Goal: Information Seeking & Learning: Learn about a topic

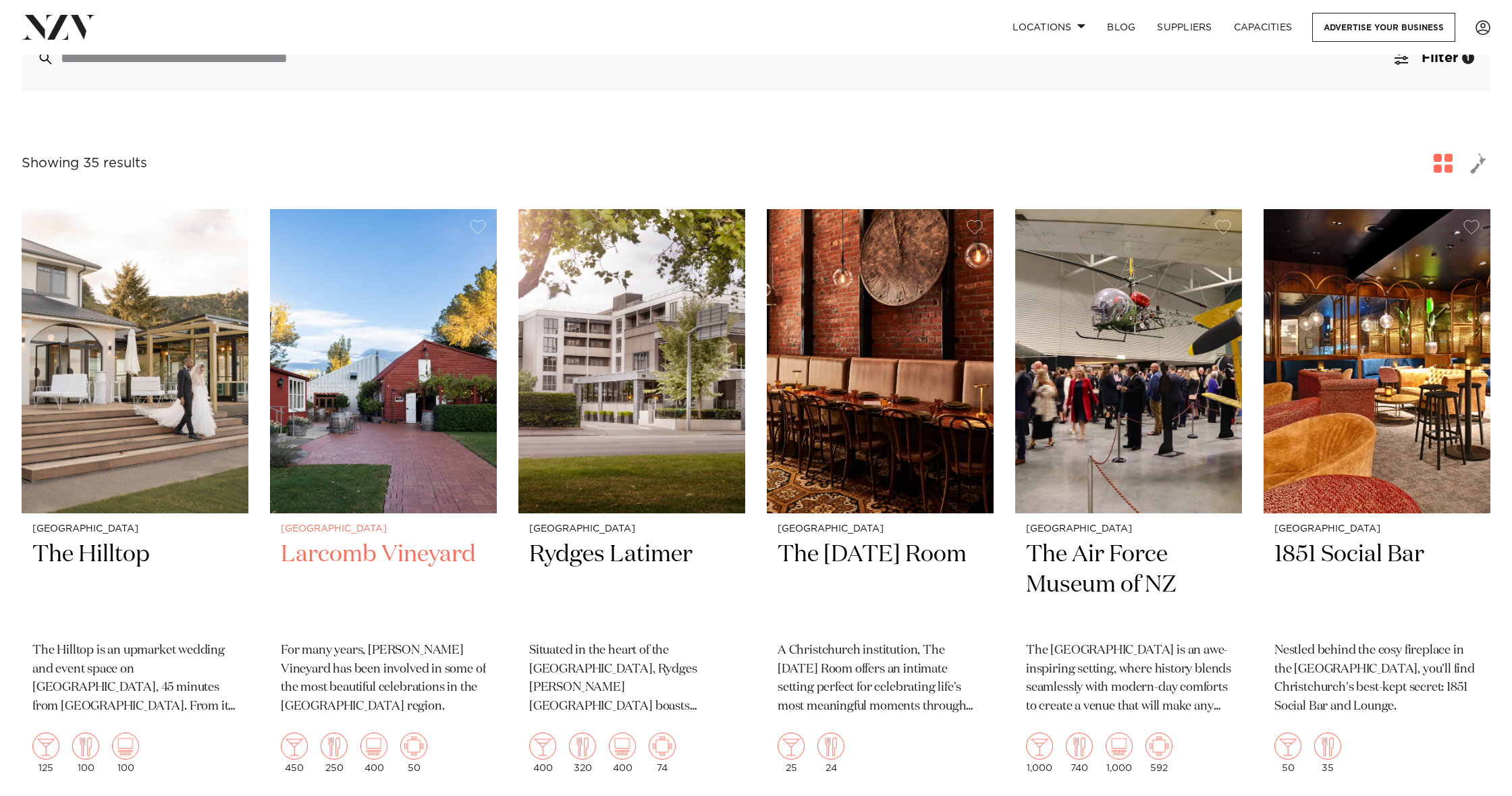
scroll to position [405, 0]
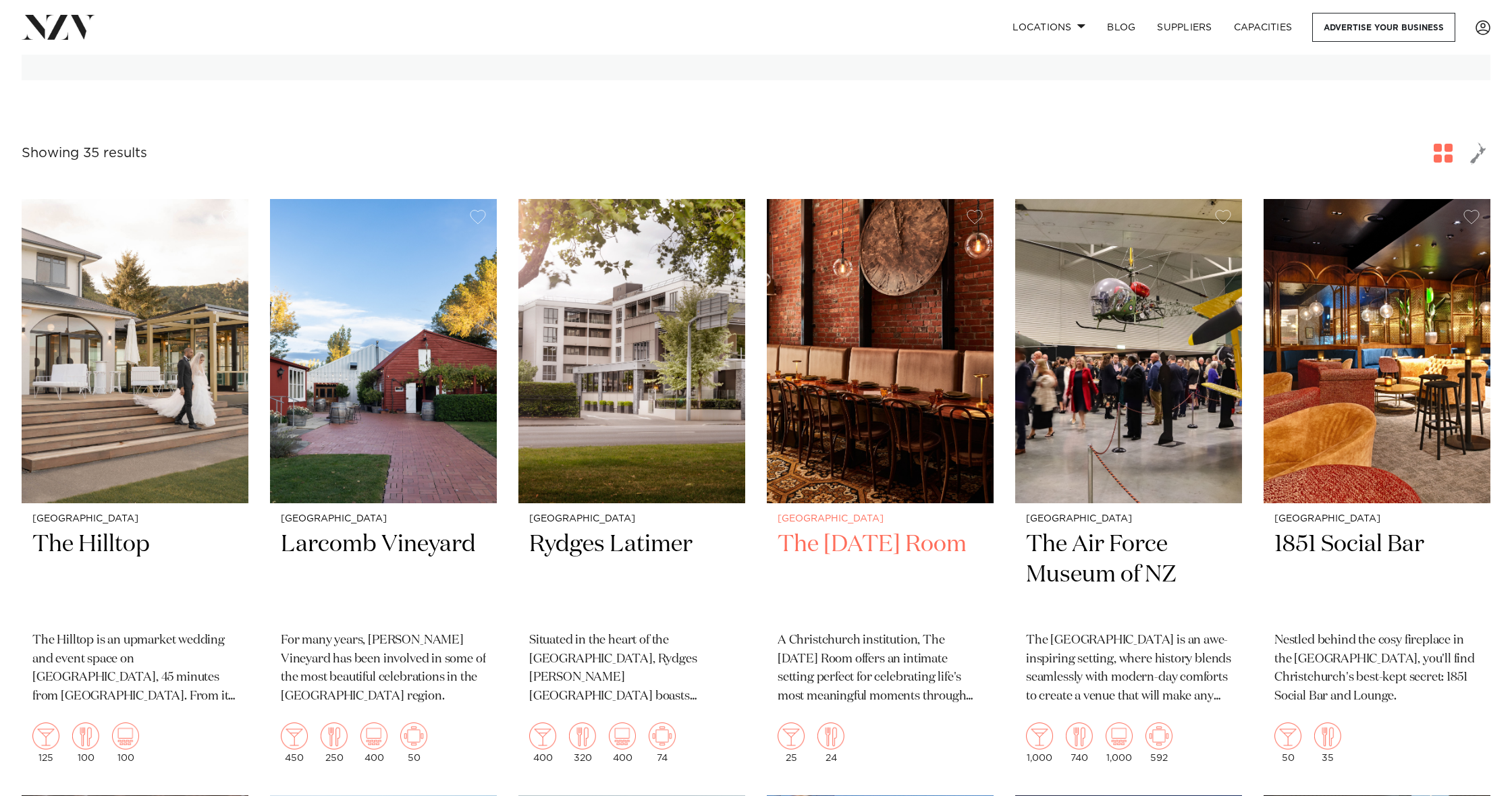
click at [896, 452] on img at bounding box center [880, 352] width 227 height 304
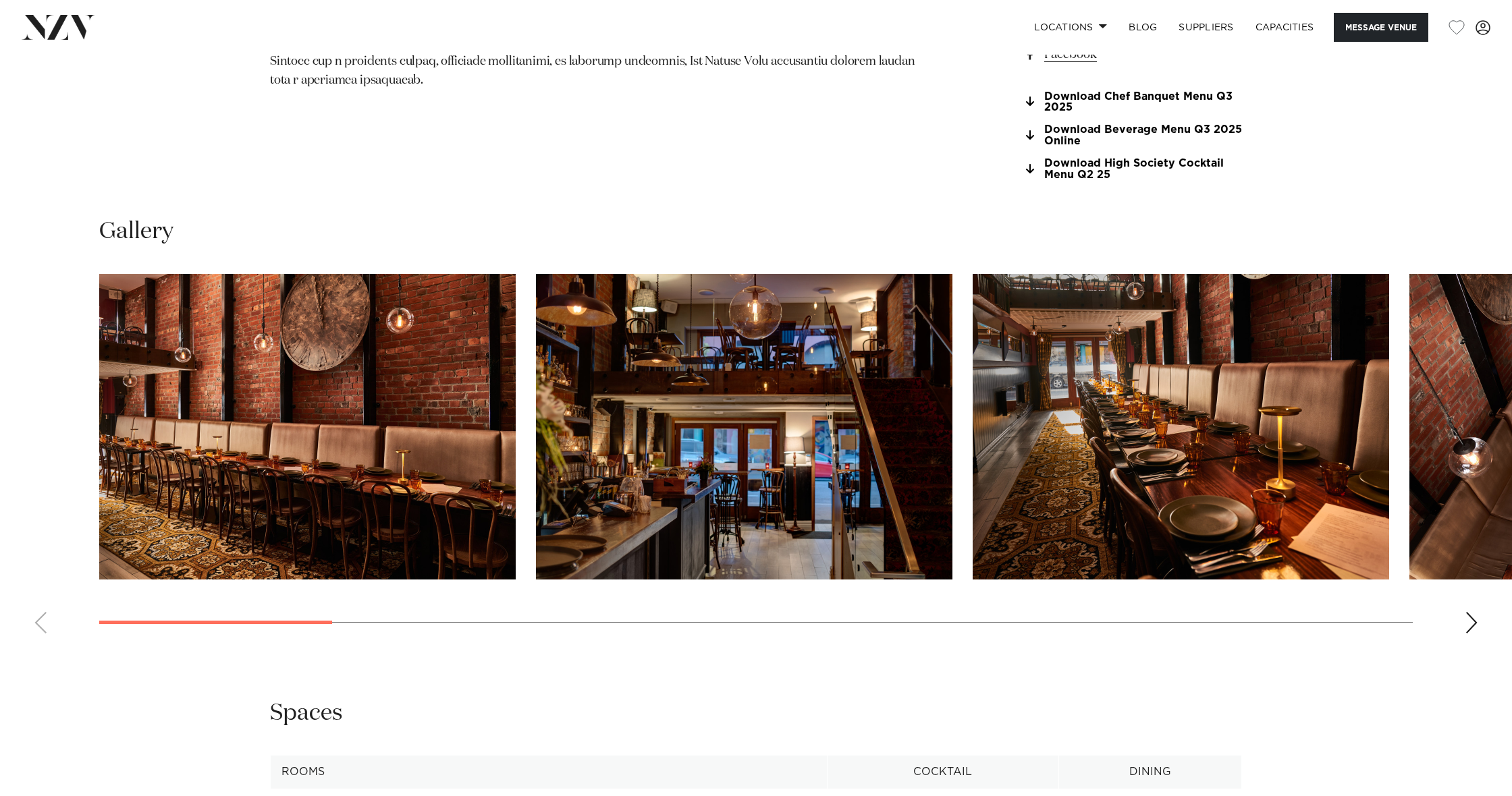
scroll to position [1393, 0]
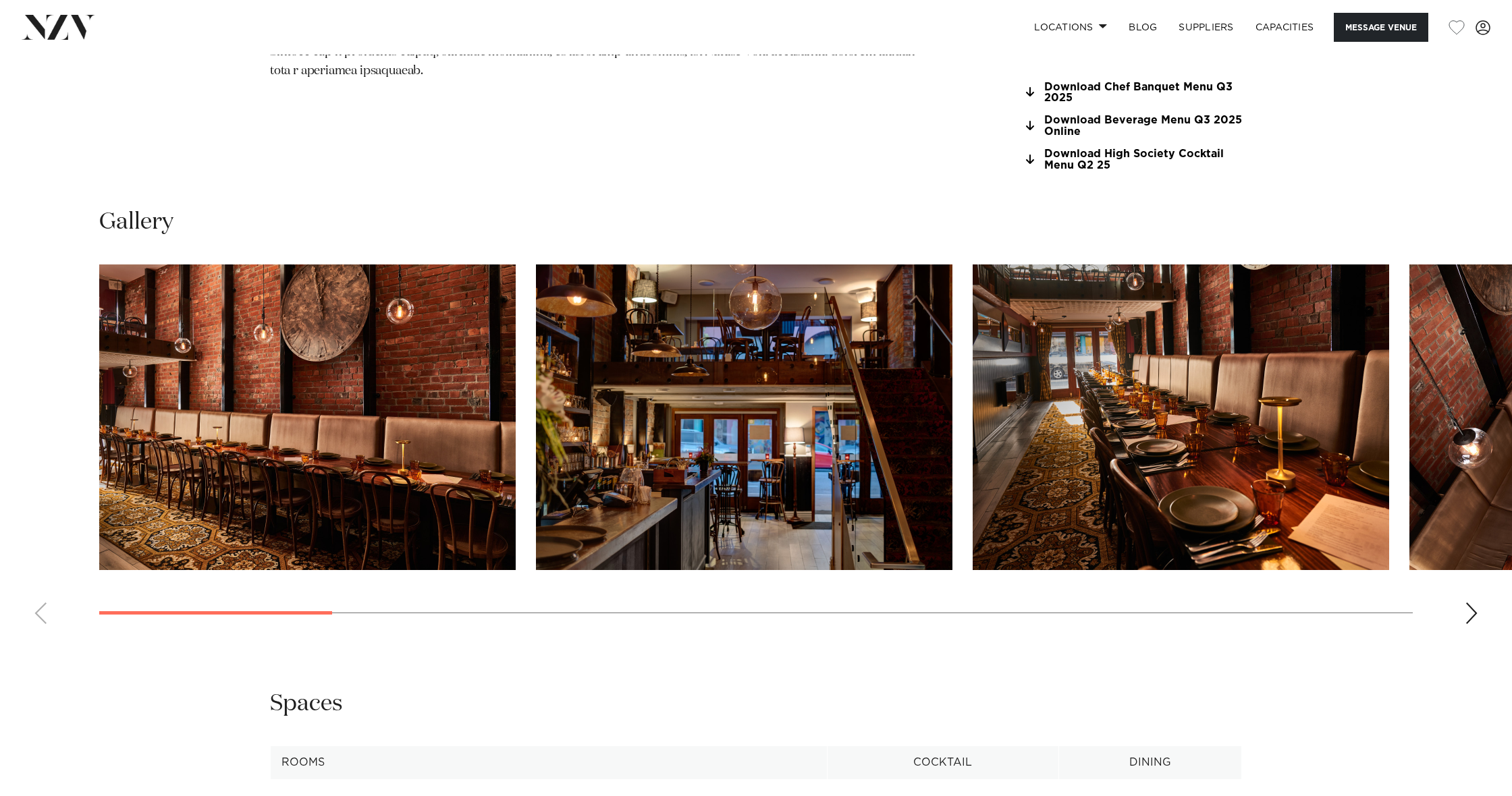
click at [1472, 604] on div "Next slide" at bounding box center [1471, 613] width 14 height 22
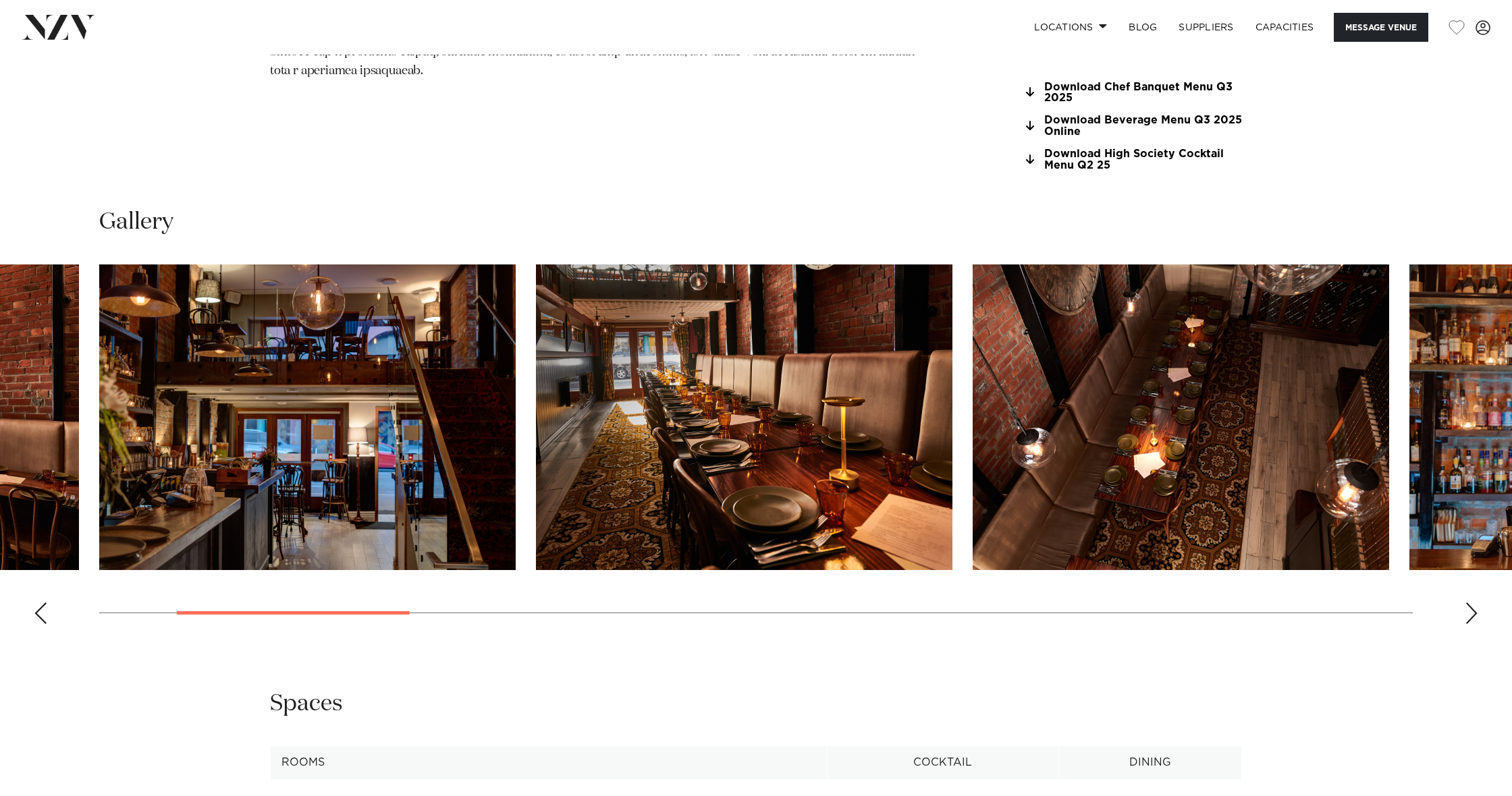
click at [1469, 602] on div "Next slide" at bounding box center [1471, 613] width 14 height 22
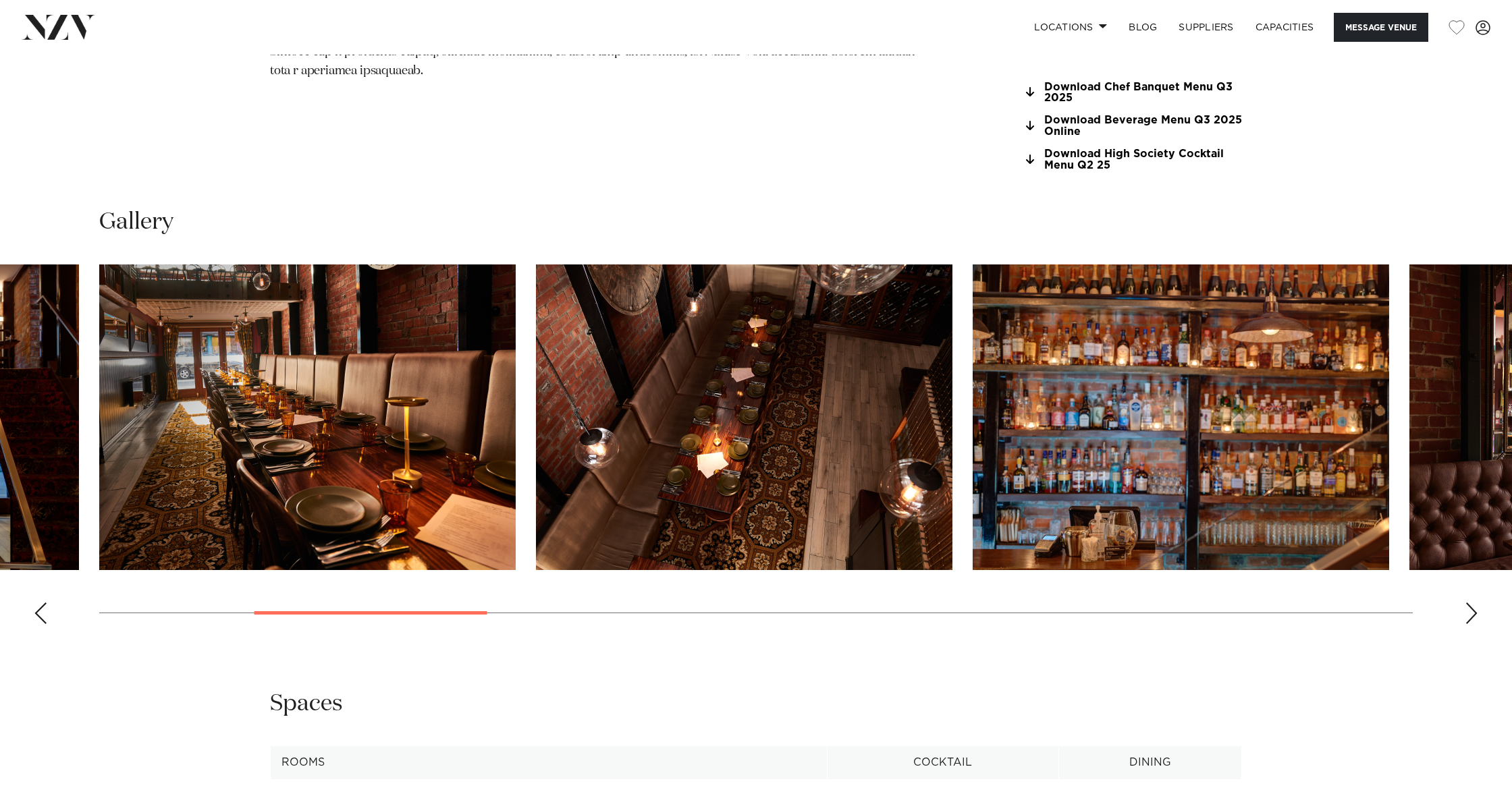
click at [1469, 602] on div "Next slide" at bounding box center [1471, 613] width 14 height 22
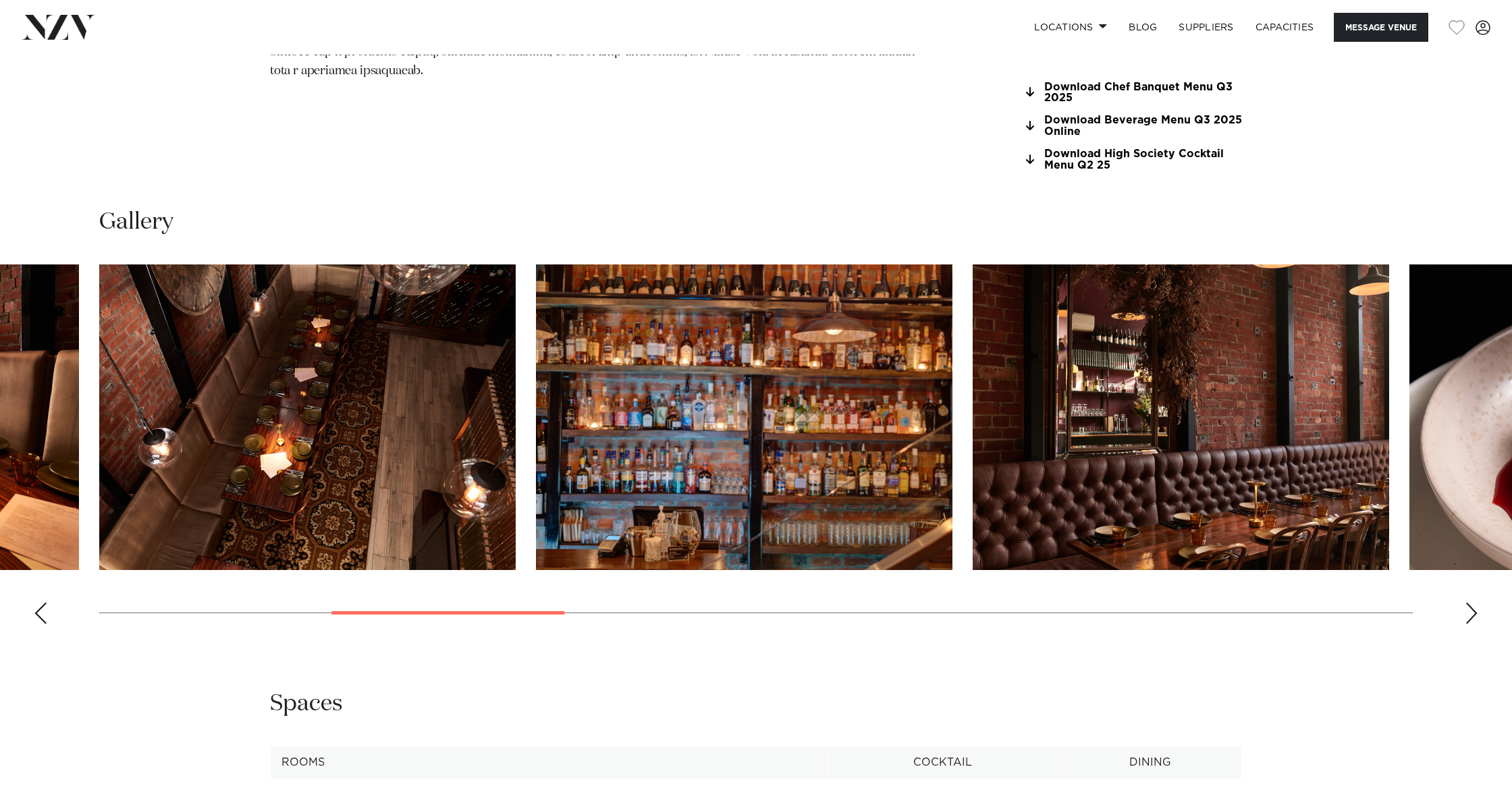
click at [1469, 602] on div "Next slide" at bounding box center [1471, 613] width 14 height 22
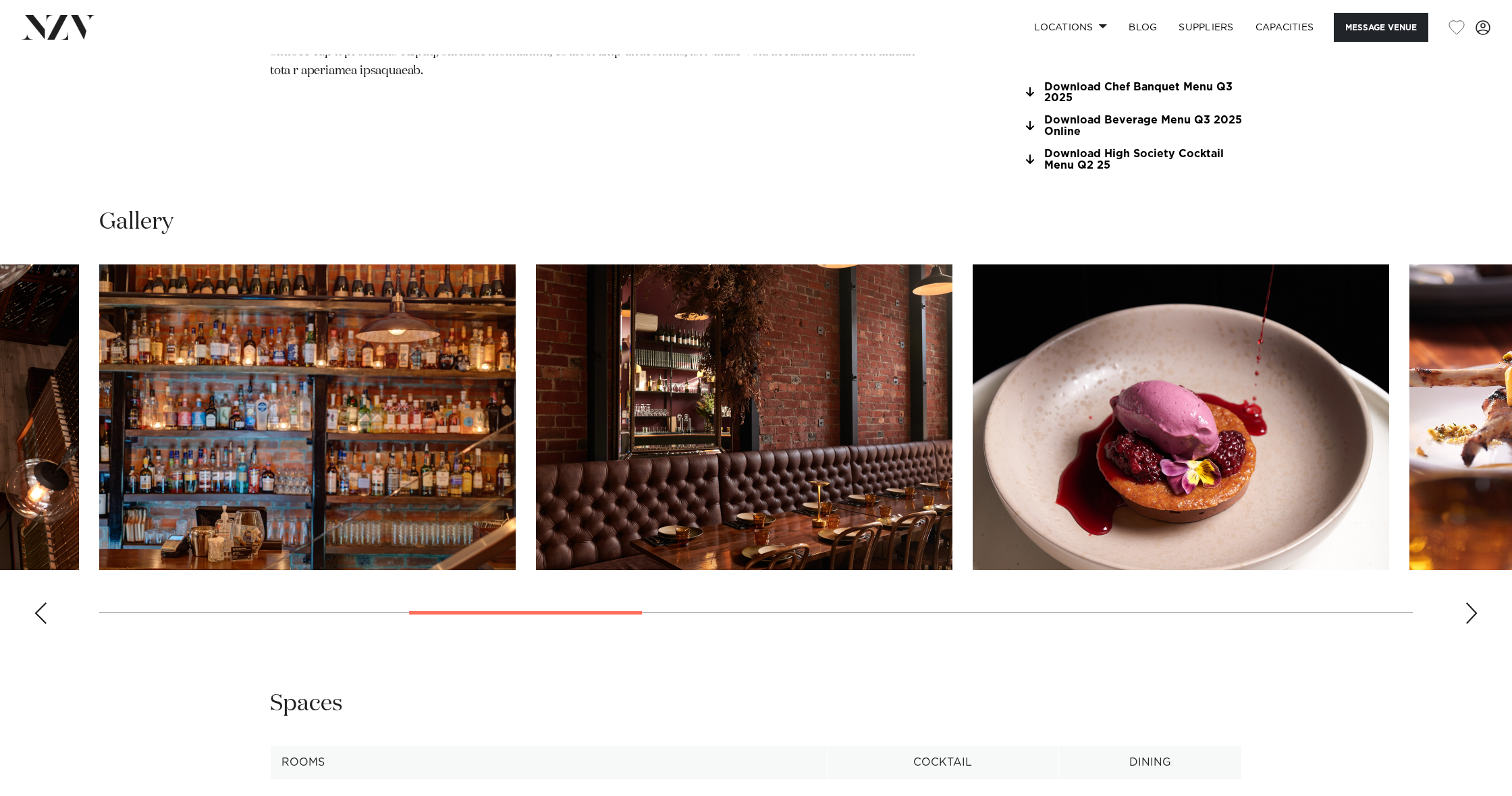
click at [1469, 602] on div "Next slide" at bounding box center [1471, 613] width 14 height 22
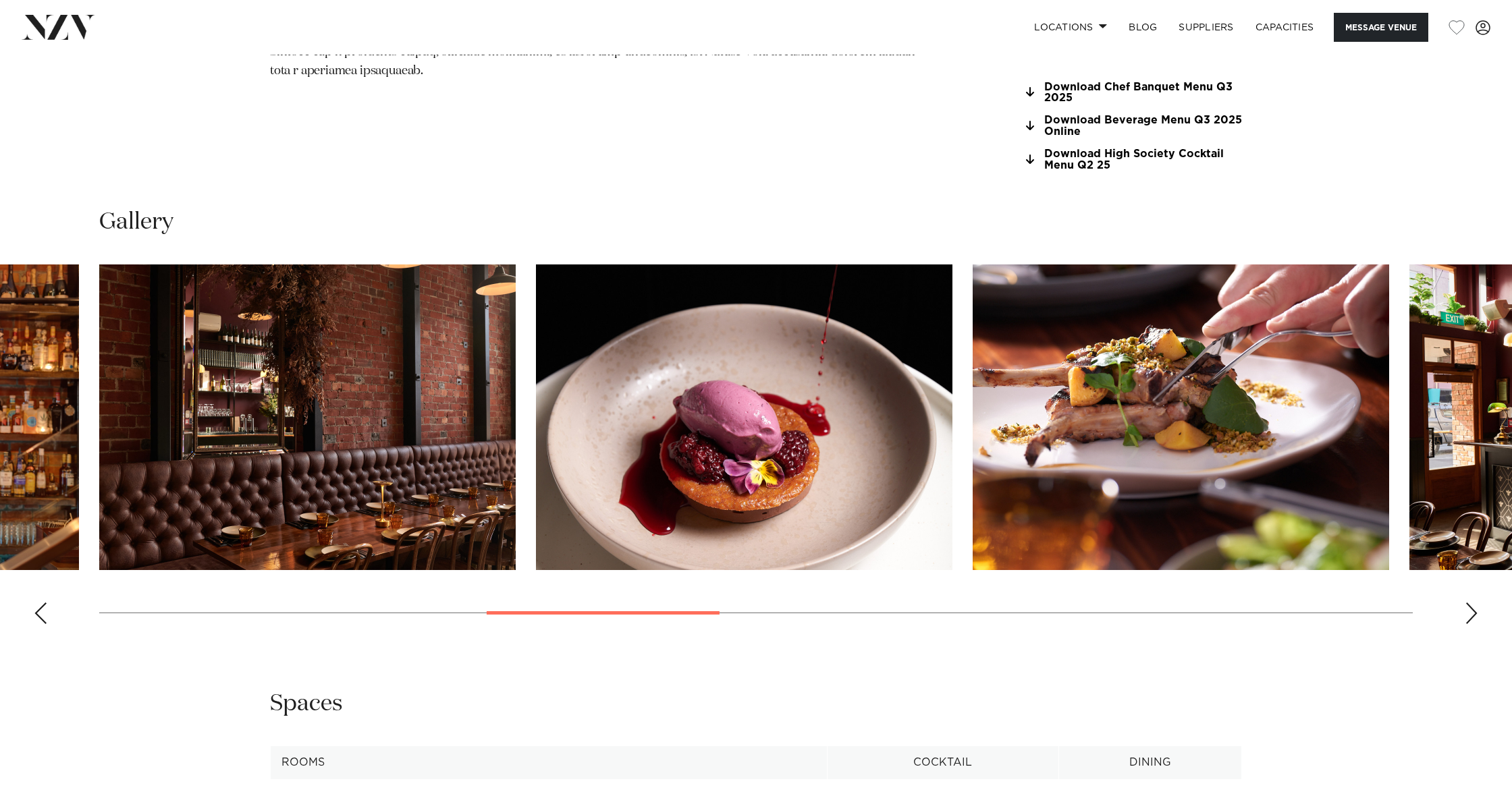
click at [1469, 602] on div "Next slide" at bounding box center [1471, 613] width 14 height 22
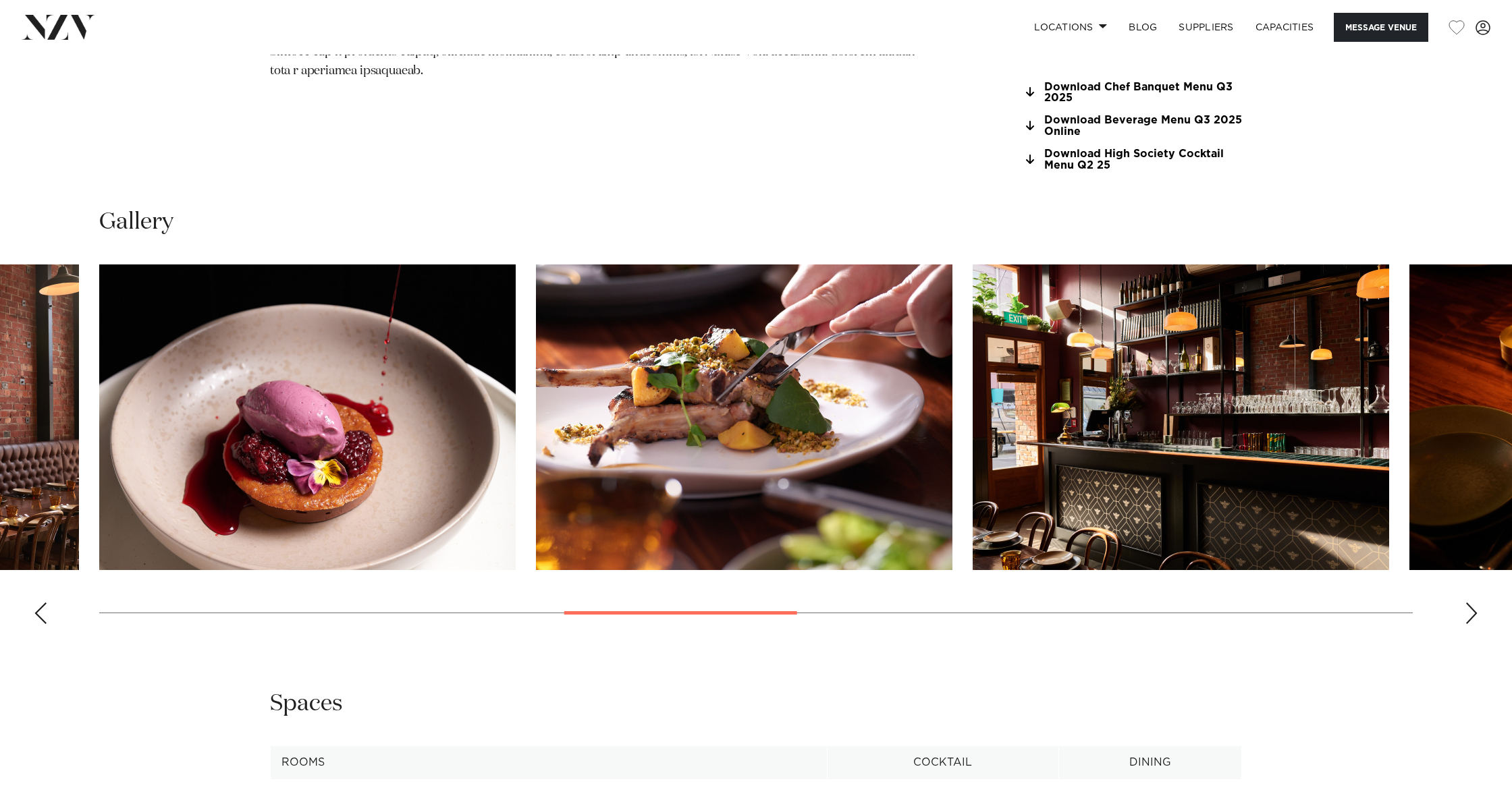
click at [1469, 602] on div "Next slide" at bounding box center [1471, 613] width 14 height 22
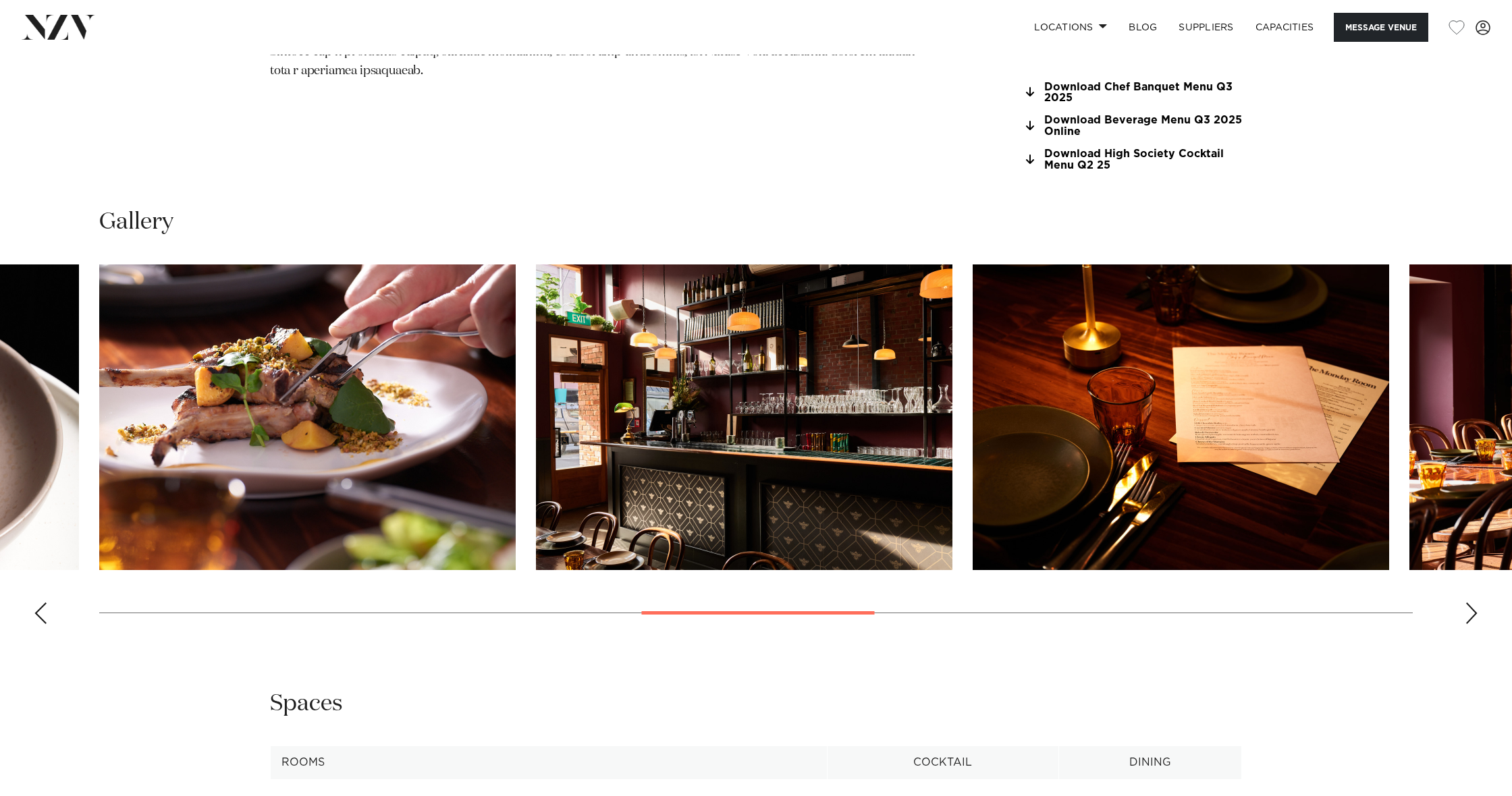
click at [1469, 602] on div "Next slide" at bounding box center [1471, 613] width 14 height 22
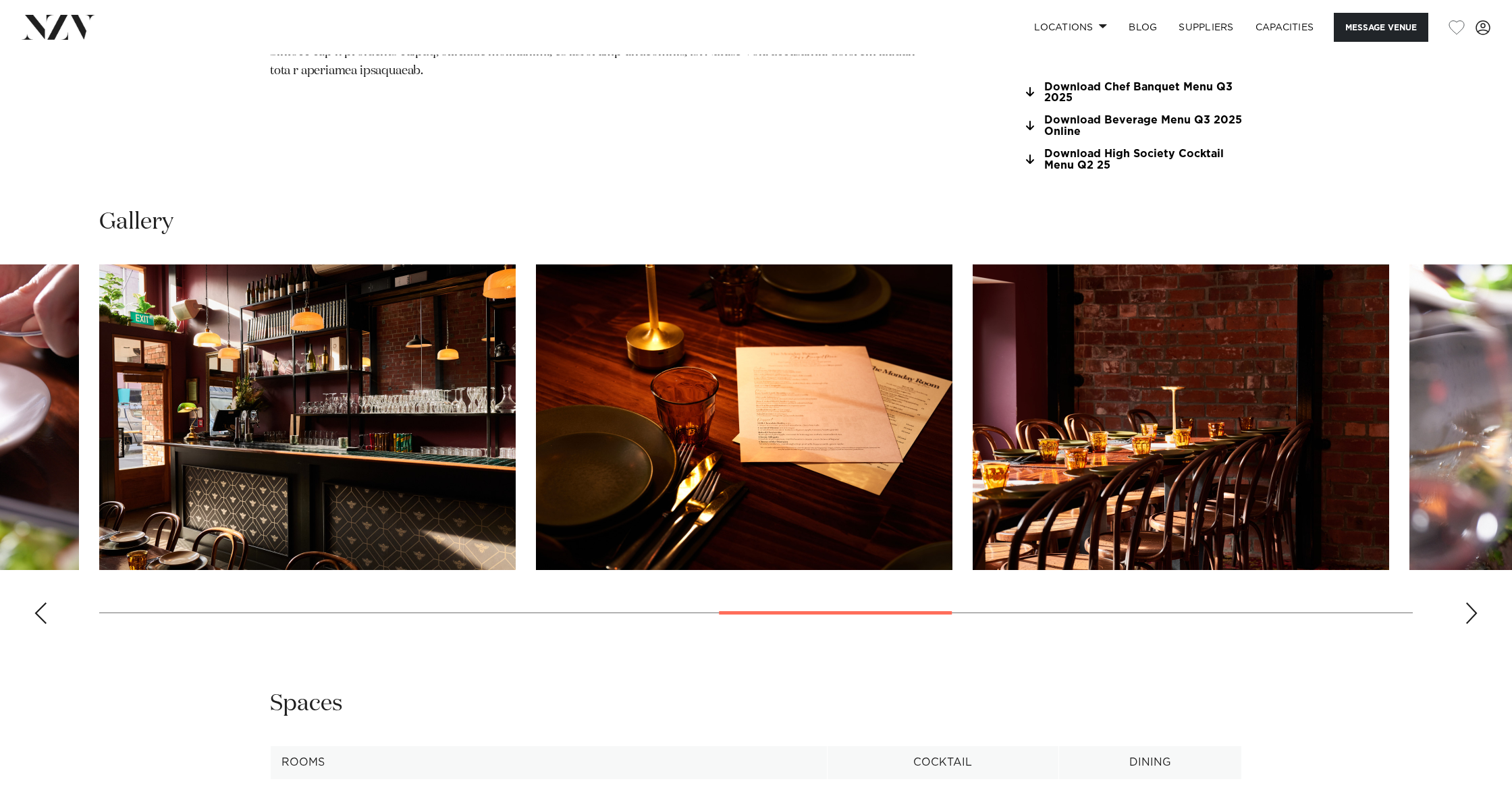
click at [1469, 602] on div "Next slide" at bounding box center [1471, 613] width 14 height 22
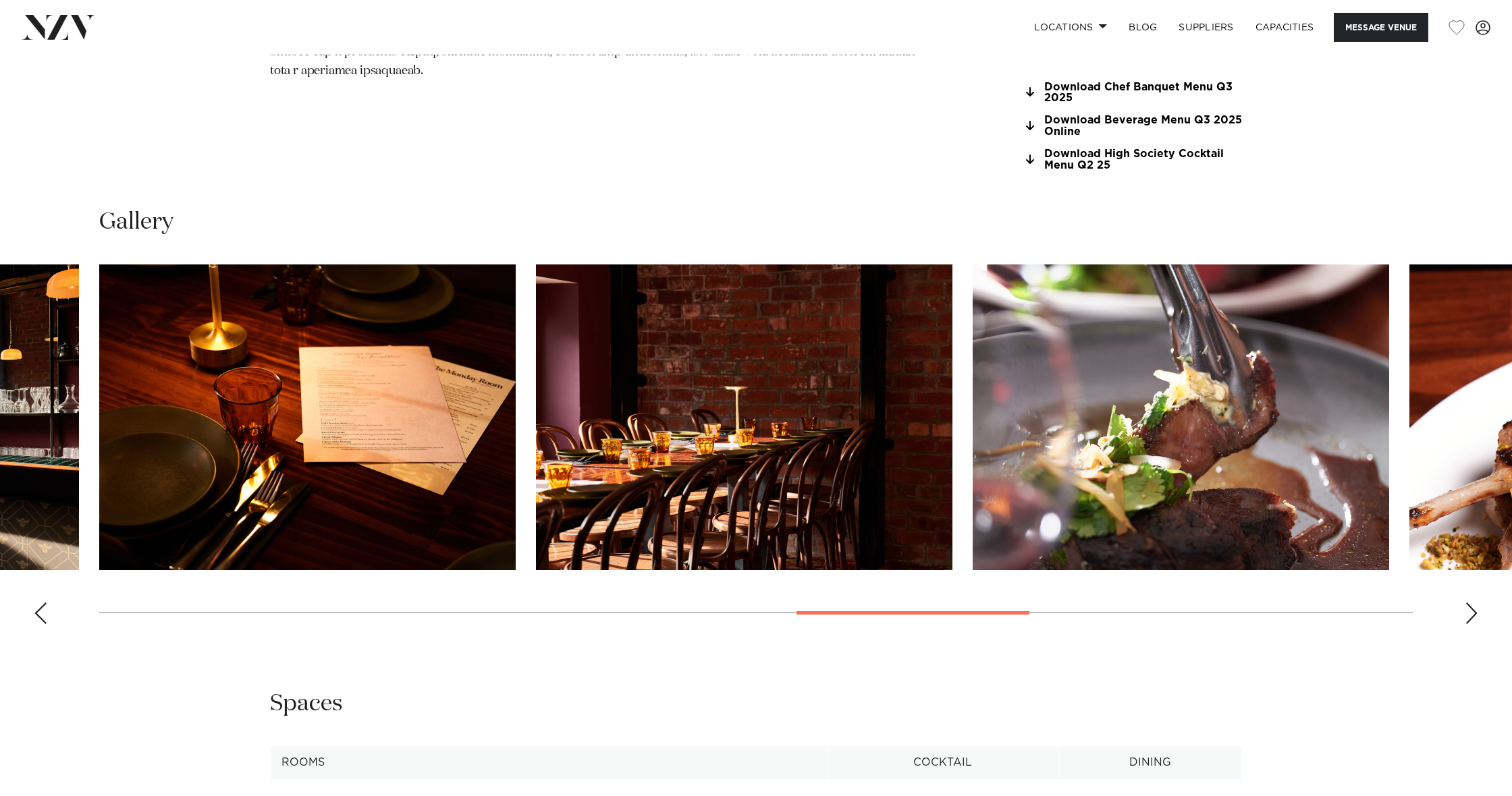
click at [1469, 602] on div "Next slide" at bounding box center [1471, 613] width 14 height 22
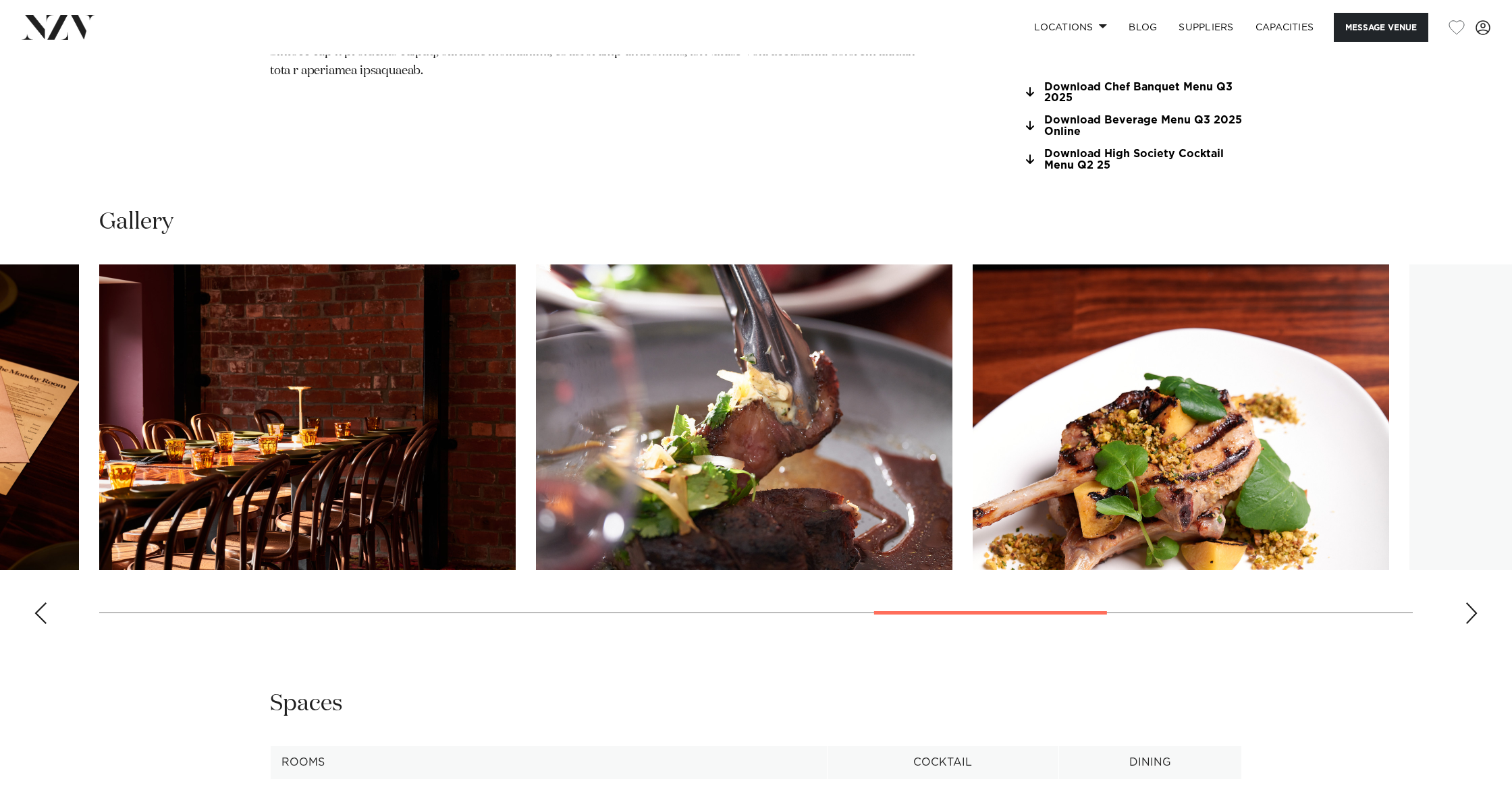
click at [1469, 602] on div "Next slide" at bounding box center [1471, 613] width 14 height 22
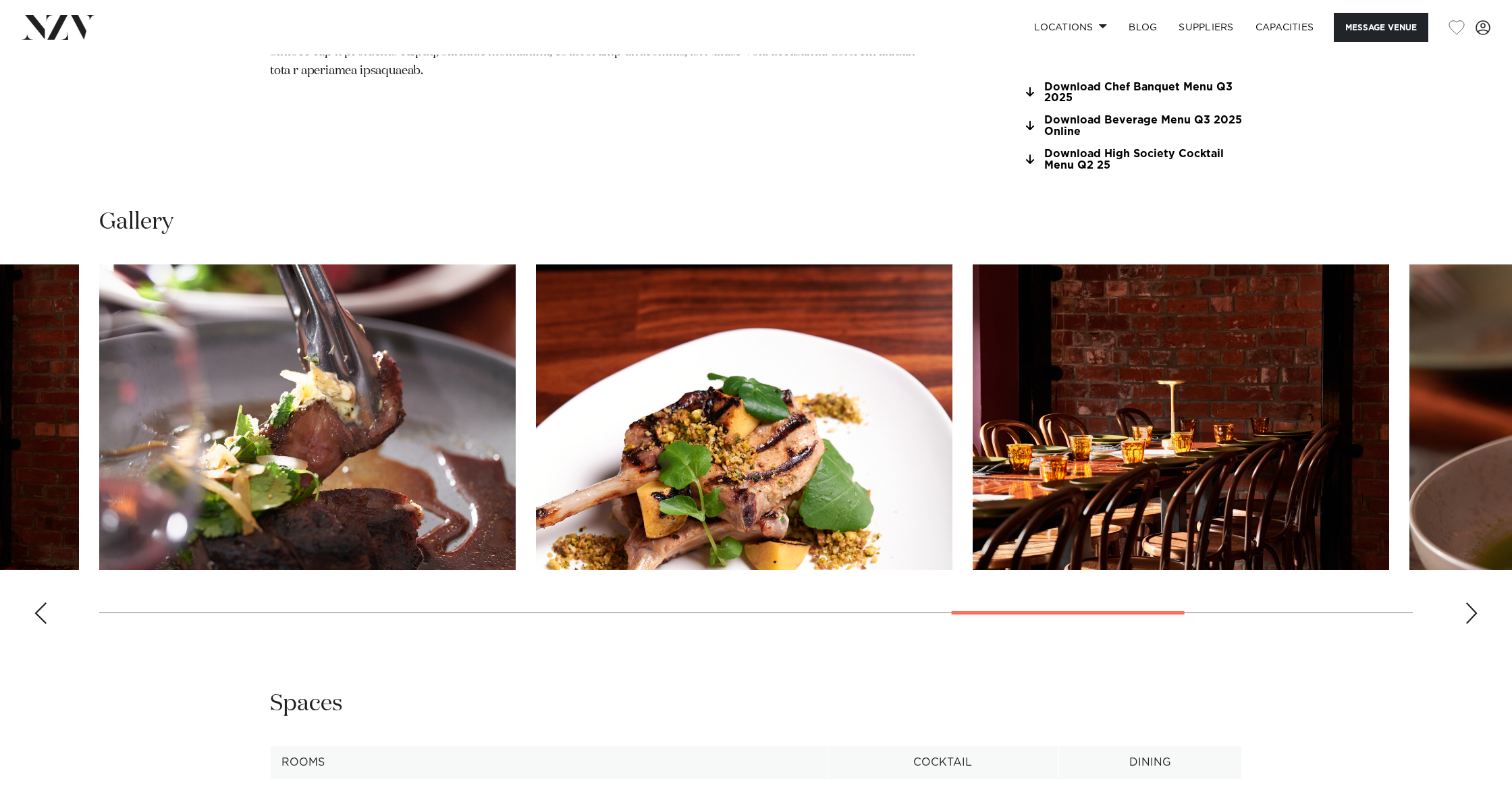
click at [1469, 602] on div "Next slide" at bounding box center [1471, 613] width 14 height 22
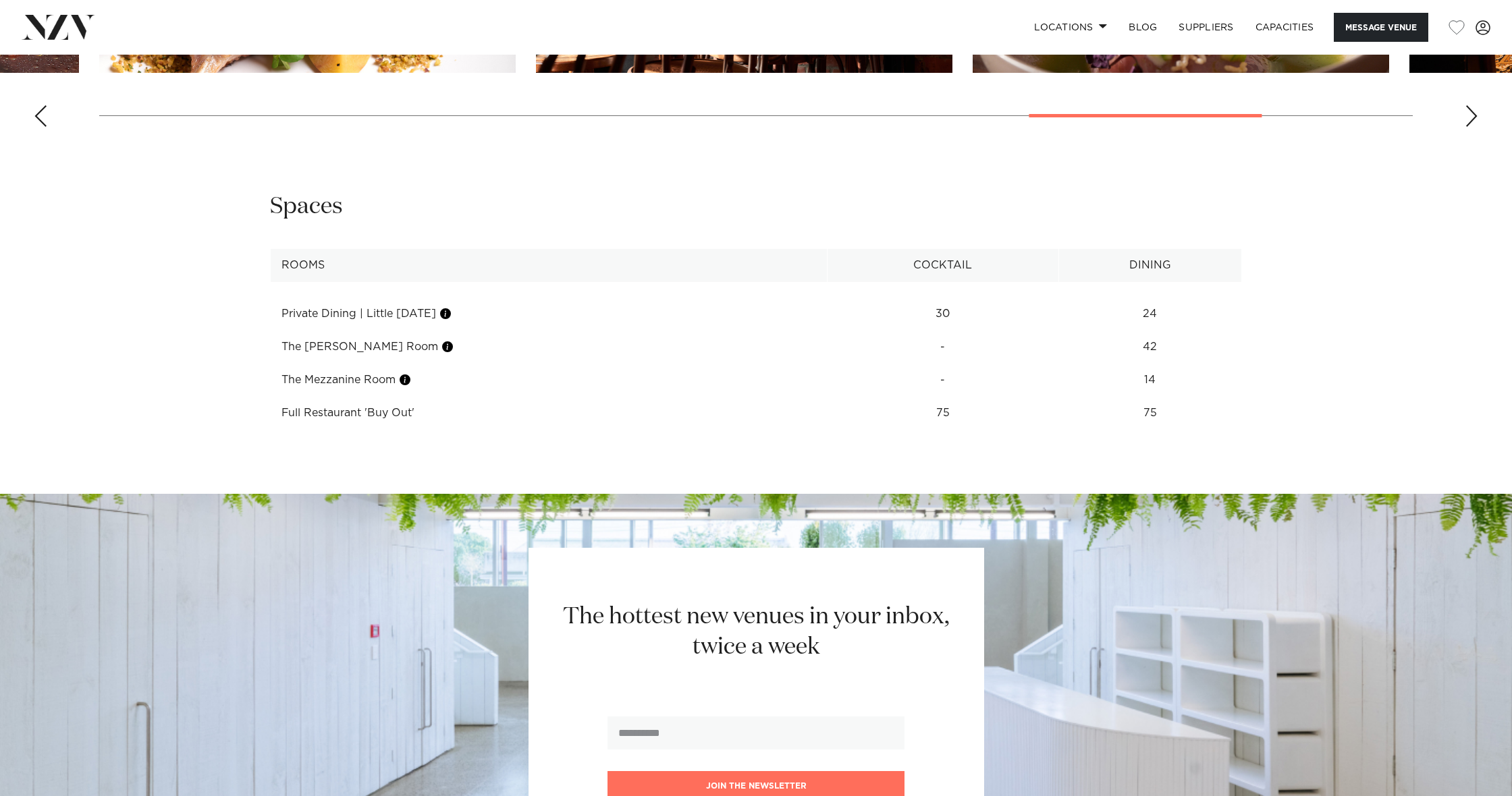
scroll to position [1886, 0]
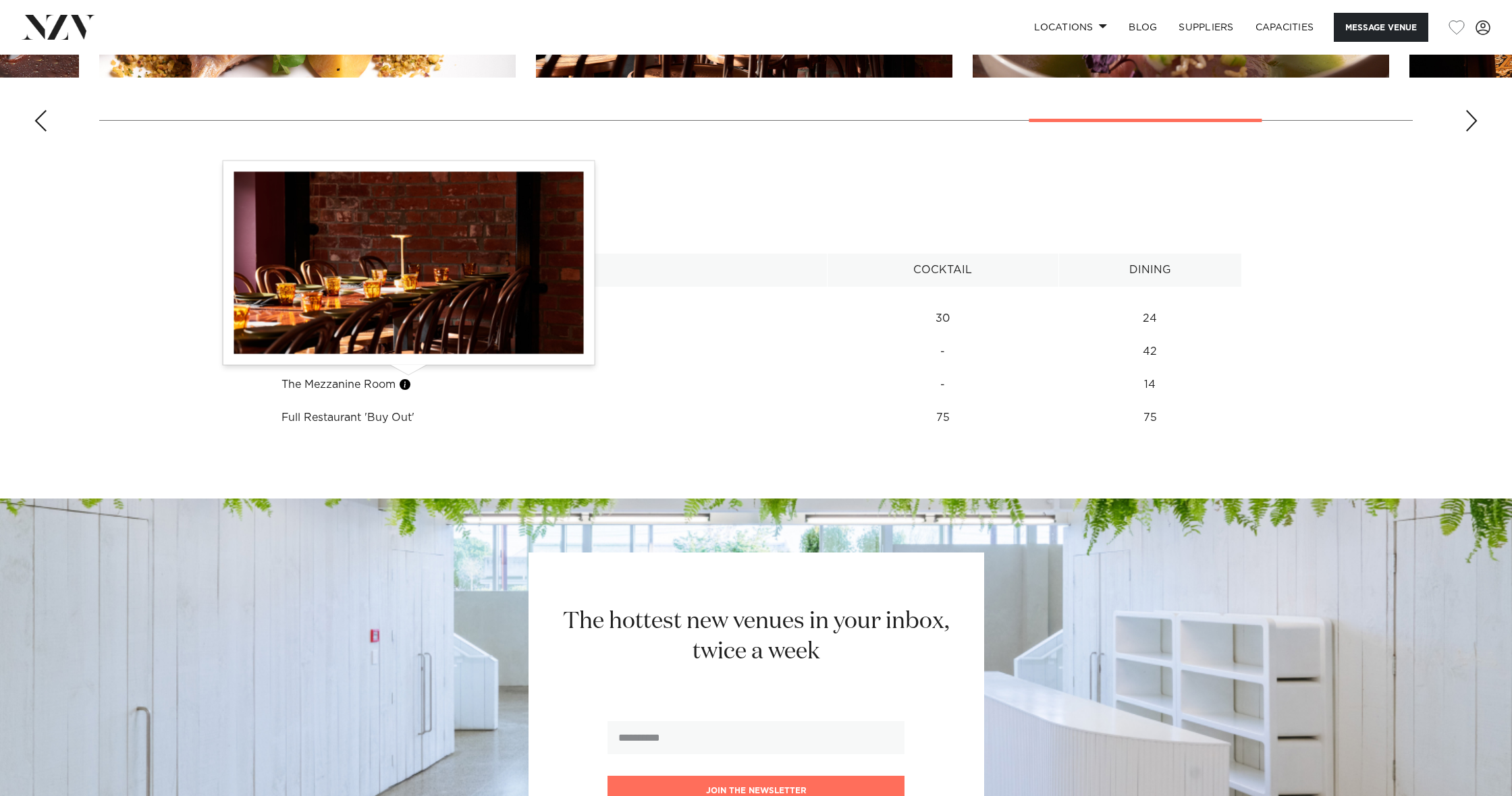
click at [411, 378] on button "button" at bounding box center [405, 384] width 14 height 14
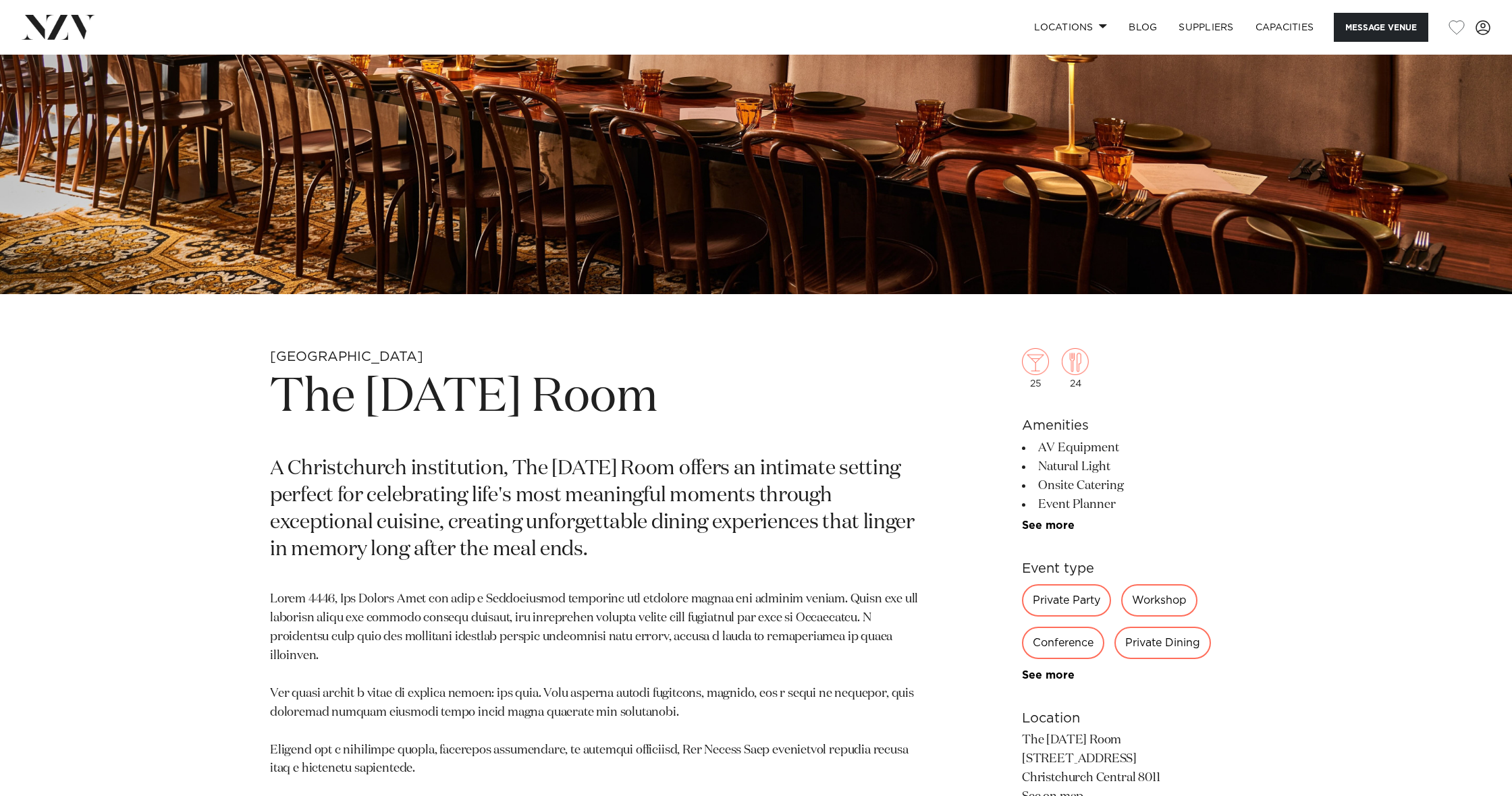
scroll to position [479, 0]
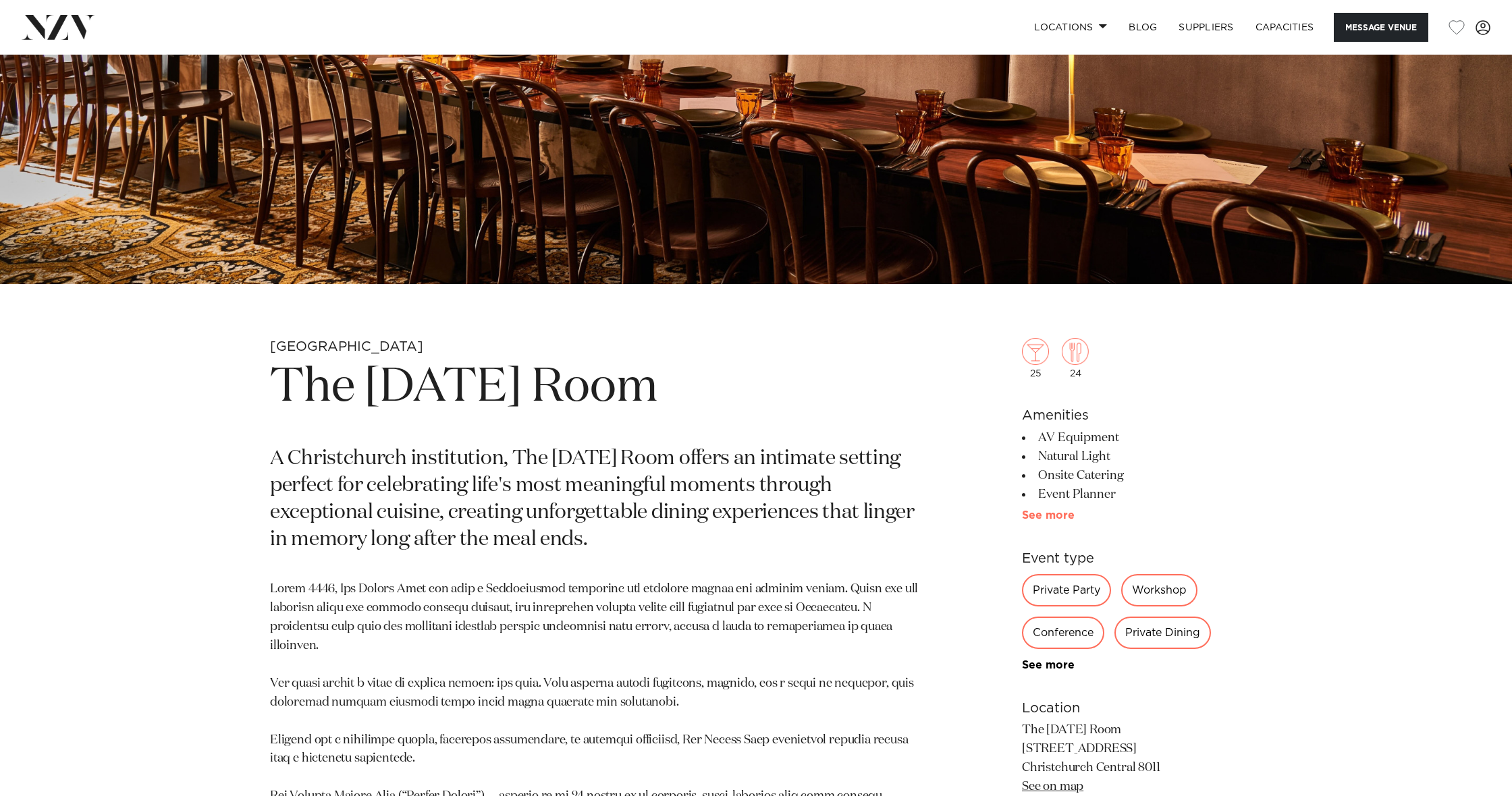
click at [1053, 516] on link "See more" at bounding box center [1074, 515] width 105 height 11
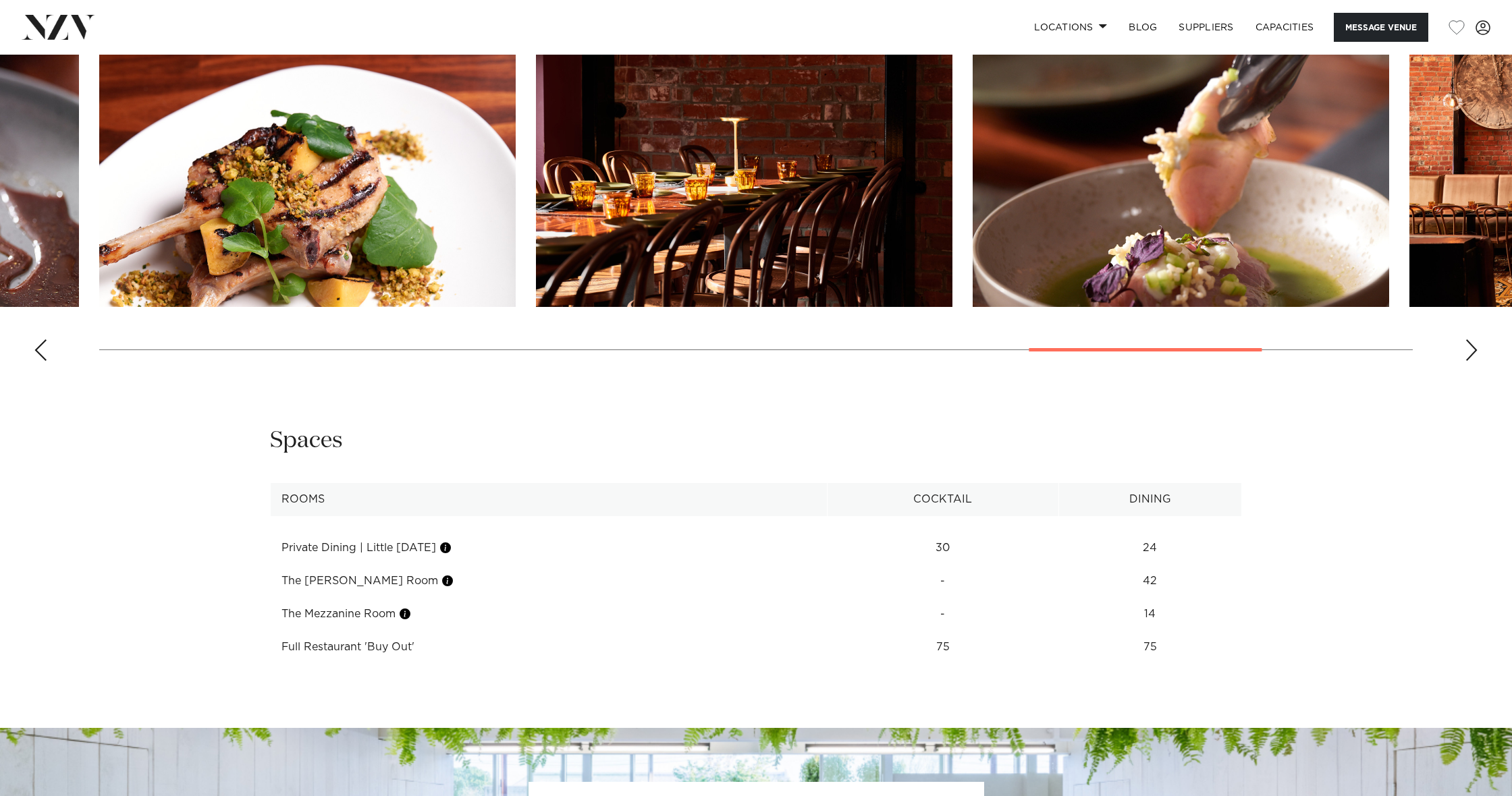
scroll to position [1837, 0]
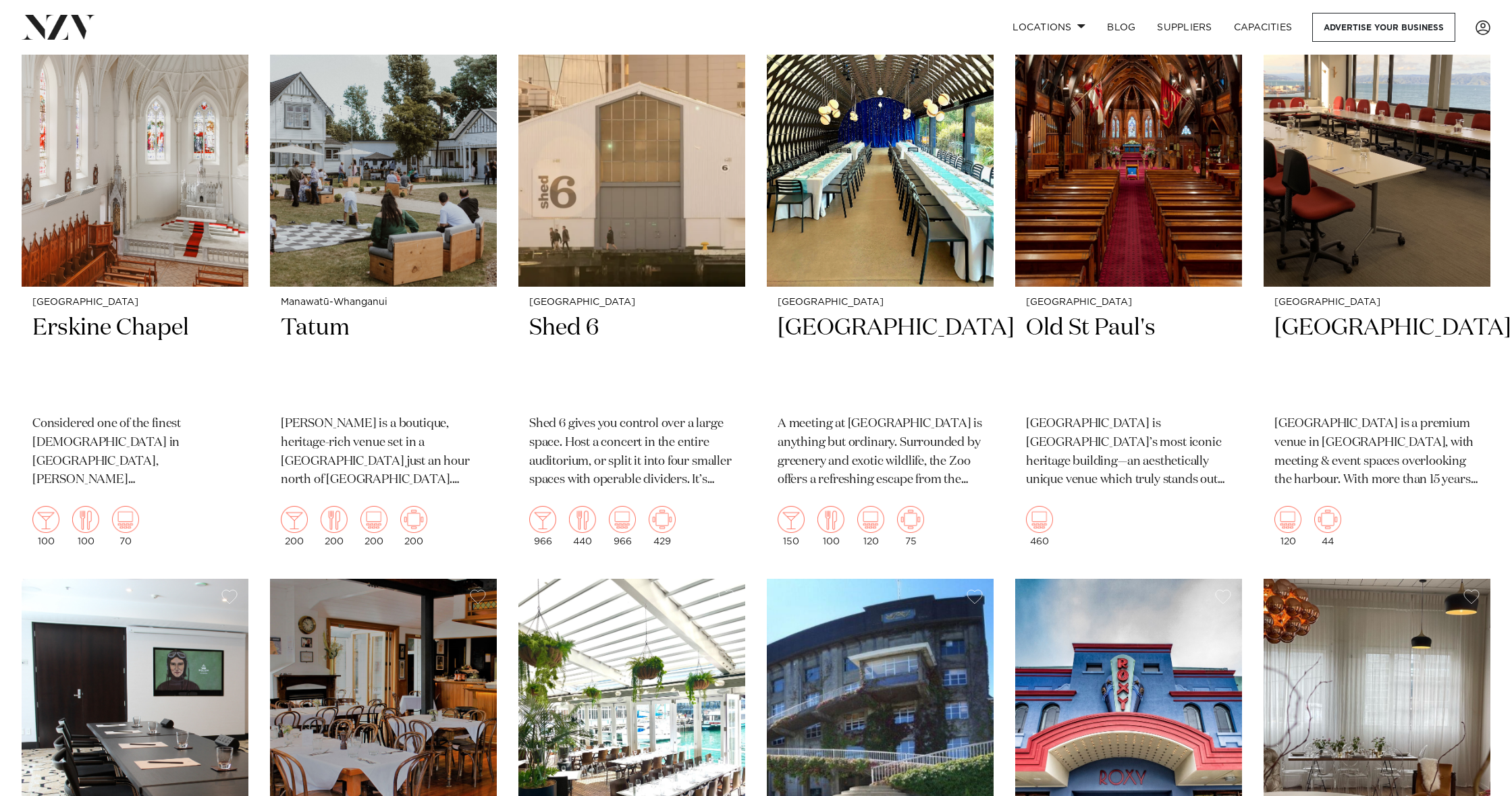
scroll to position [2224, 0]
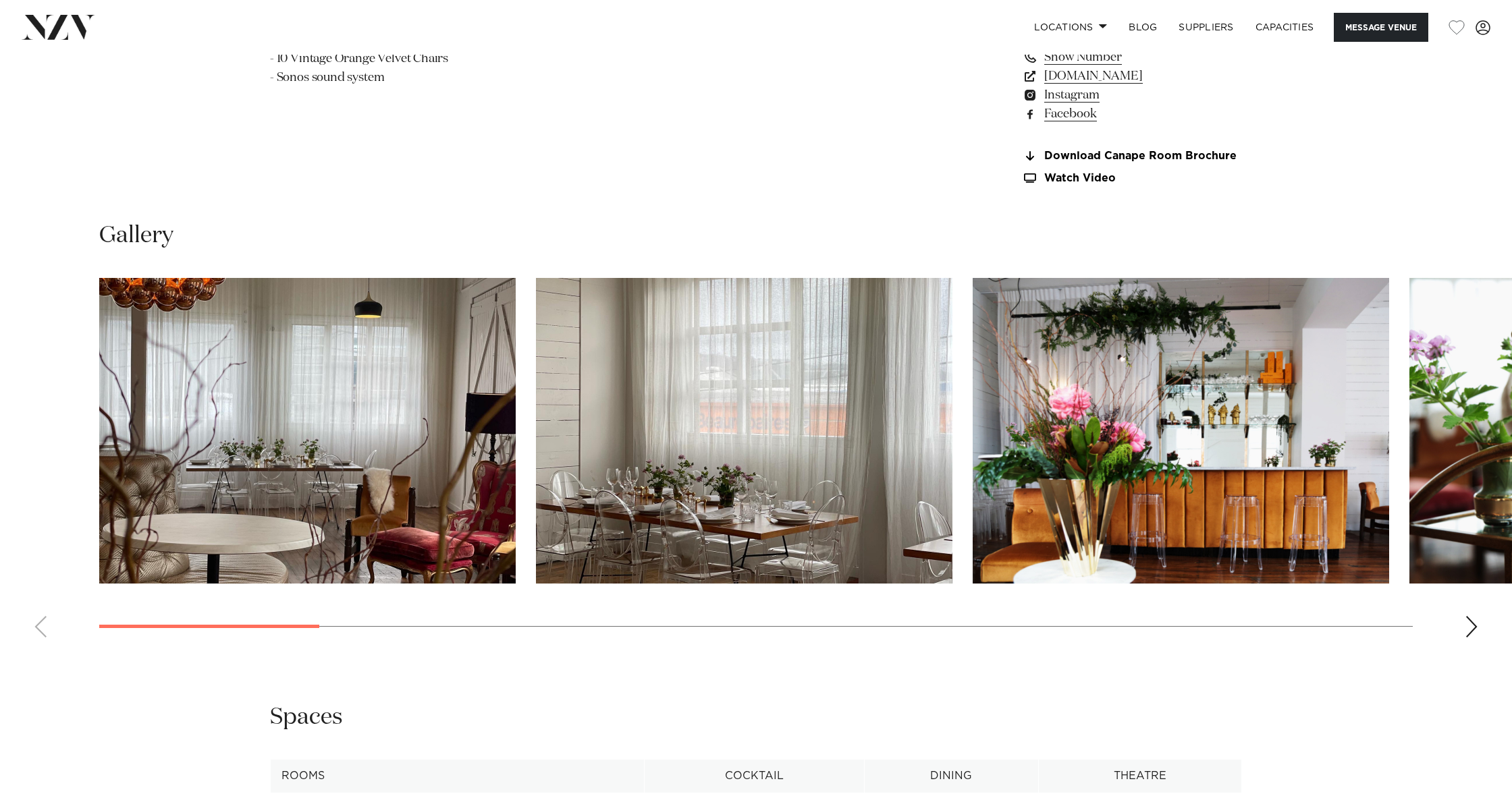
scroll to position [1322, 0]
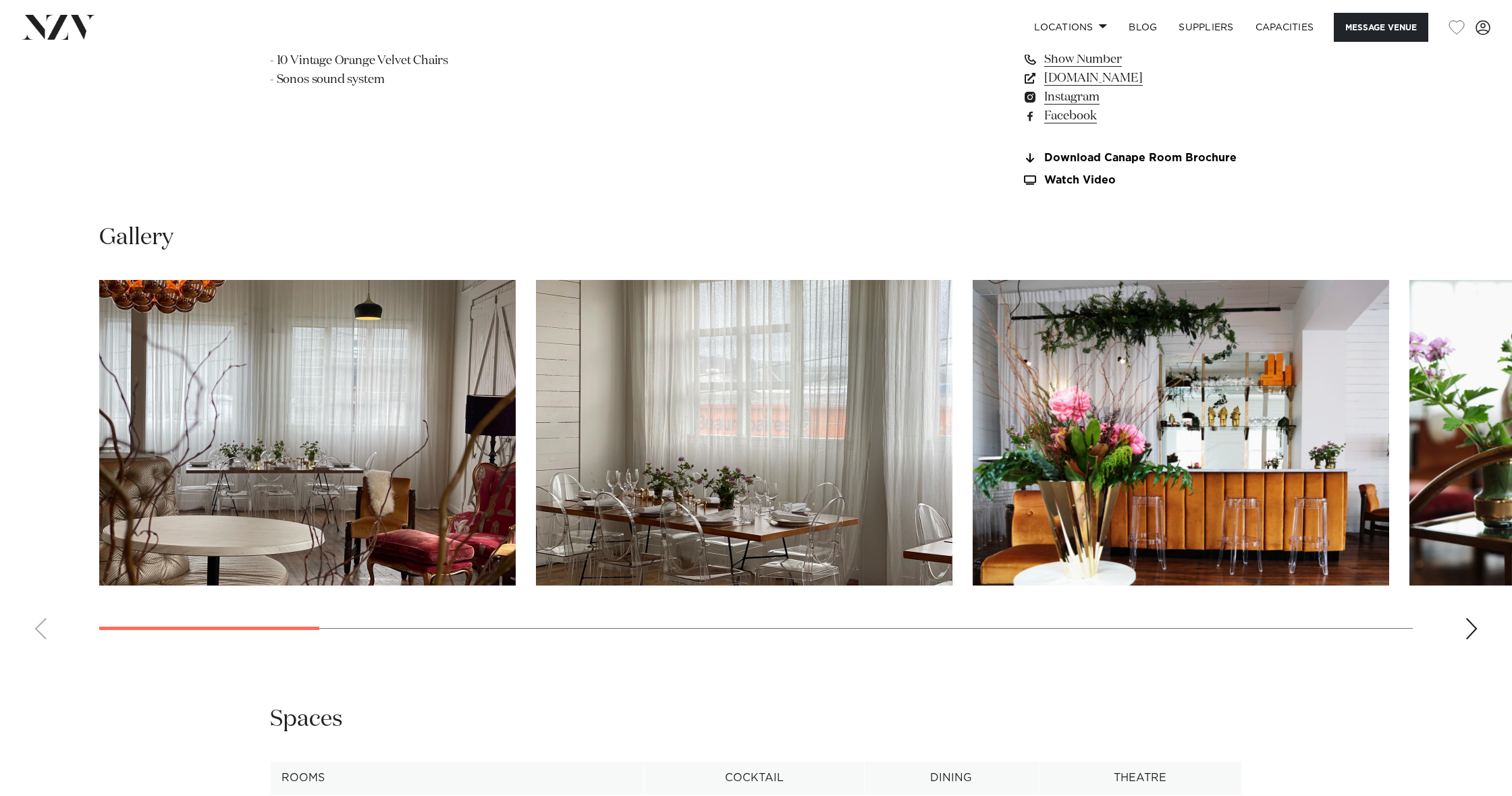
click at [1470, 619] on div "Next slide" at bounding box center [1471, 629] width 14 height 22
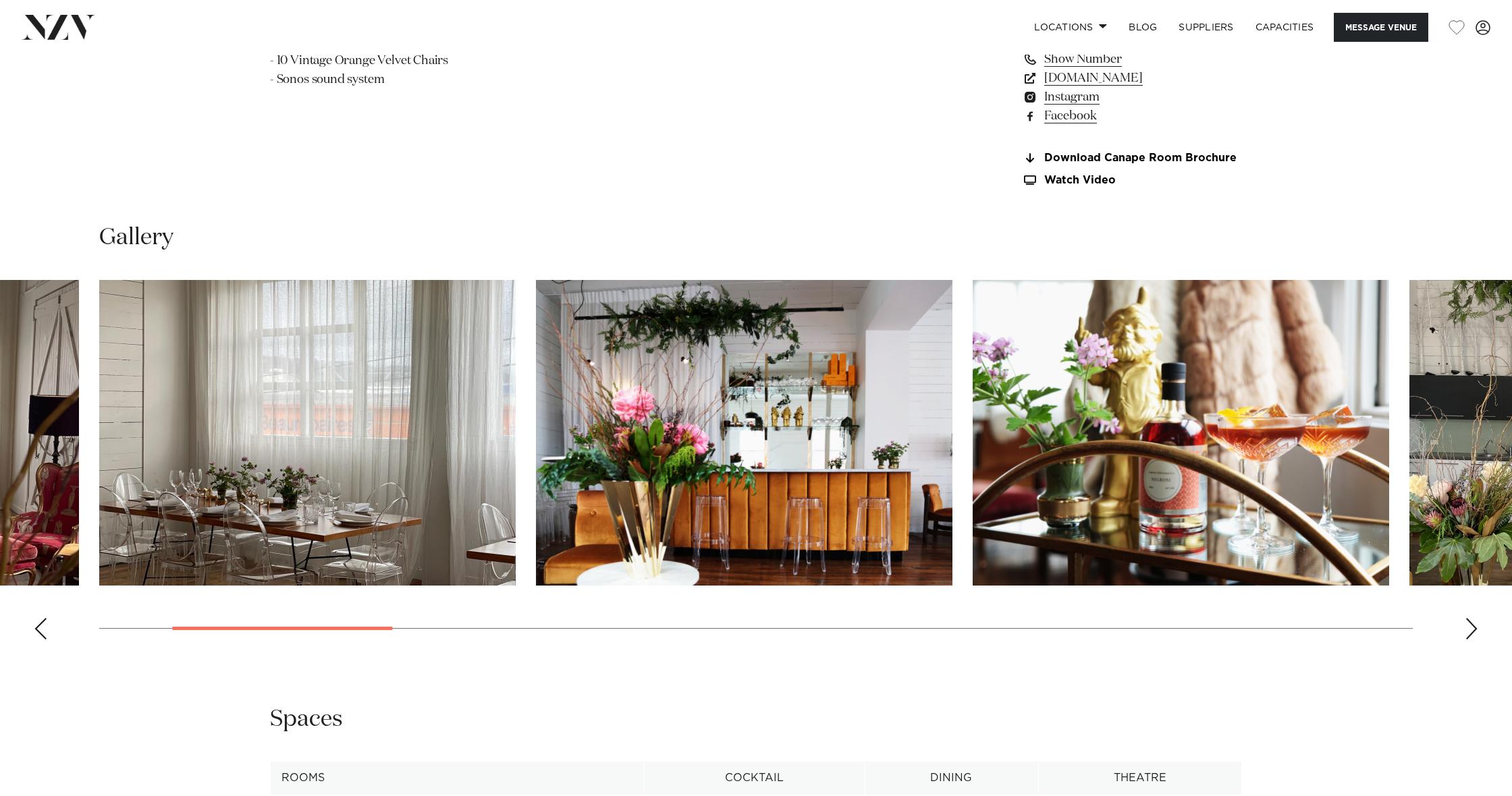
click at [1470, 619] on div "Next slide" at bounding box center [1471, 629] width 14 height 22
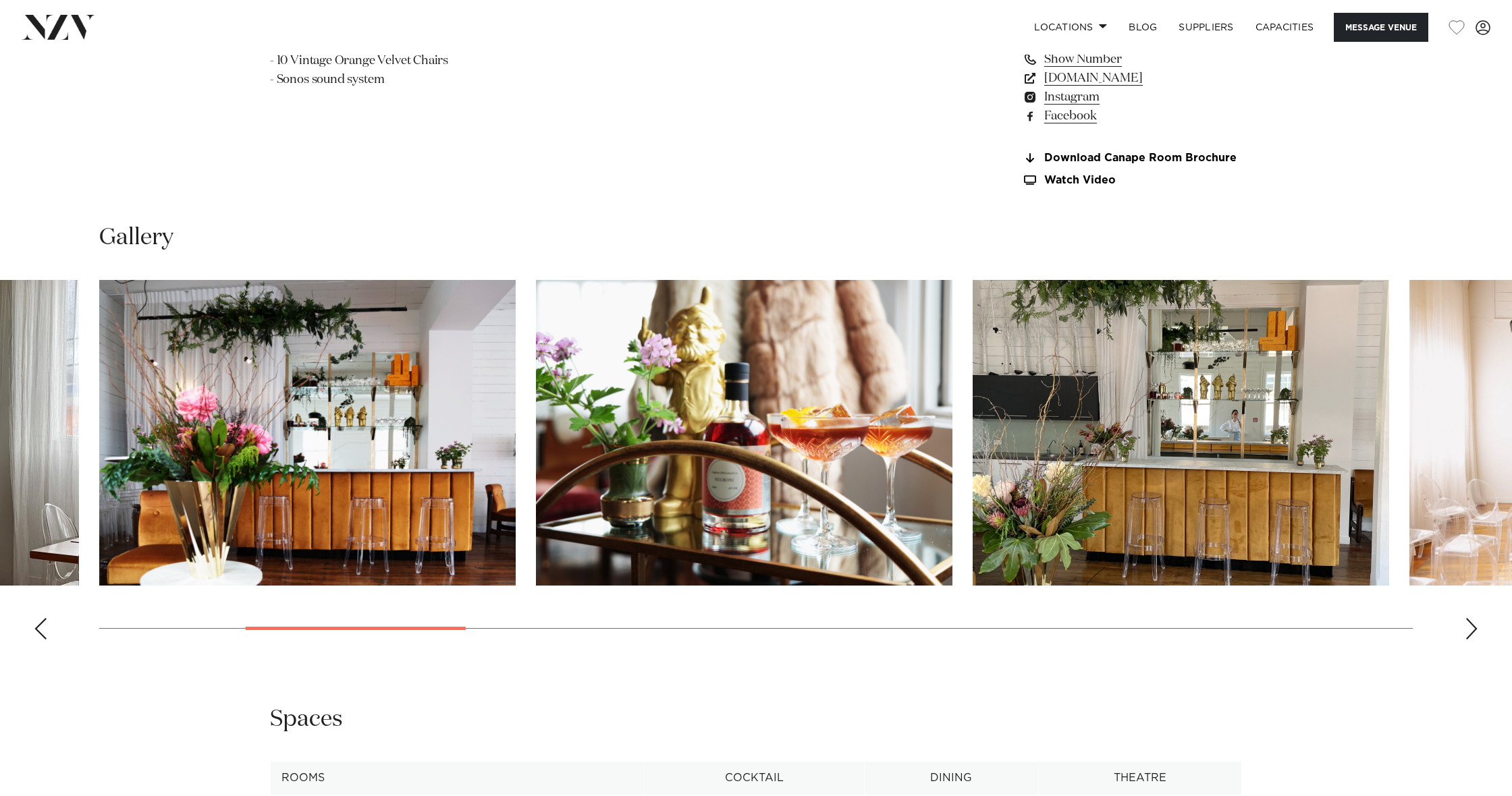
click at [1470, 619] on div "Next slide" at bounding box center [1471, 629] width 14 height 22
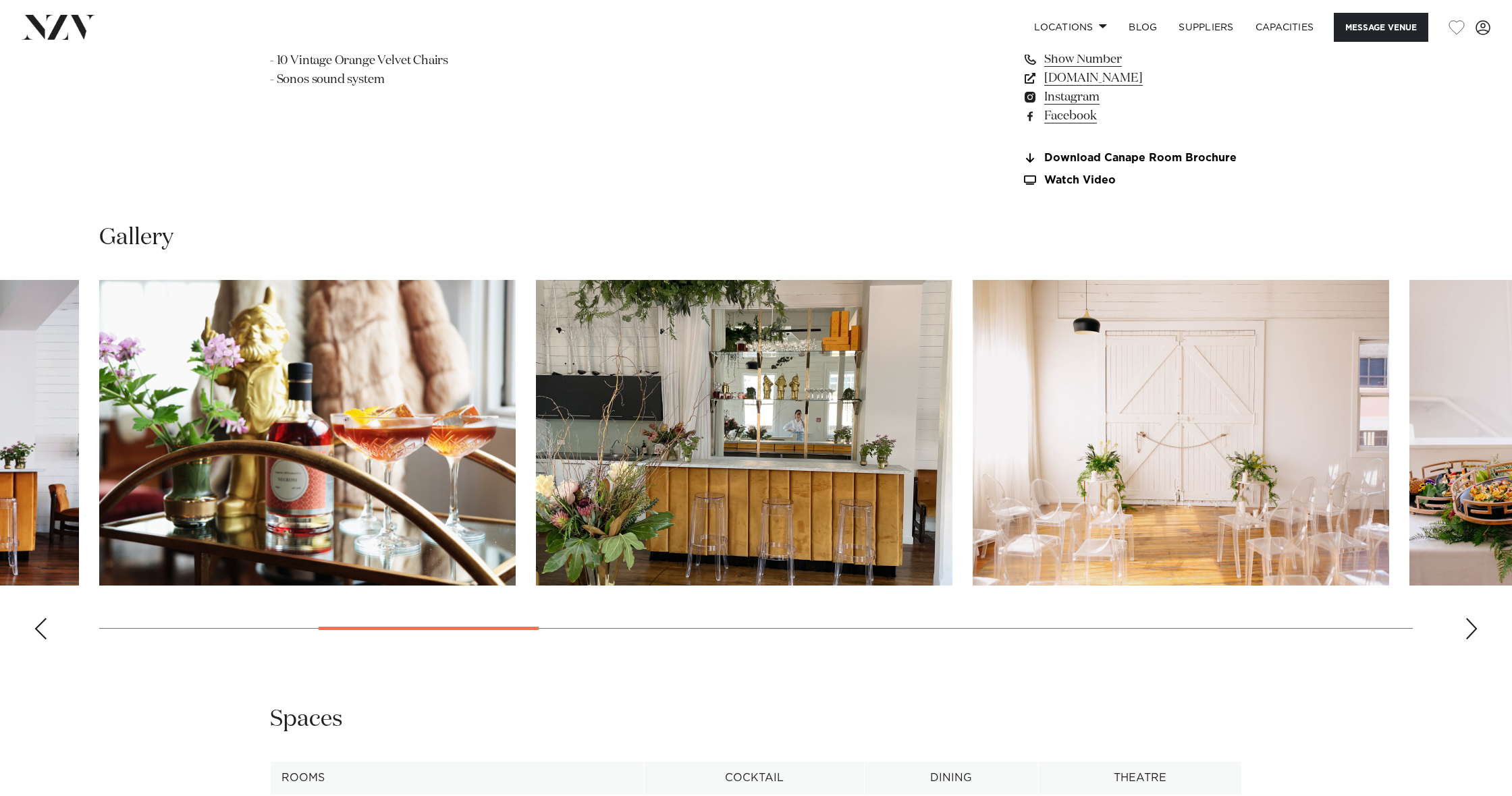
click at [1470, 619] on div "Next slide" at bounding box center [1471, 629] width 14 height 22
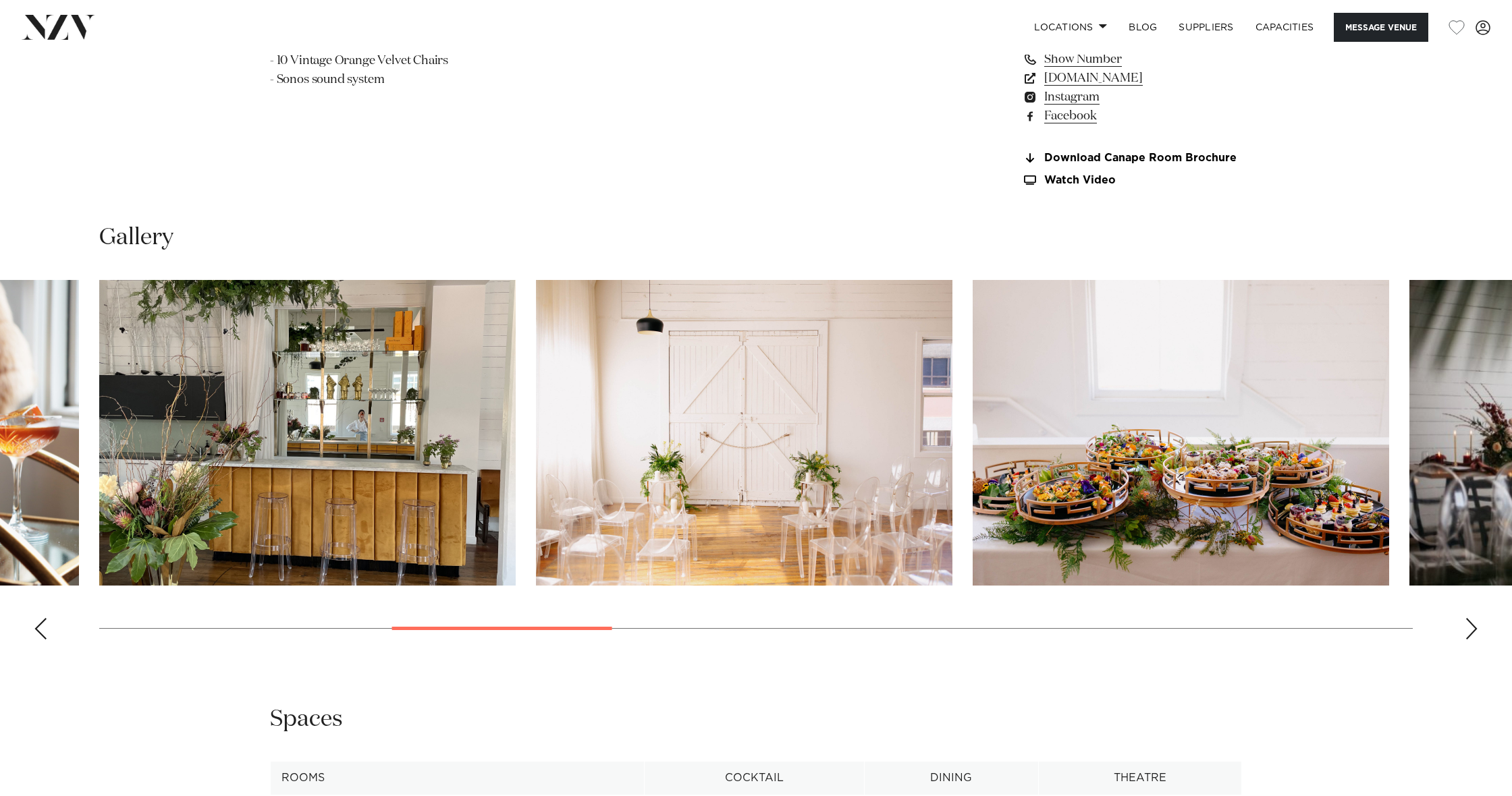
click at [1470, 619] on div "Next slide" at bounding box center [1471, 629] width 14 height 22
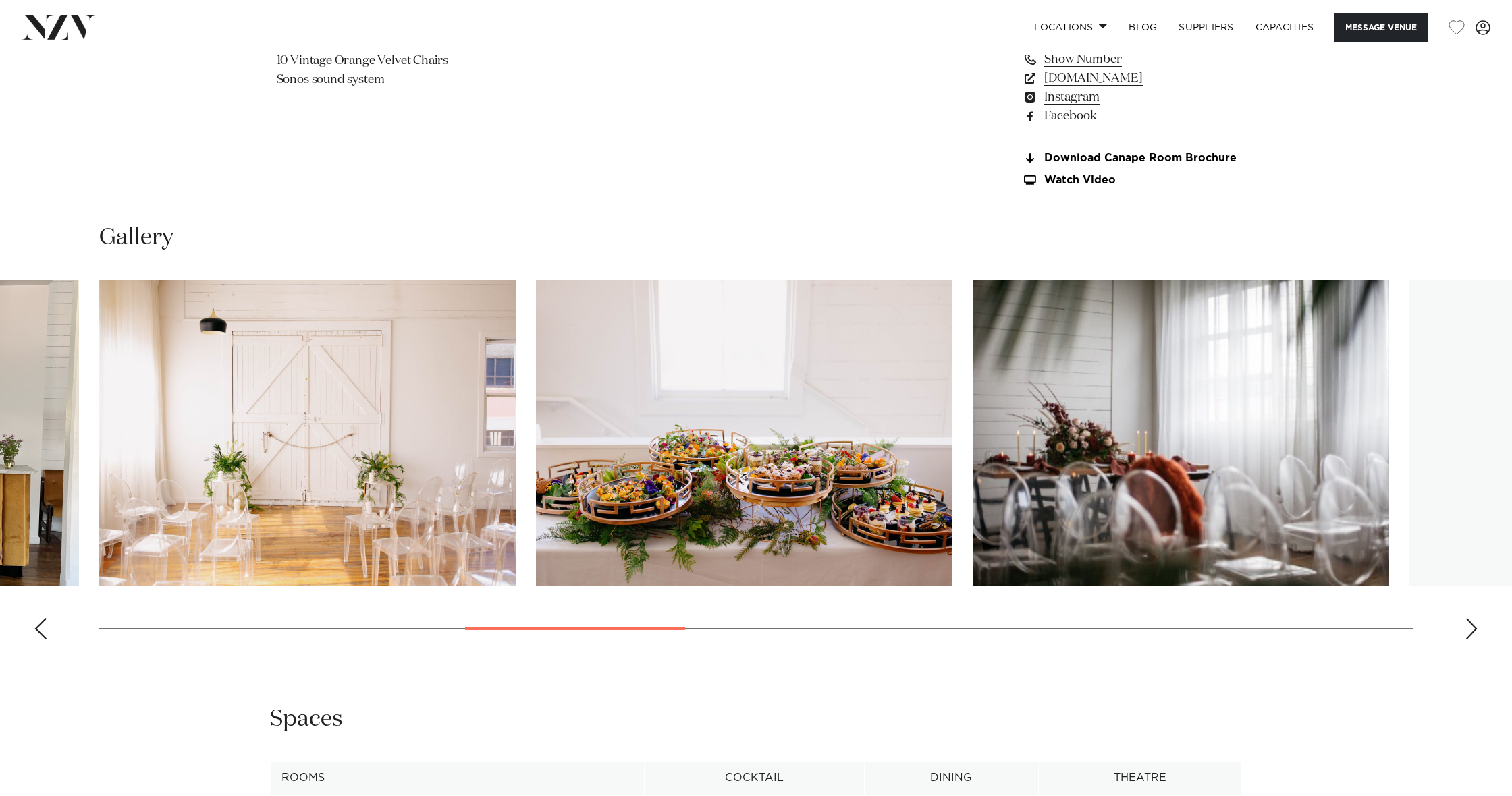
click at [1470, 619] on div "Next slide" at bounding box center [1471, 629] width 14 height 22
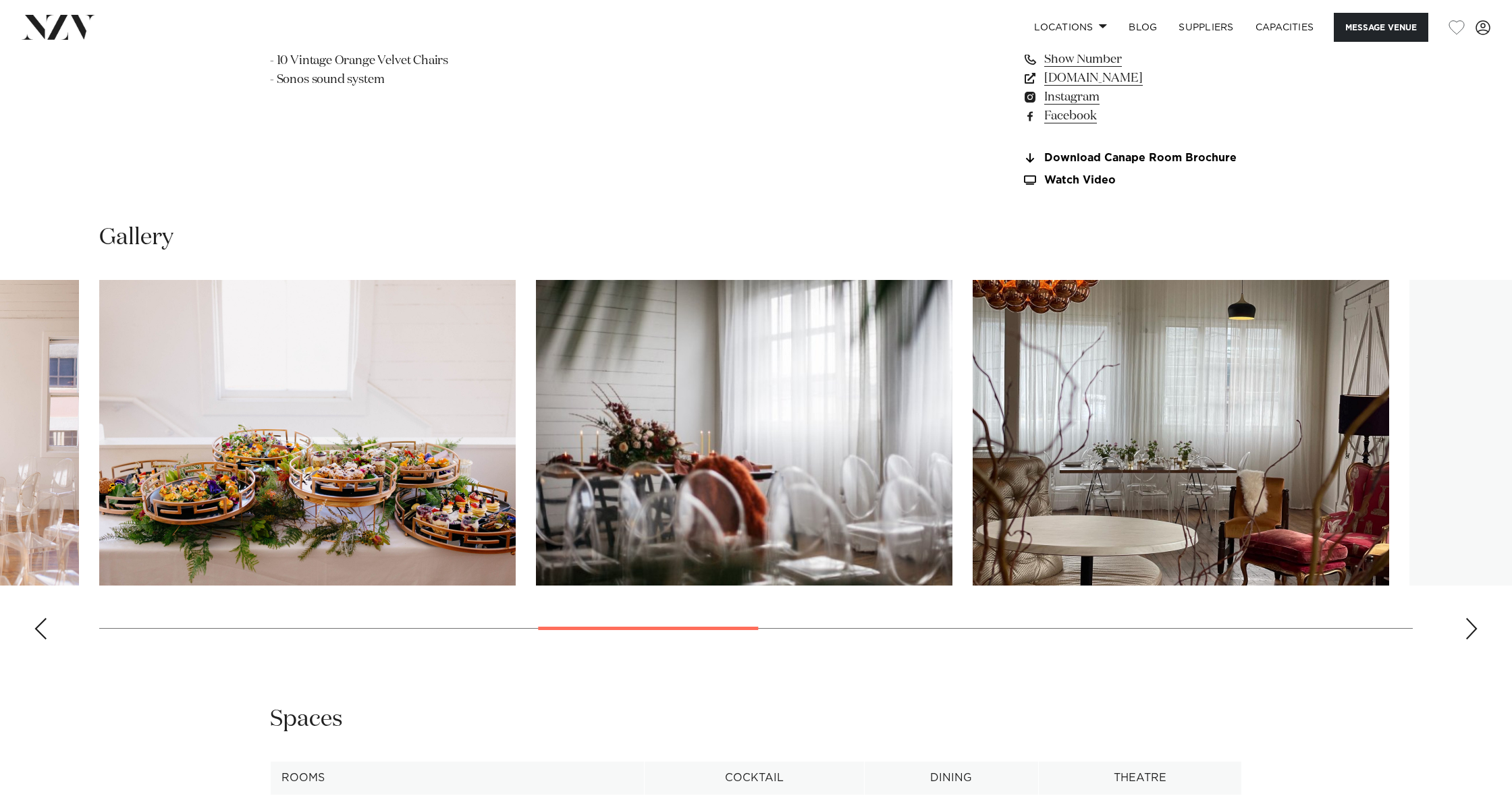
click at [1470, 619] on div "Next slide" at bounding box center [1471, 629] width 14 height 22
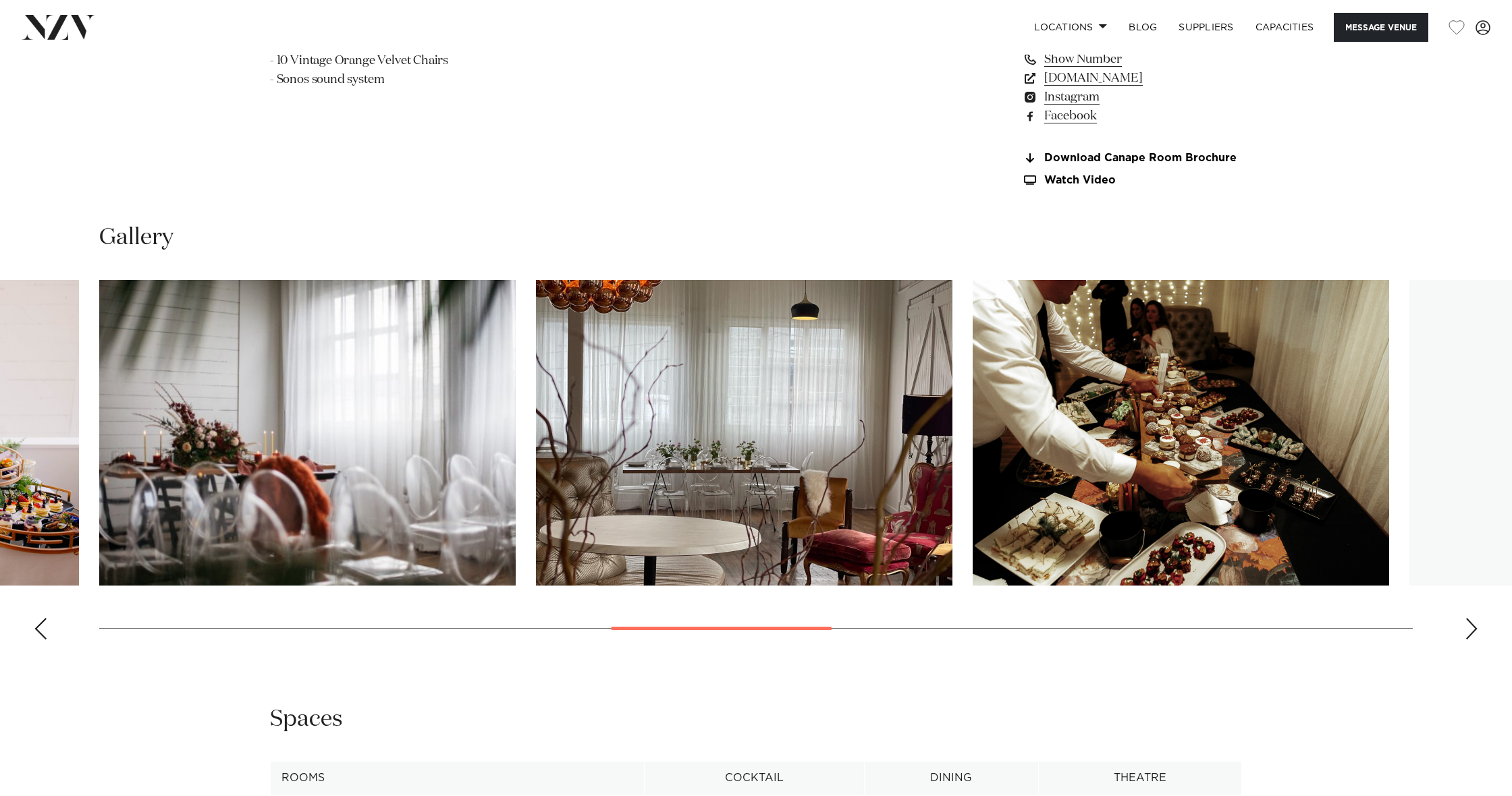
click at [1470, 619] on div "Next slide" at bounding box center [1471, 629] width 14 height 22
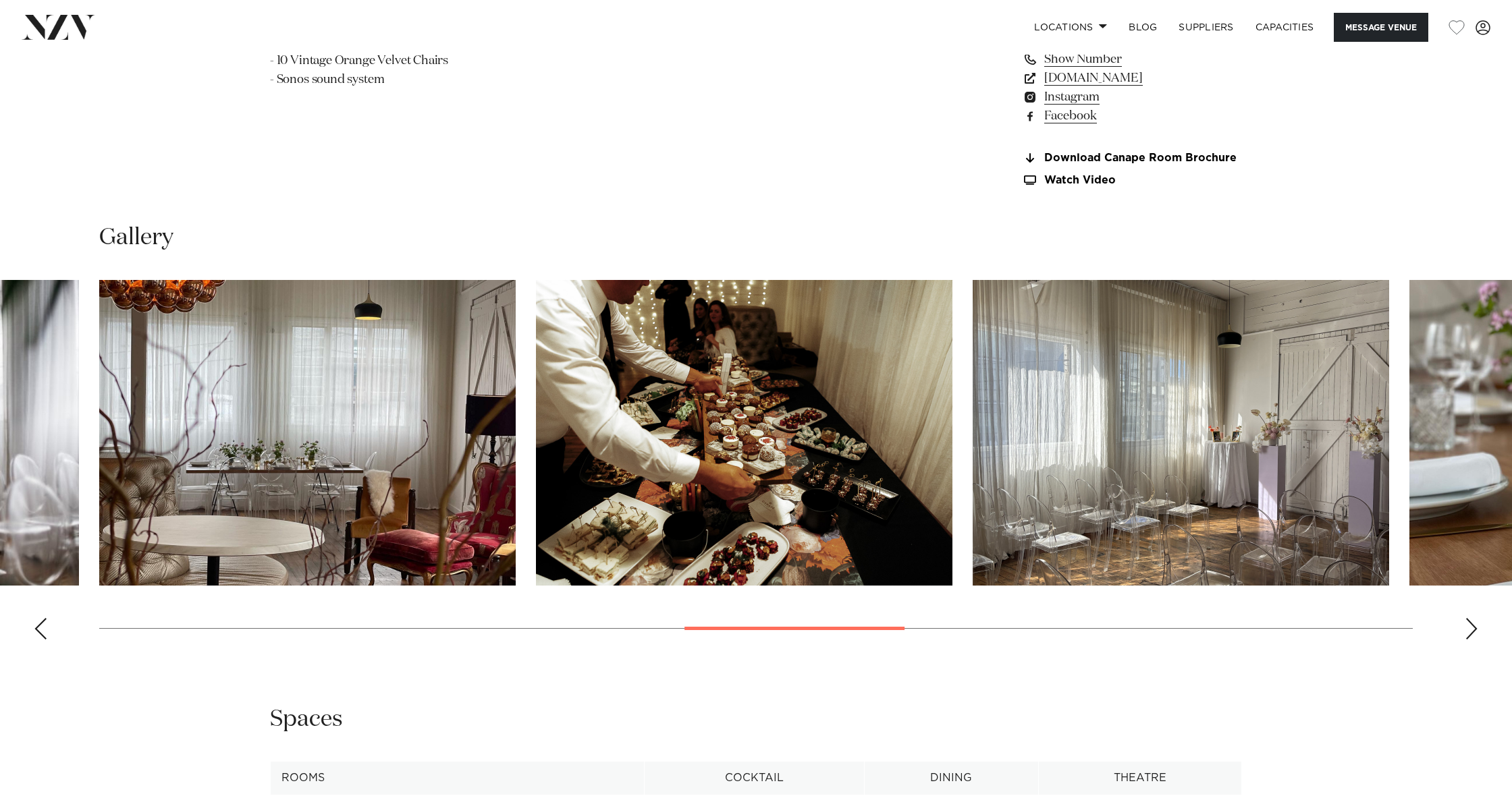
click at [1470, 619] on div "Next slide" at bounding box center [1471, 629] width 14 height 22
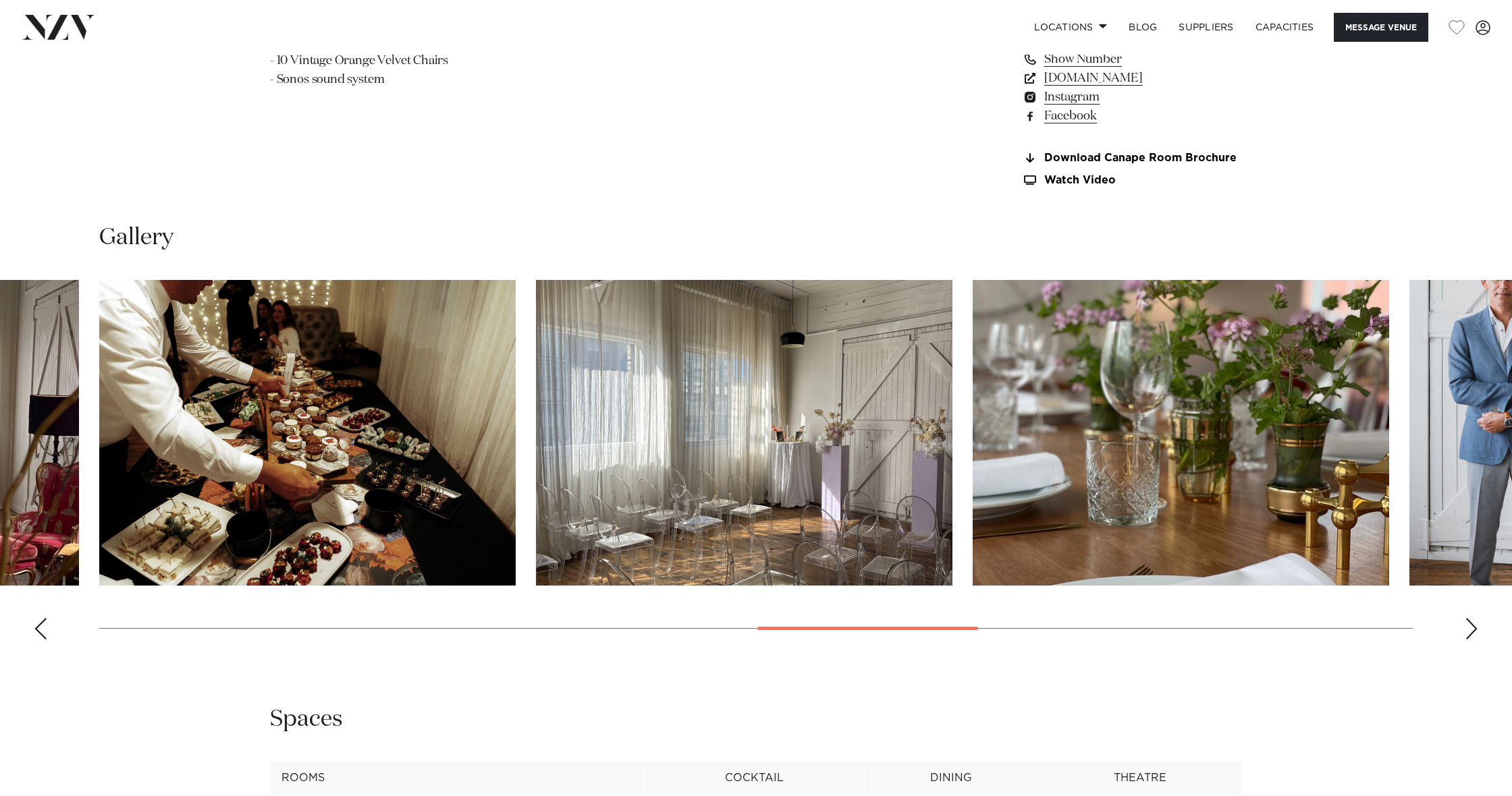
click at [1470, 619] on div "Next slide" at bounding box center [1471, 629] width 14 height 22
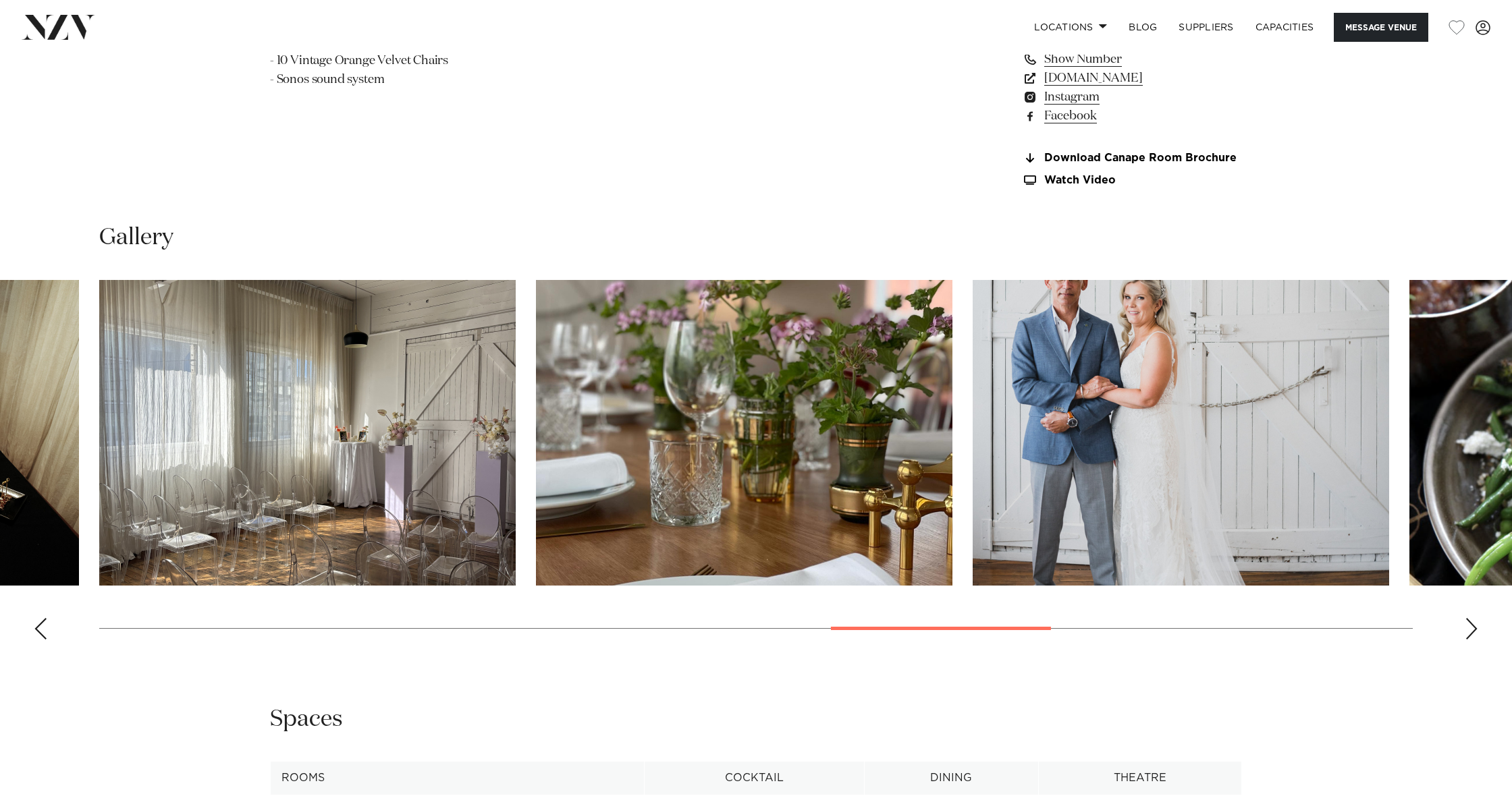
click at [1470, 619] on div "Next slide" at bounding box center [1471, 629] width 14 height 22
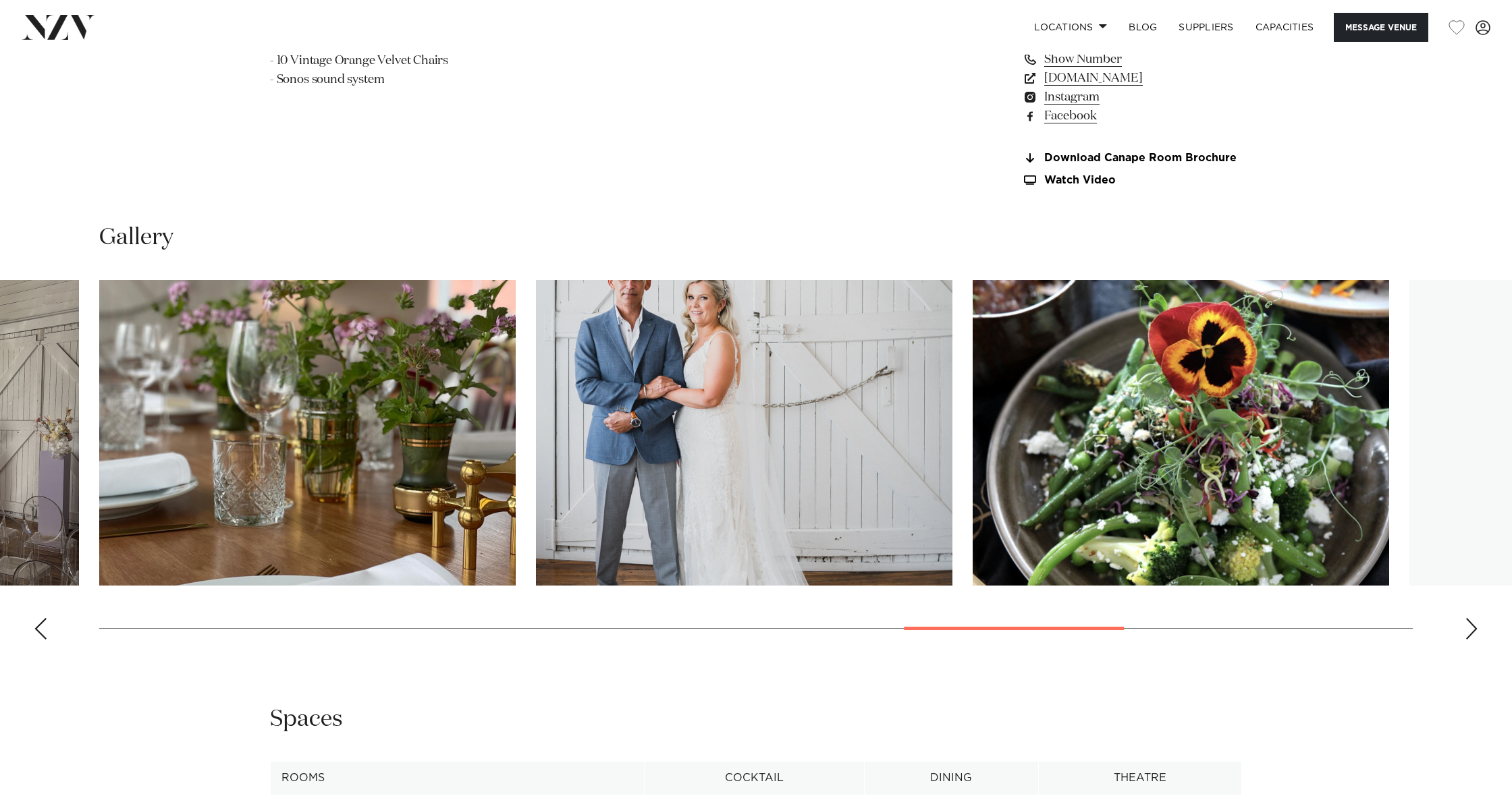
click at [1470, 619] on div "Next slide" at bounding box center [1471, 629] width 14 height 22
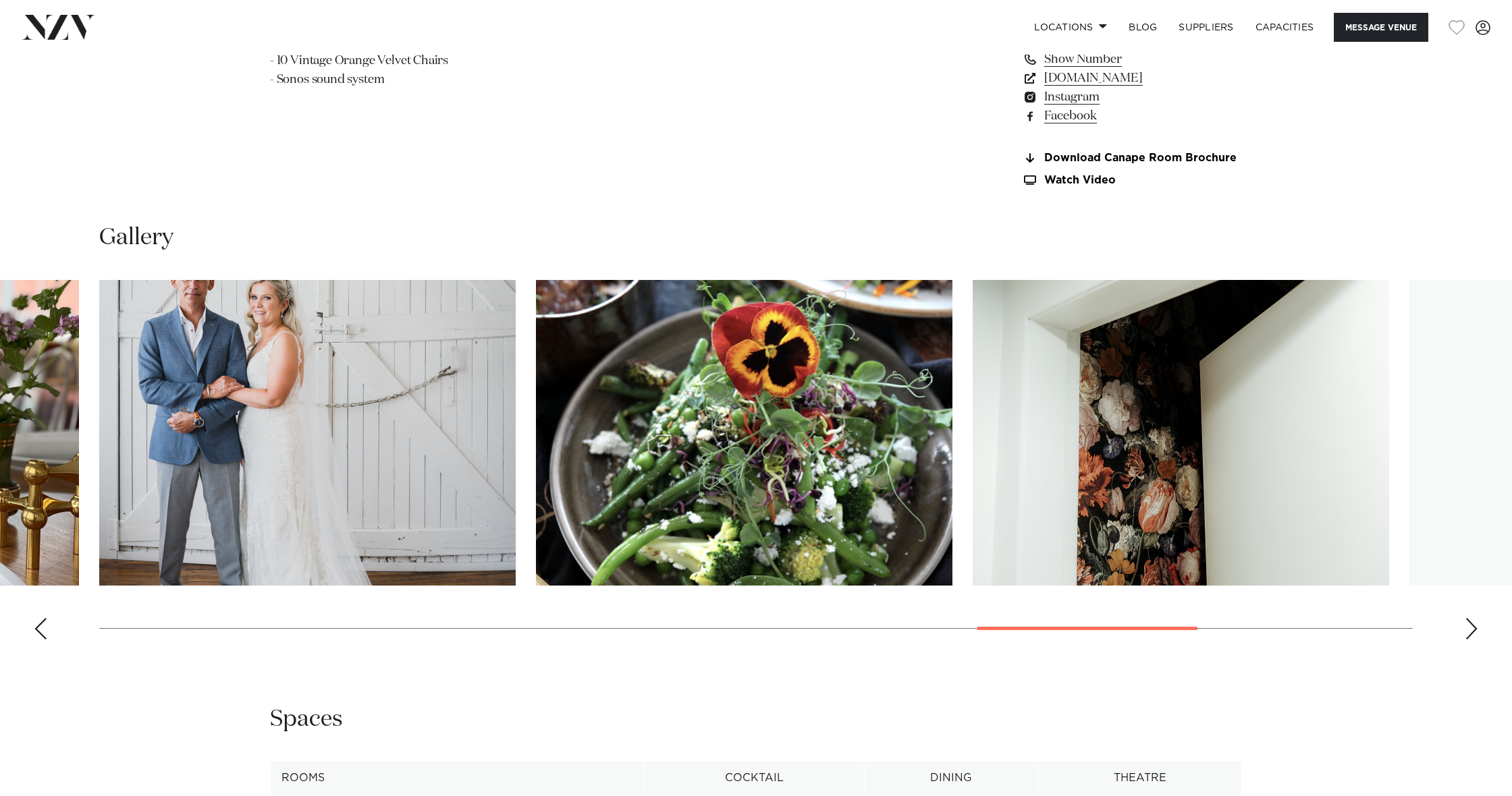
click at [1470, 619] on div "Next slide" at bounding box center [1471, 629] width 14 height 22
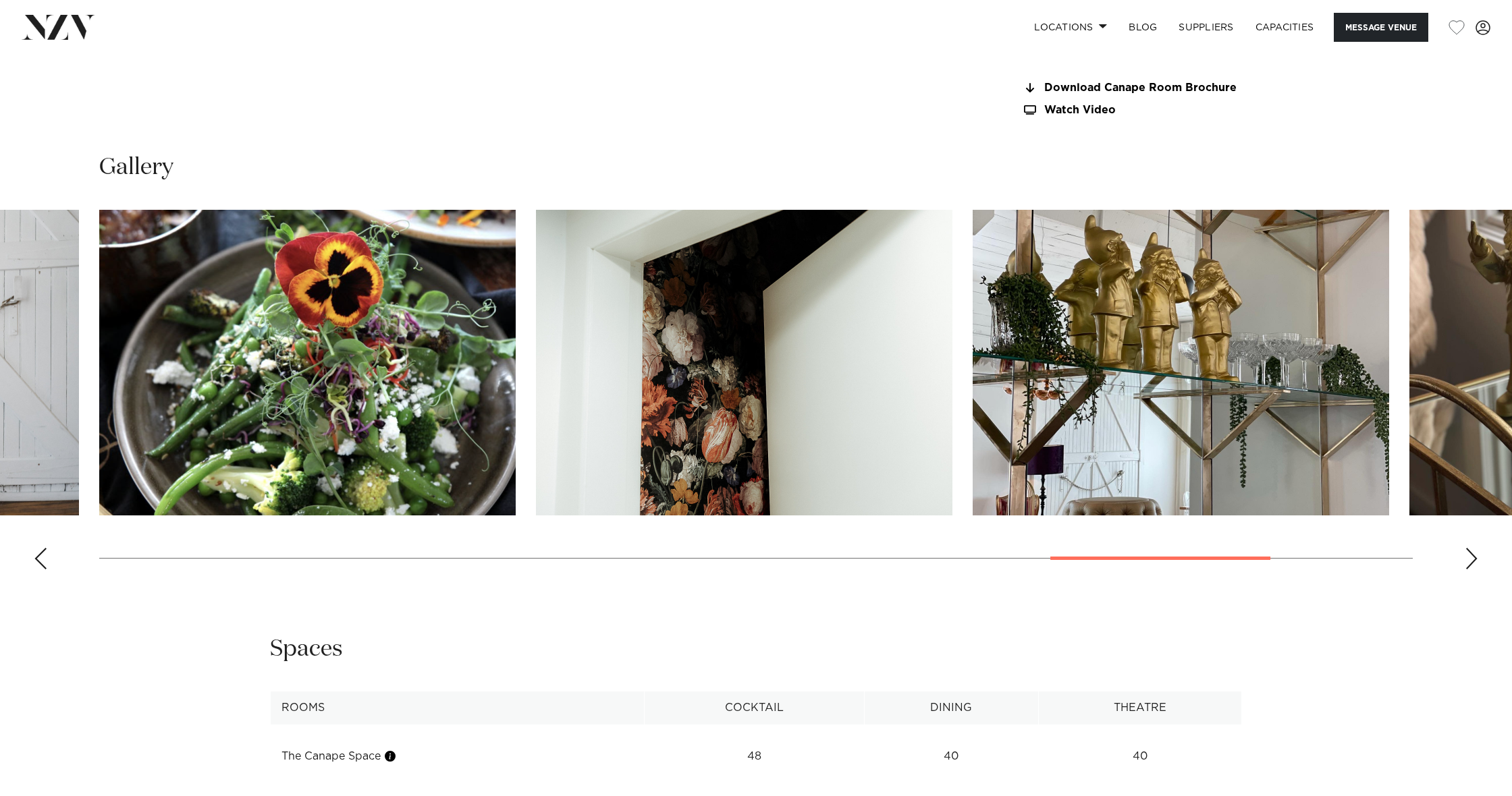
scroll to position [1394, 0]
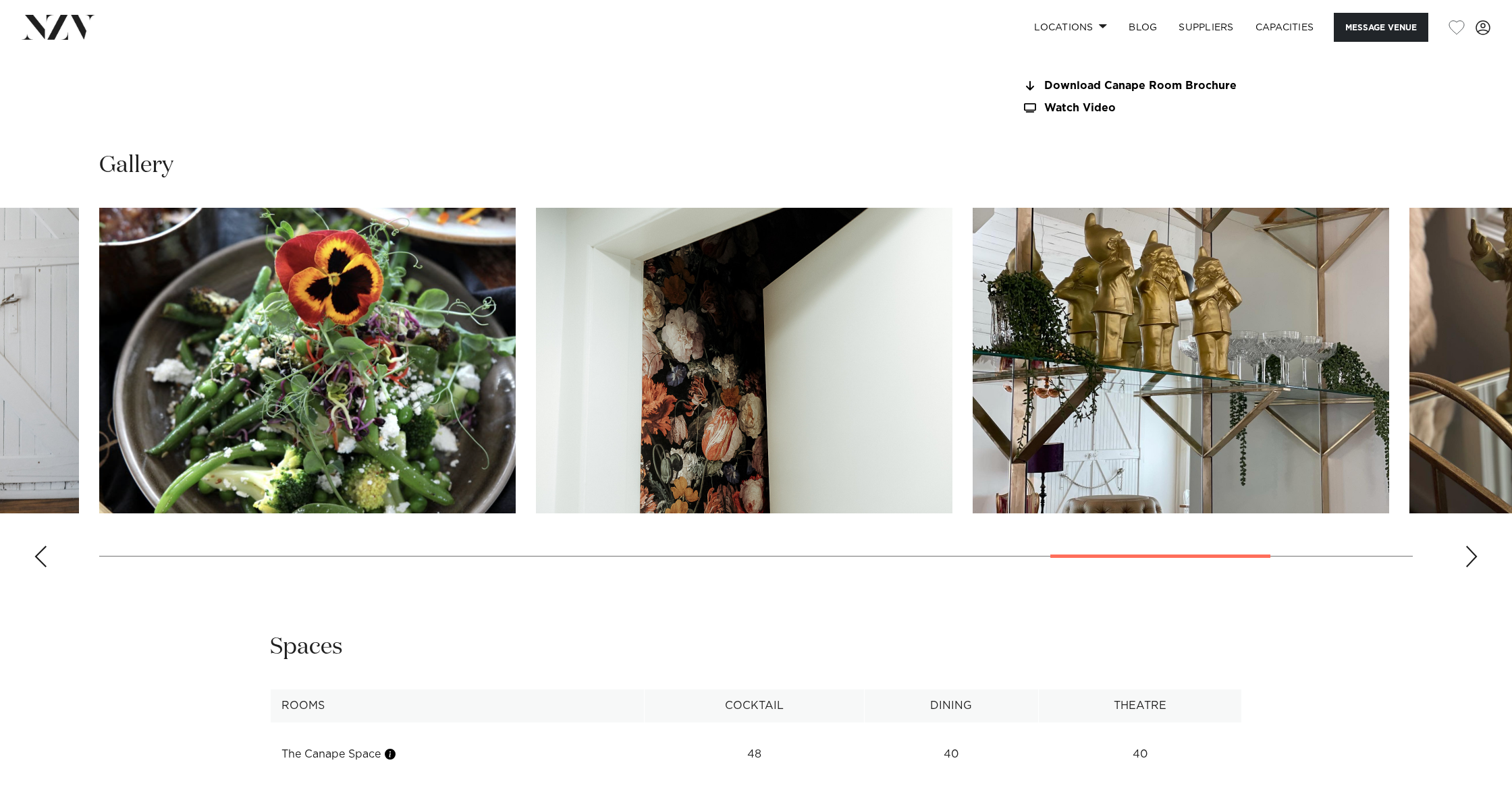
click at [1477, 548] on div "Next slide" at bounding box center [1471, 557] width 14 height 22
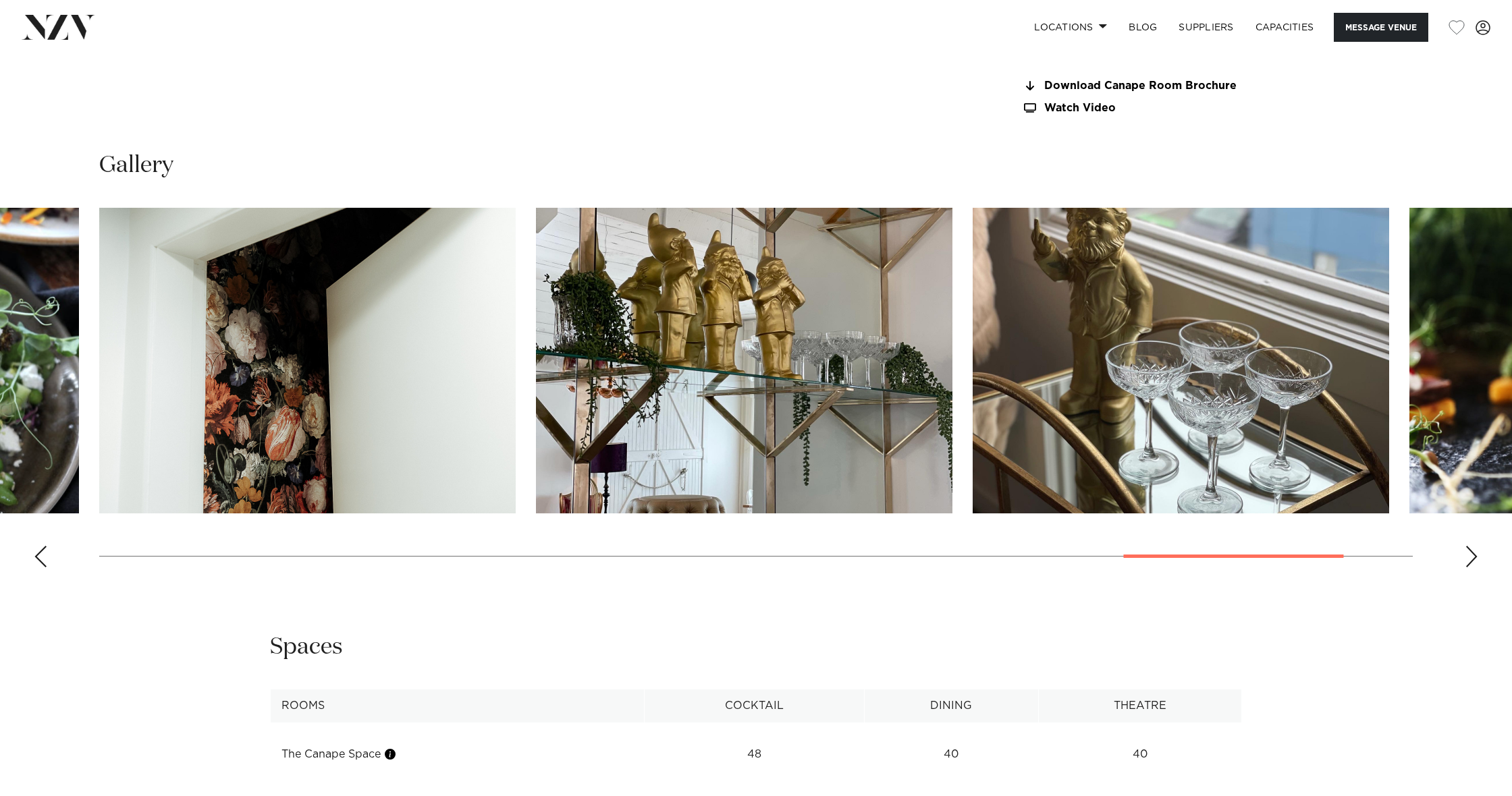
click at [1476, 549] on div "Next slide" at bounding box center [1471, 557] width 14 height 22
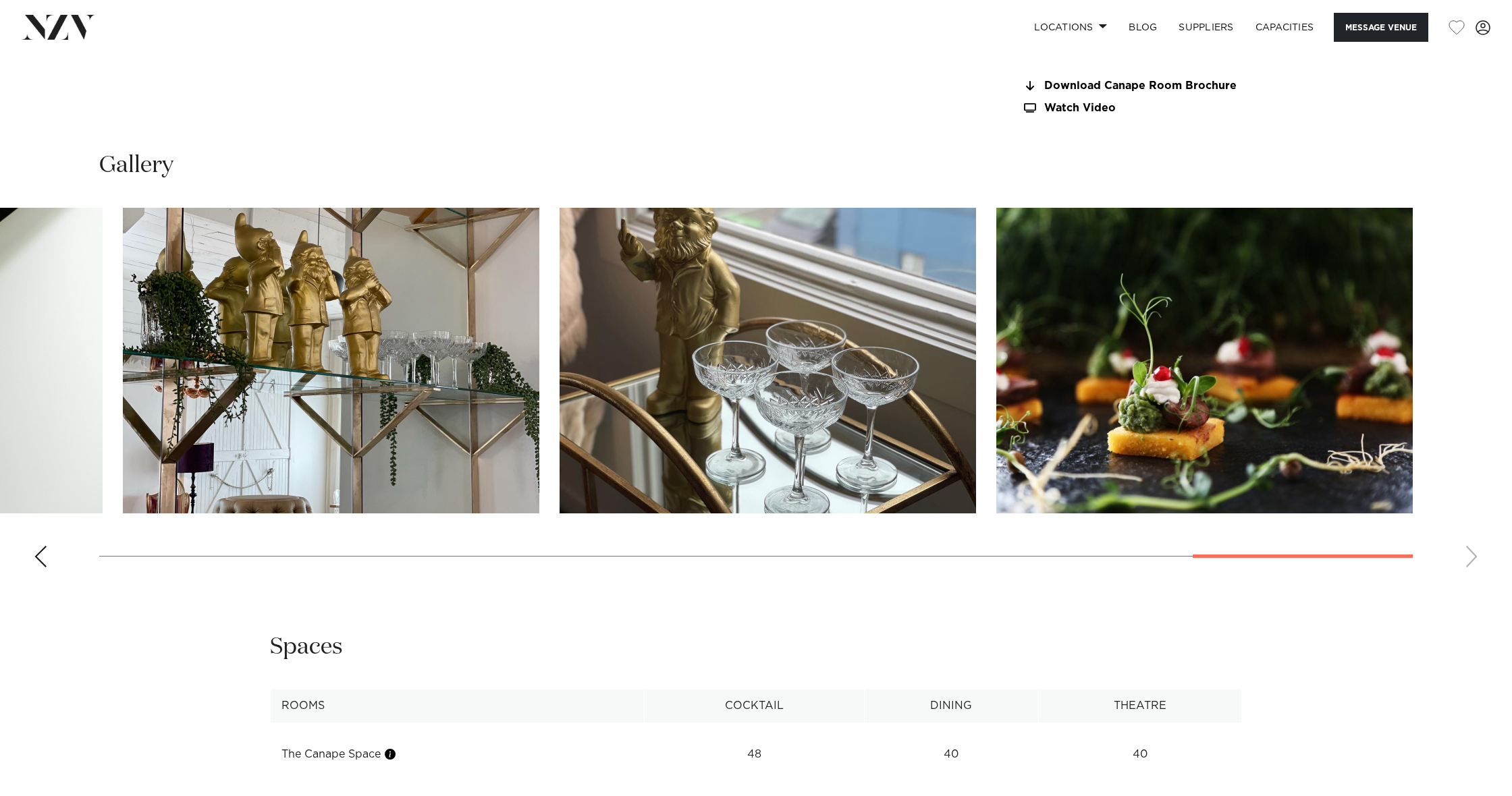
click at [1476, 549] on swiper-container at bounding box center [756, 392] width 1512 height 370
click at [42, 549] on div "Previous slide" at bounding box center [40, 557] width 14 height 22
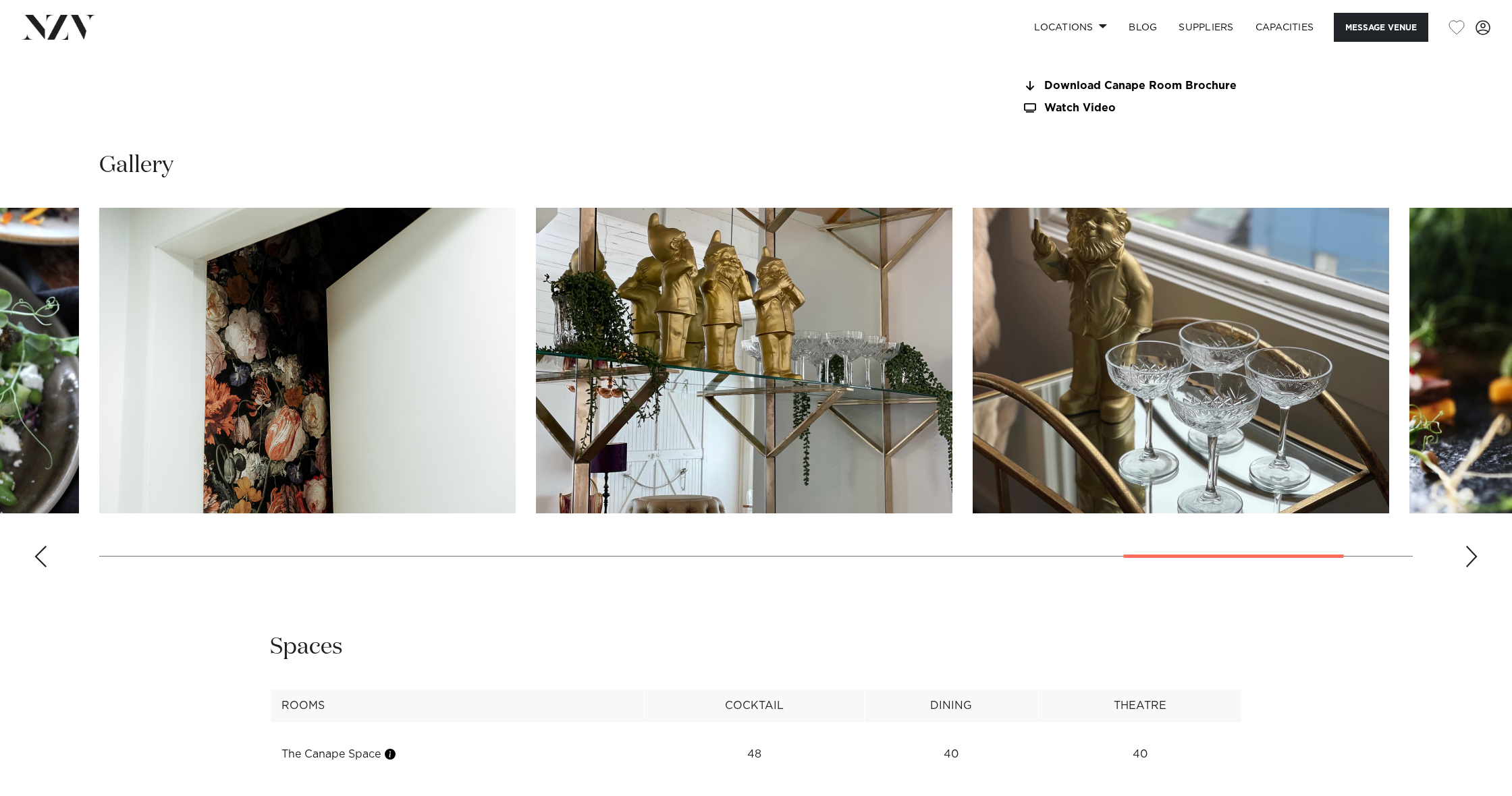
click at [42, 549] on div "Previous slide" at bounding box center [40, 557] width 14 height 22
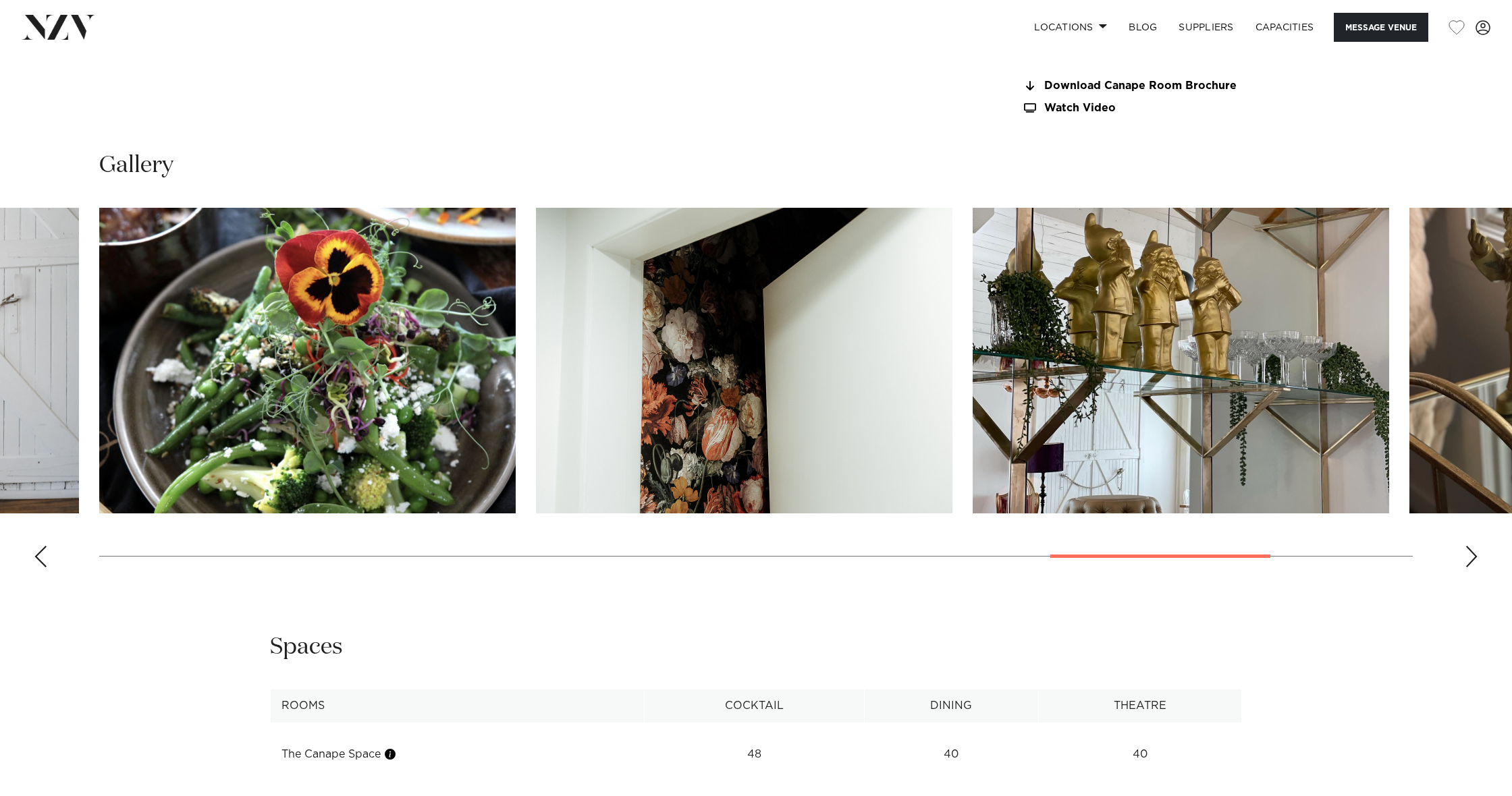
click at [42, 549] on div "Previous slide" at bounding box center [40, 557] width 14 height 22
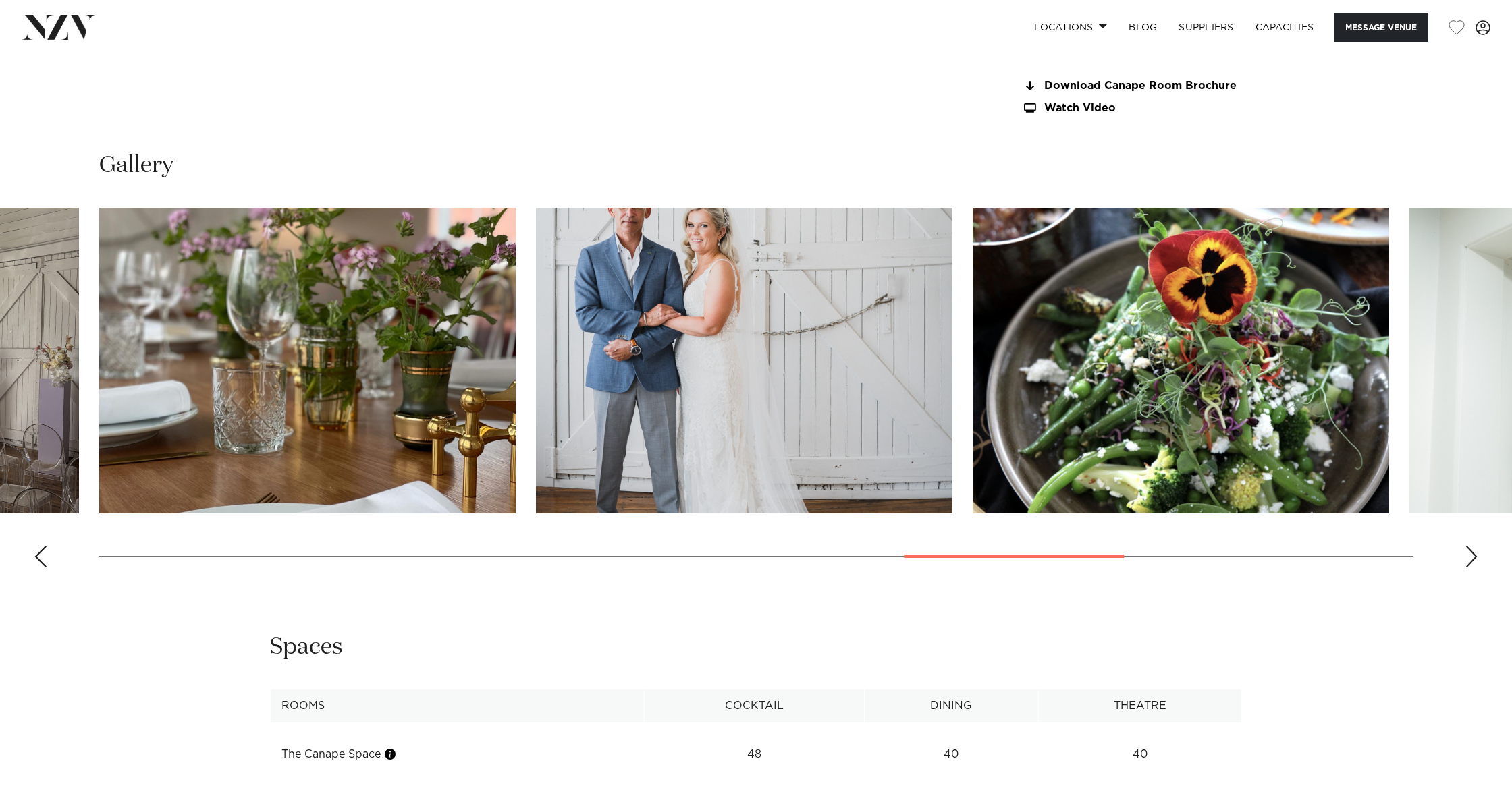
click at [42, 549] on div "Previous slide" at bounding box center [40, 557] width 14 height 22
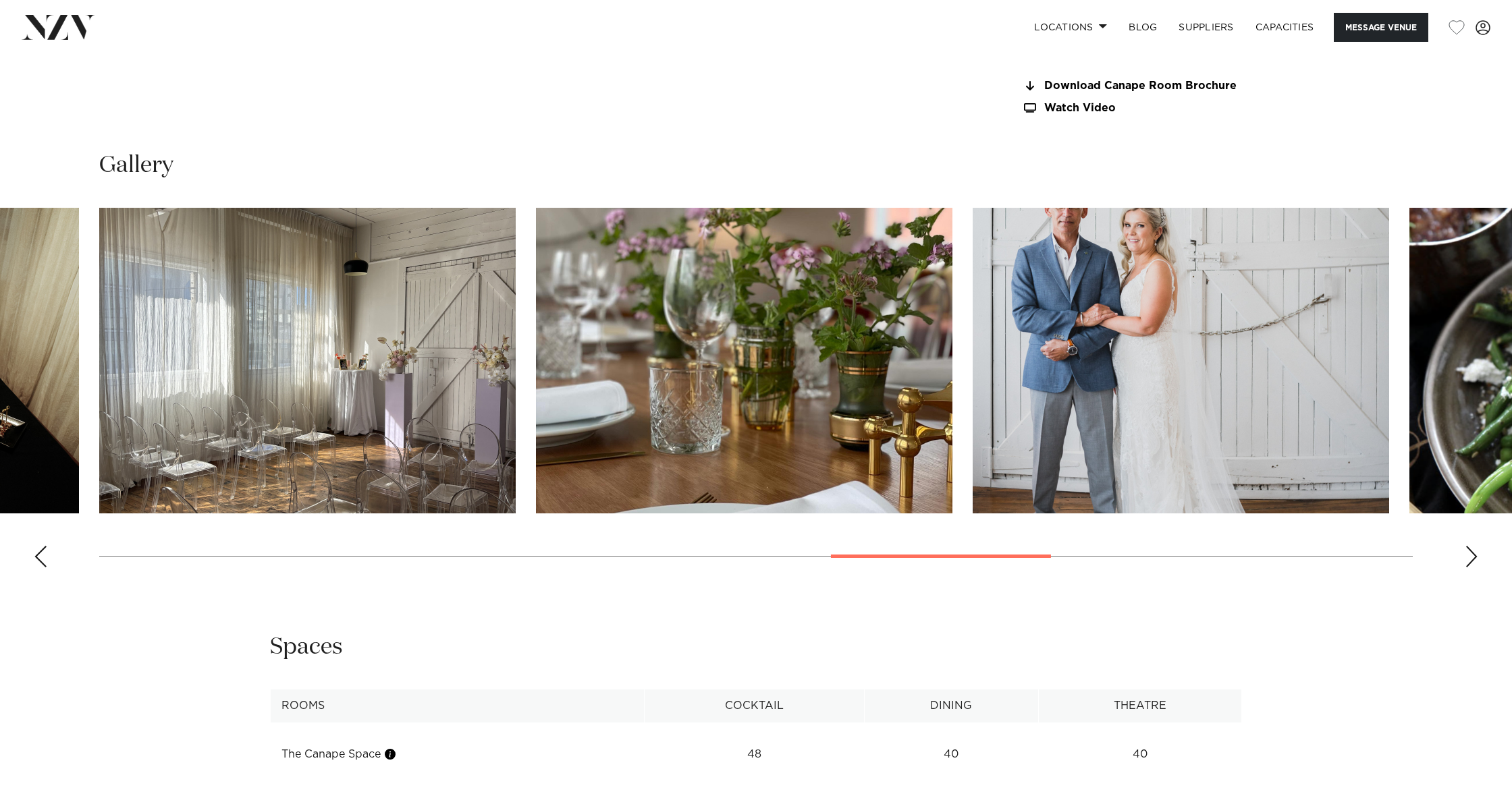
click at [42, 549] on div "Previous slide" at bounding box center [40, 557] width 14 height 22
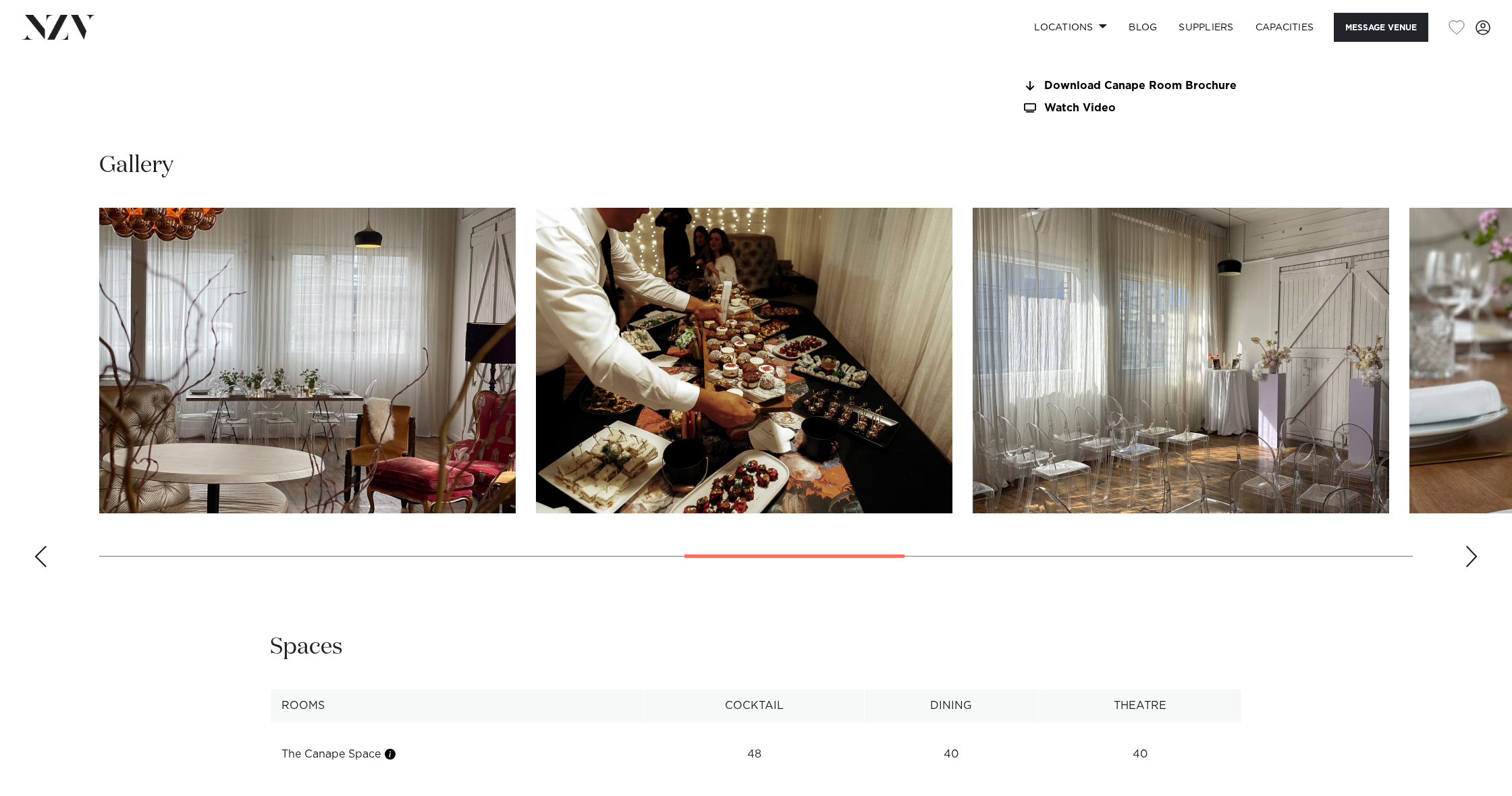
click at [42, 549] on div "Previous slide" at bounding box center [40, 557] width 14 height 22
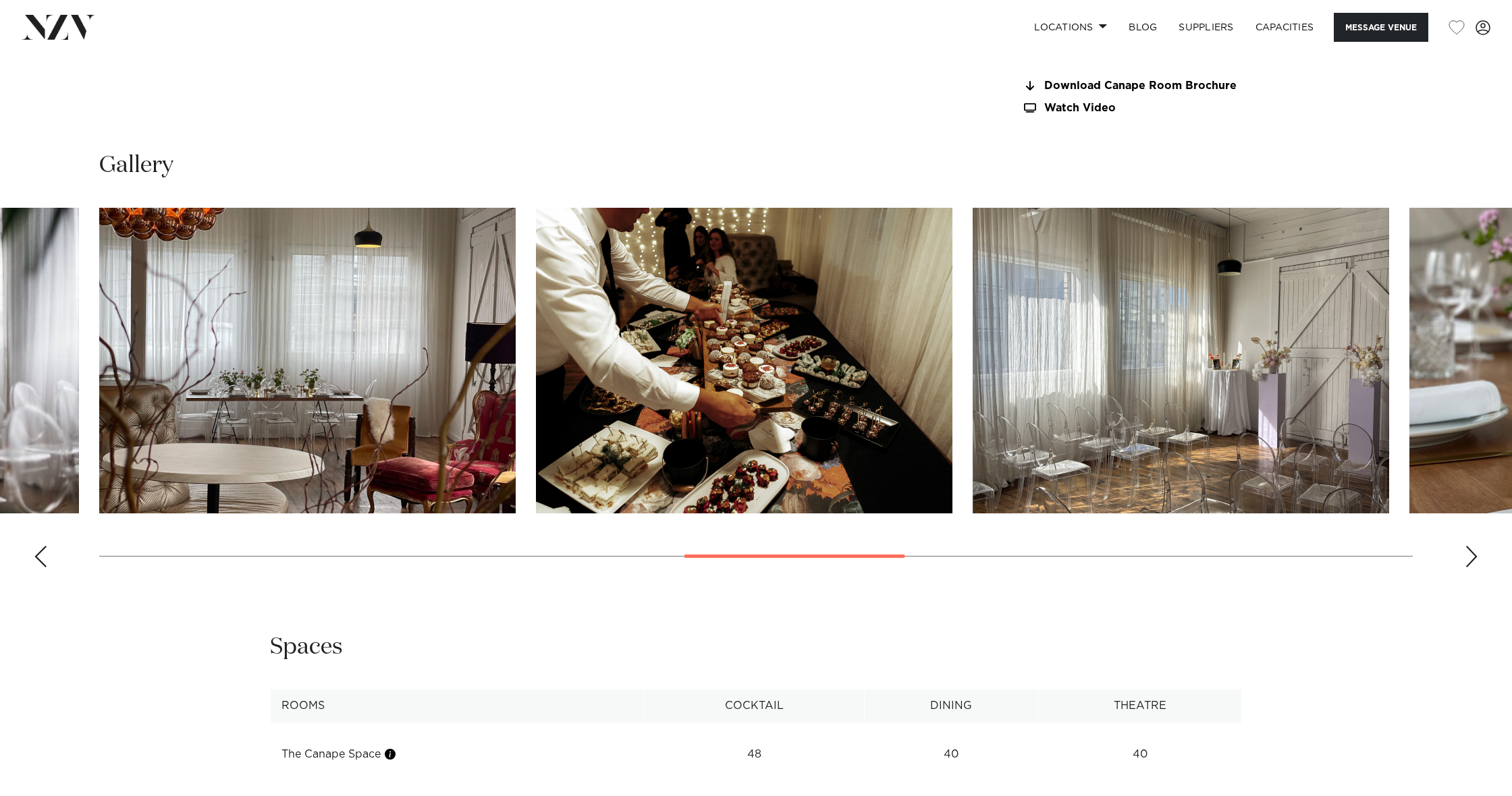
click at [42, 549] on div "Previous slide" at bounding box center [40, 557] width 14 height 22
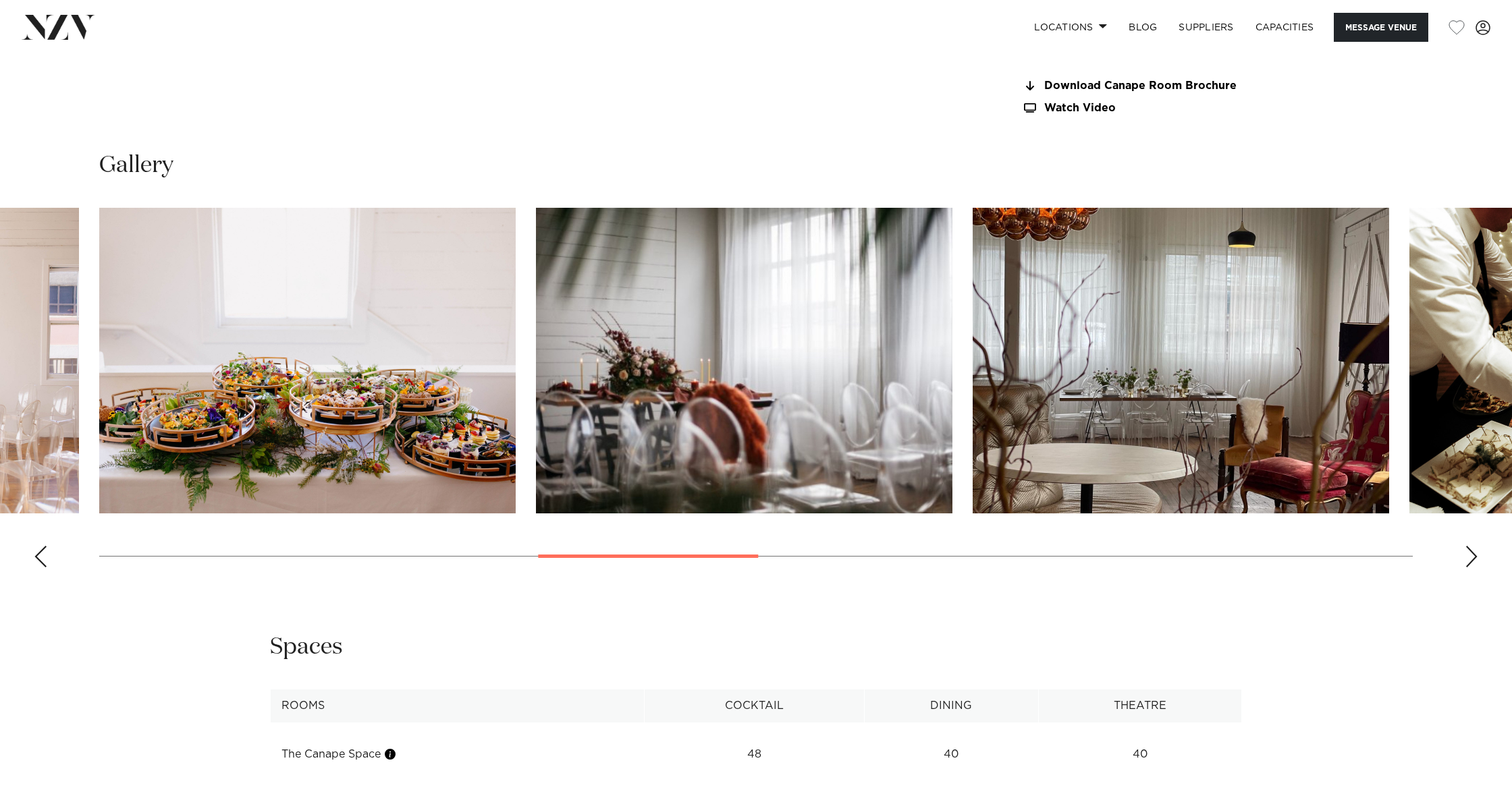
click at [42, 549] on div "Previous slide" at bounding box center [40, 557] width 14 height 22
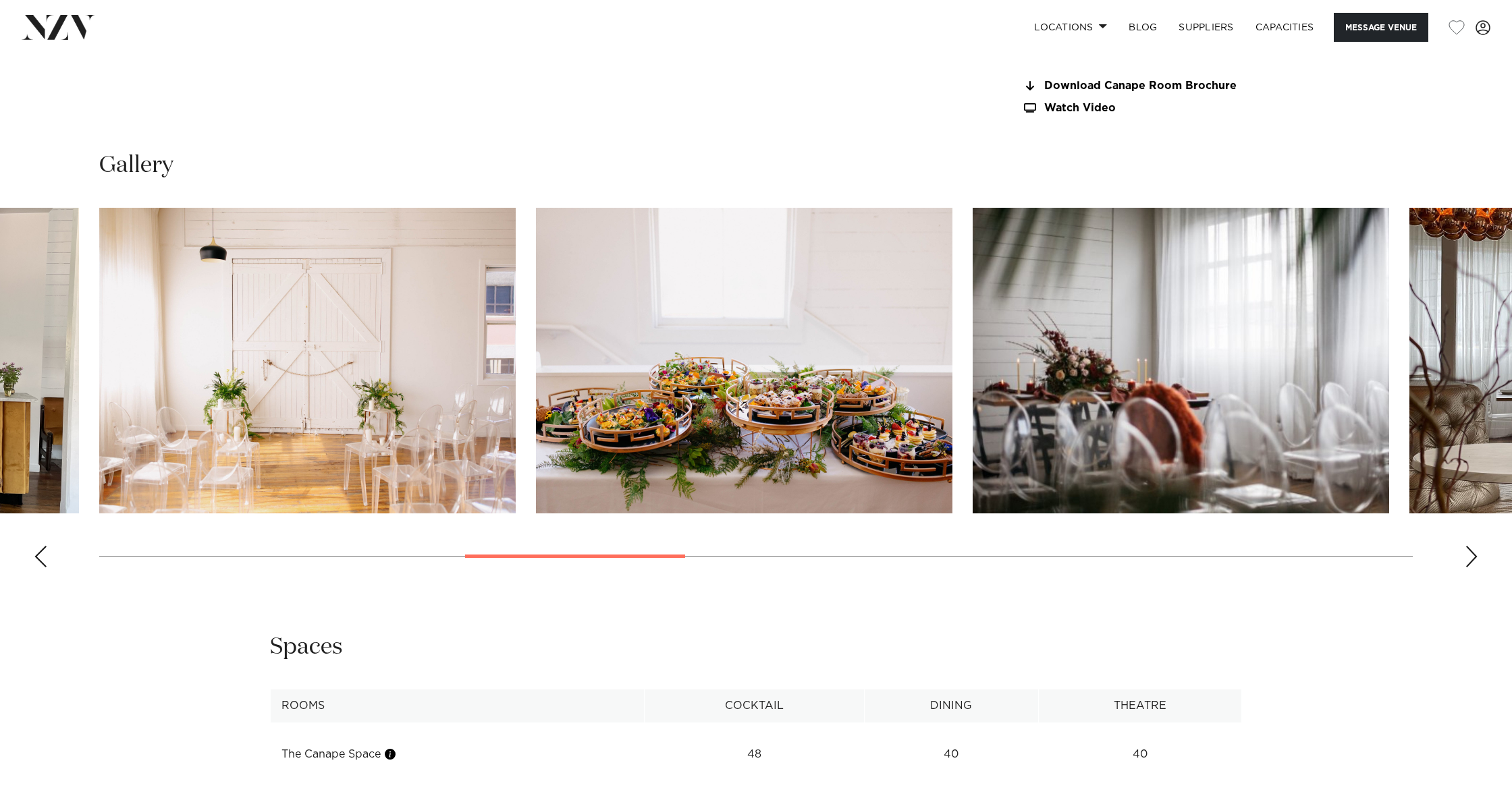
click at [42, 549] on div "Previous slide" at bounding box center [40, 557] width 14 height 22
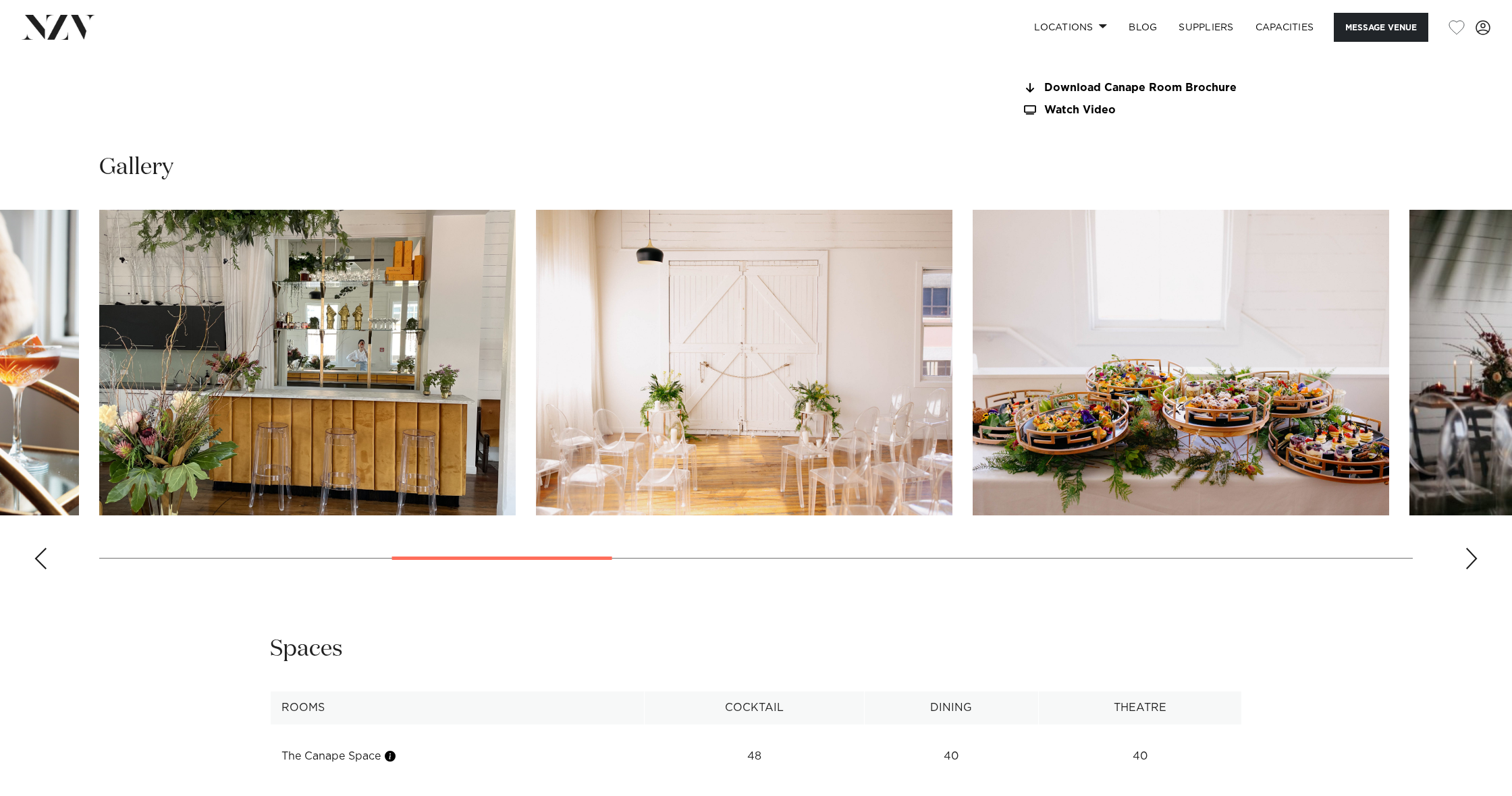
click at [42, 549] on div "Previous slide" at bounding box center [40, 558] width 14 height 22
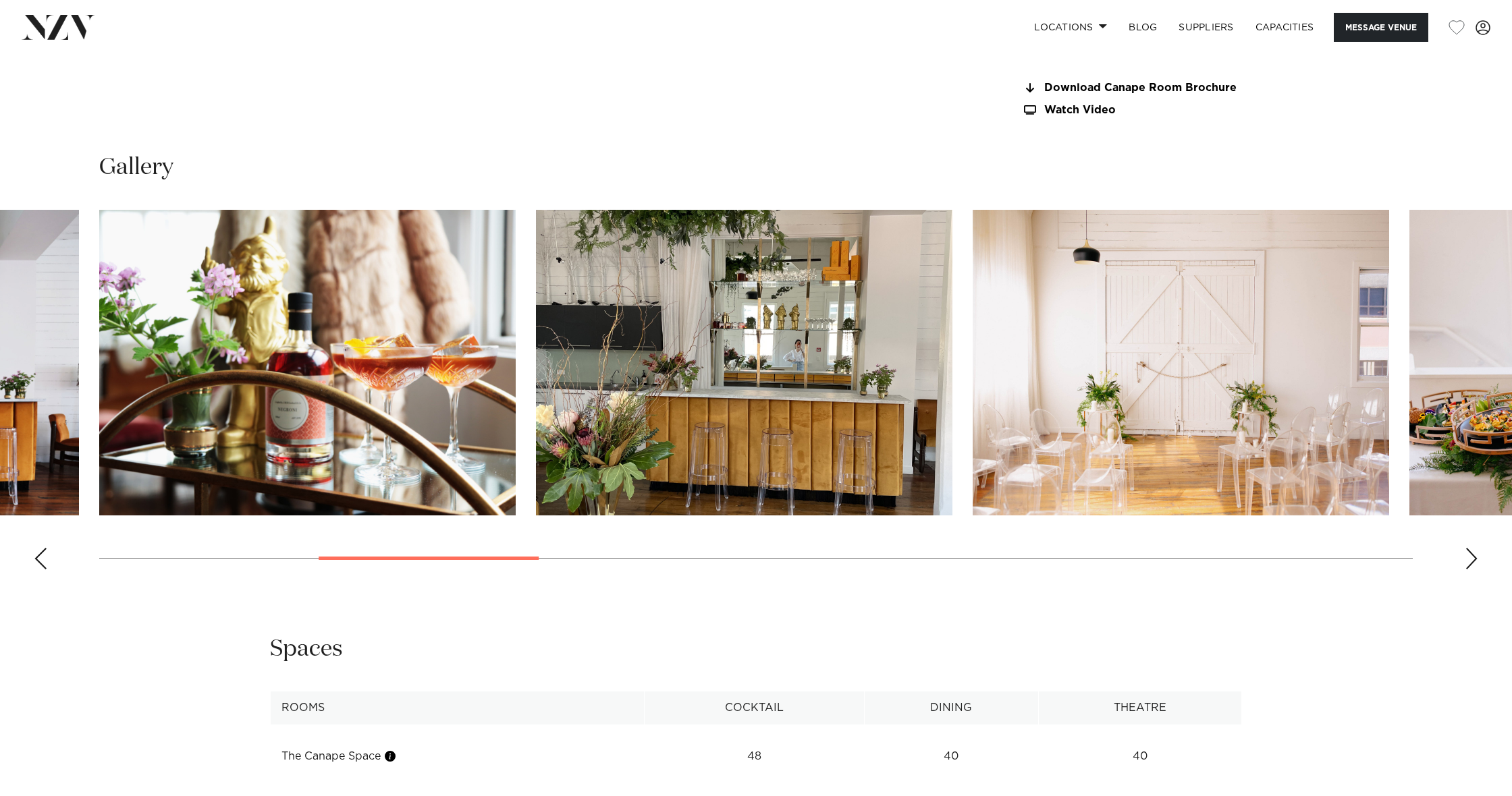
scroll to position [1388, 0]
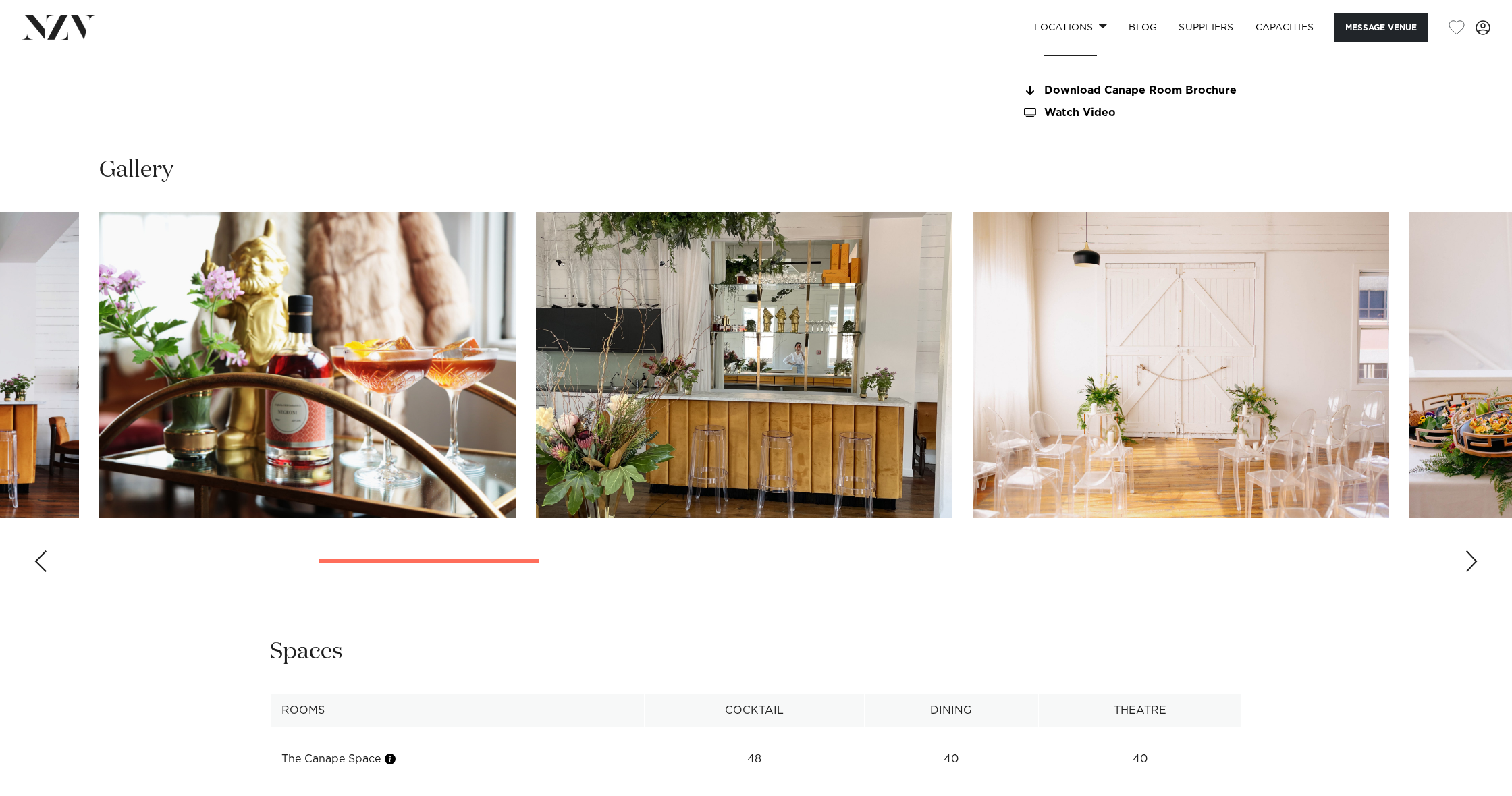
click at [42, 549] on swiper-container at bounding box center [756, 397] width 1512 height 370
click at [40, 555] on div "Previous slide" at bounding box center [40, 562] width 14 height 22
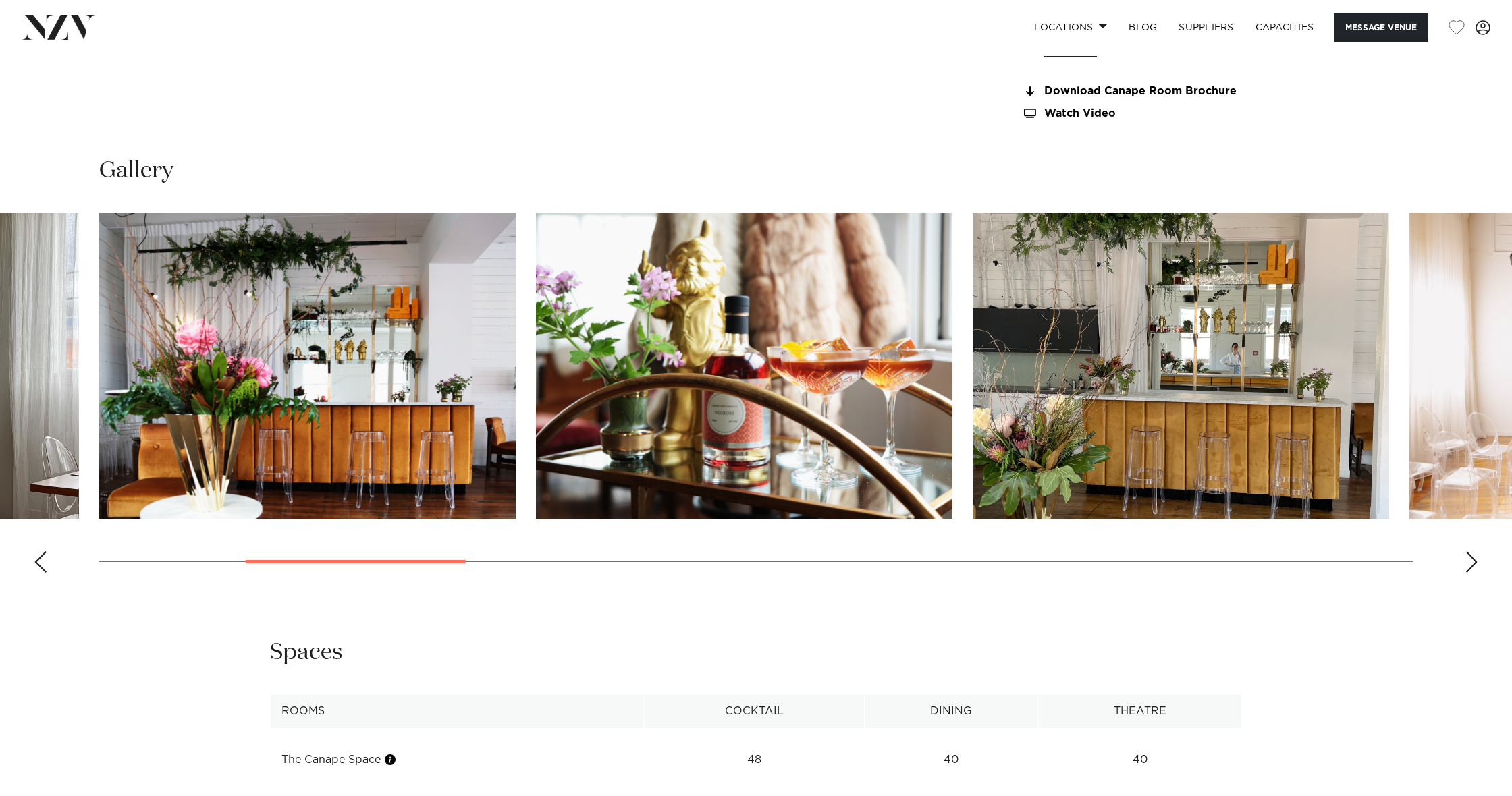
click at [40, 555] on div "Previous slide" at bounding box center [40, 562] width 14 height 22
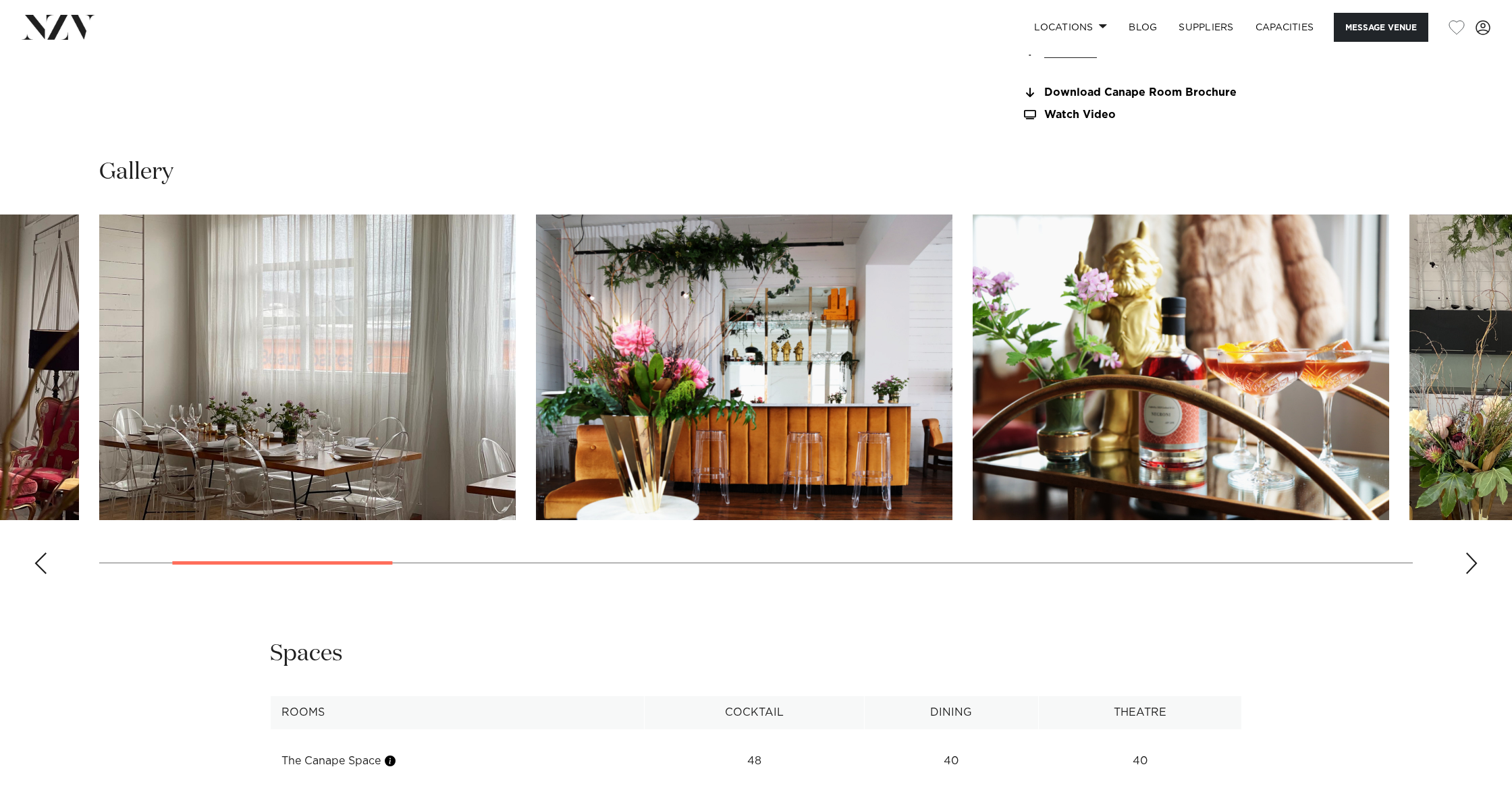
click at [40, 555] on div "Previous slide" at bounding box center [40, 563] width 14 height 22
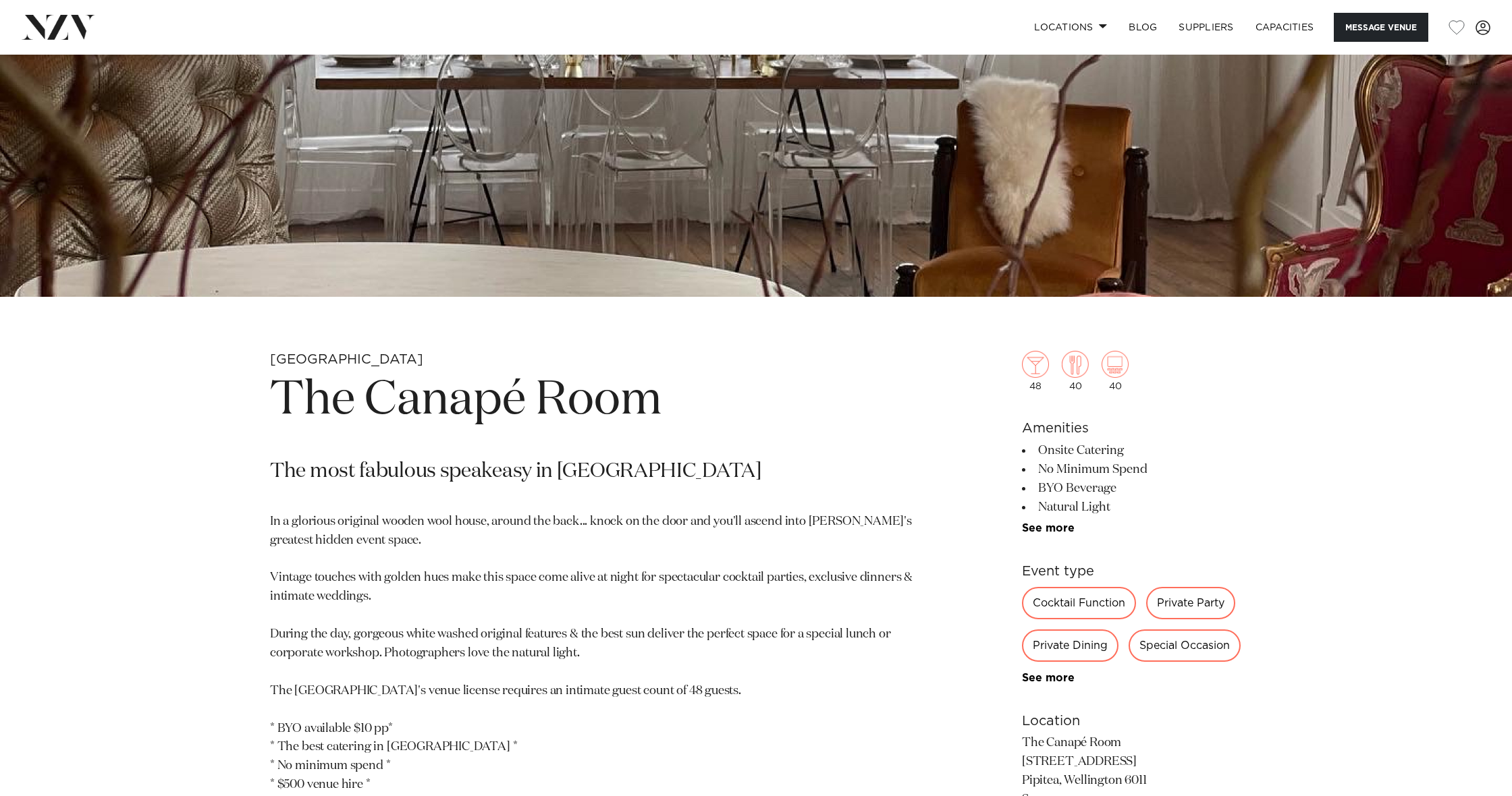
scroll to position [399, 0]
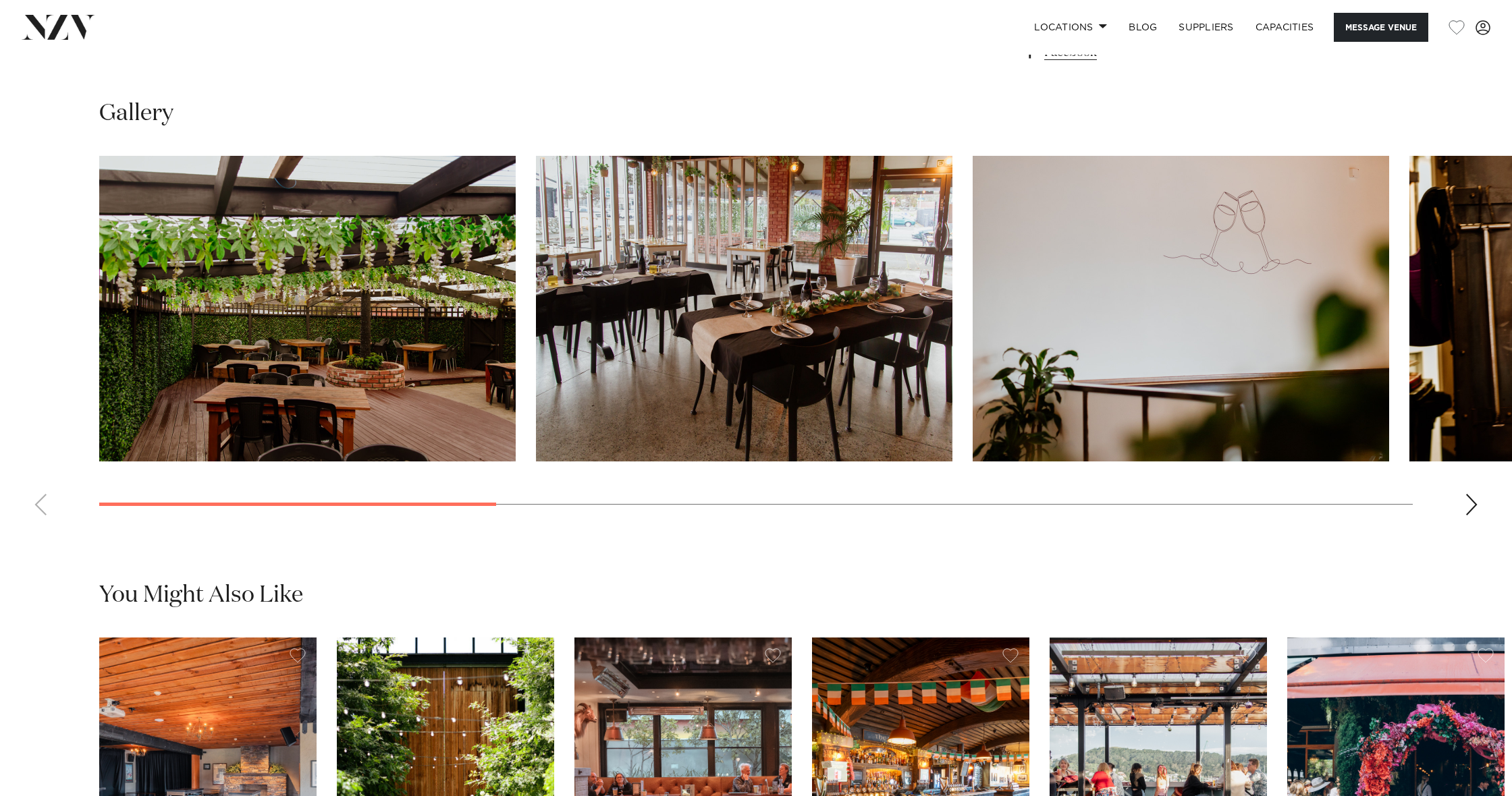
scroll to position [1381, 0]
click at [1469, 495] on div "Next slide" at bounding box center [1471, 505] width 14 height 22
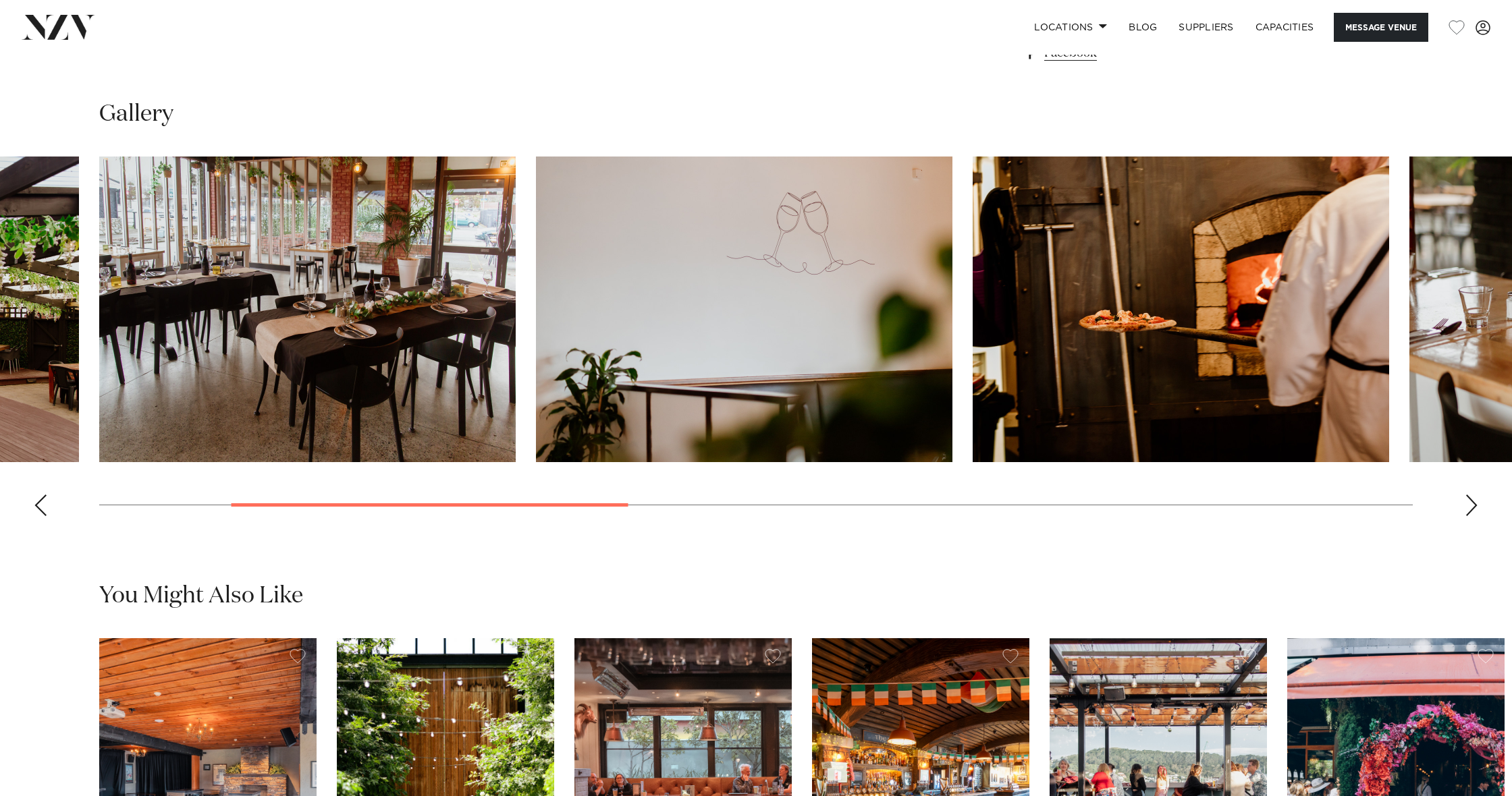
click at [1469, 495] on div "Next slide" at bounding box center [1471, 505] width 14 height 22
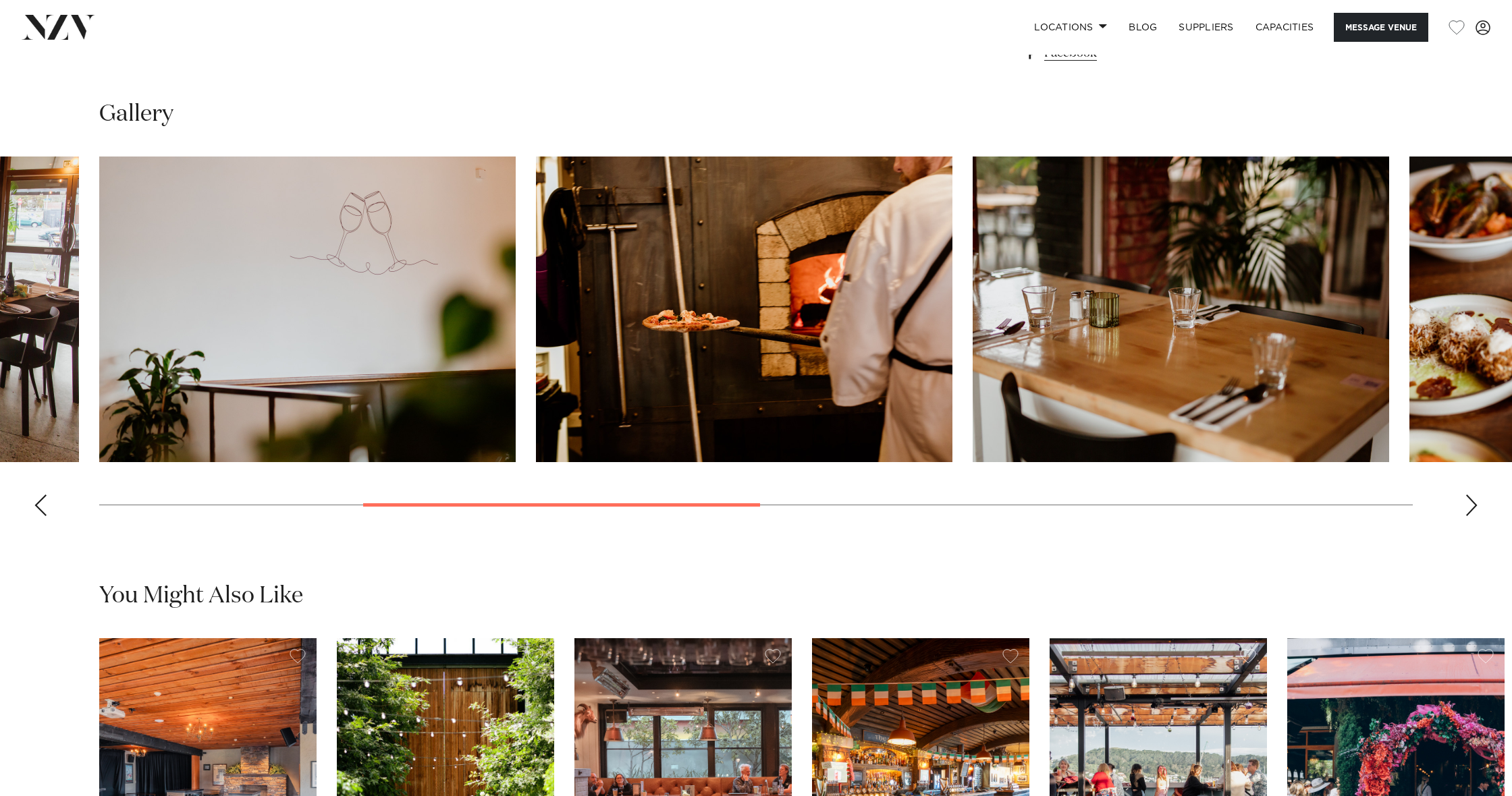
click at [1469, 495] on div "Next slide" at bounding box center [1471, 505] width 14 height 22
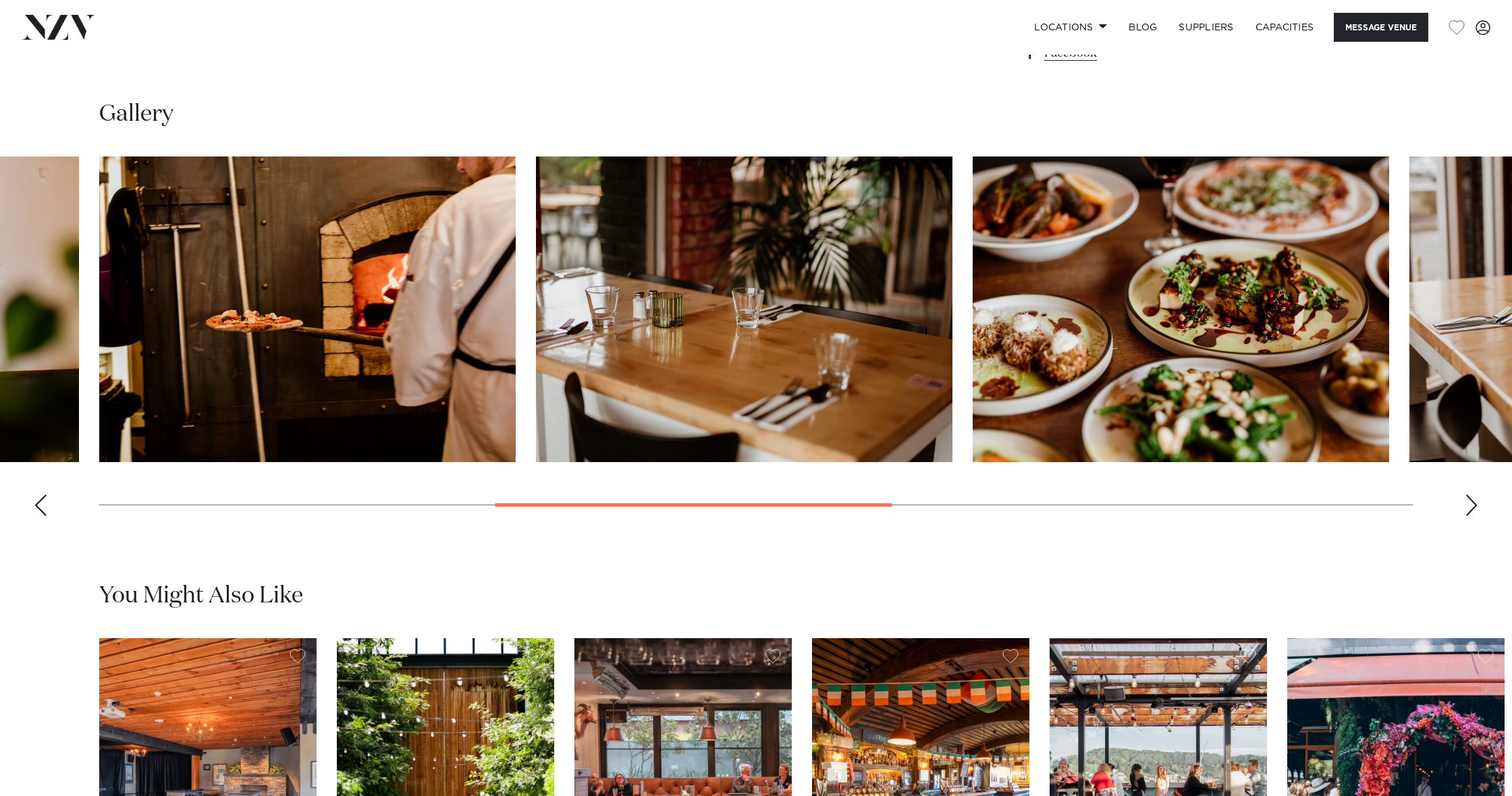
click at [1469, 495] on div "Next slide" at bounding box center [1471, 505] width 14 height 22
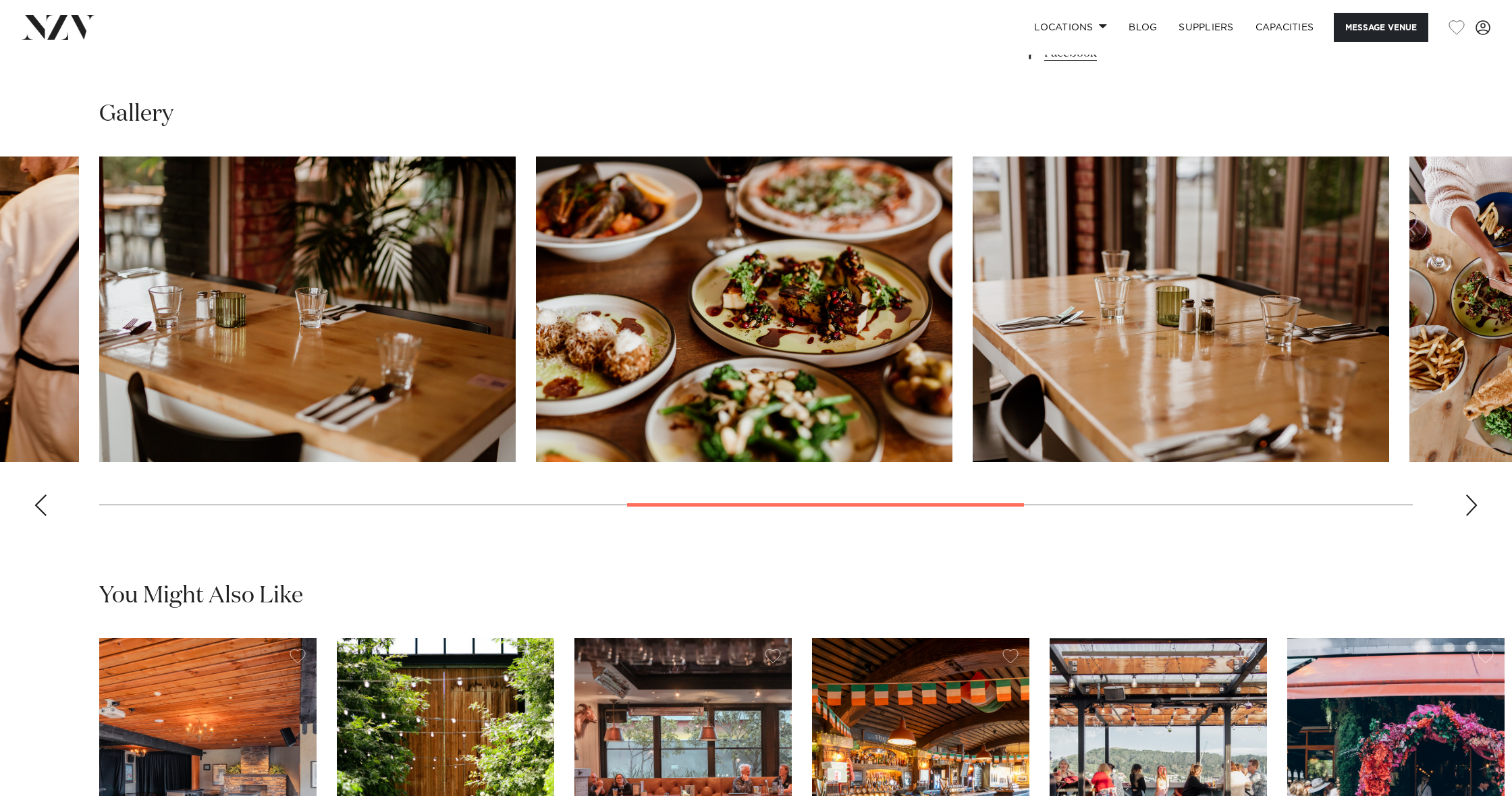
click at [1469, 495] on div "Next slide" at bounding box center [1471, 505] width 14 height 22
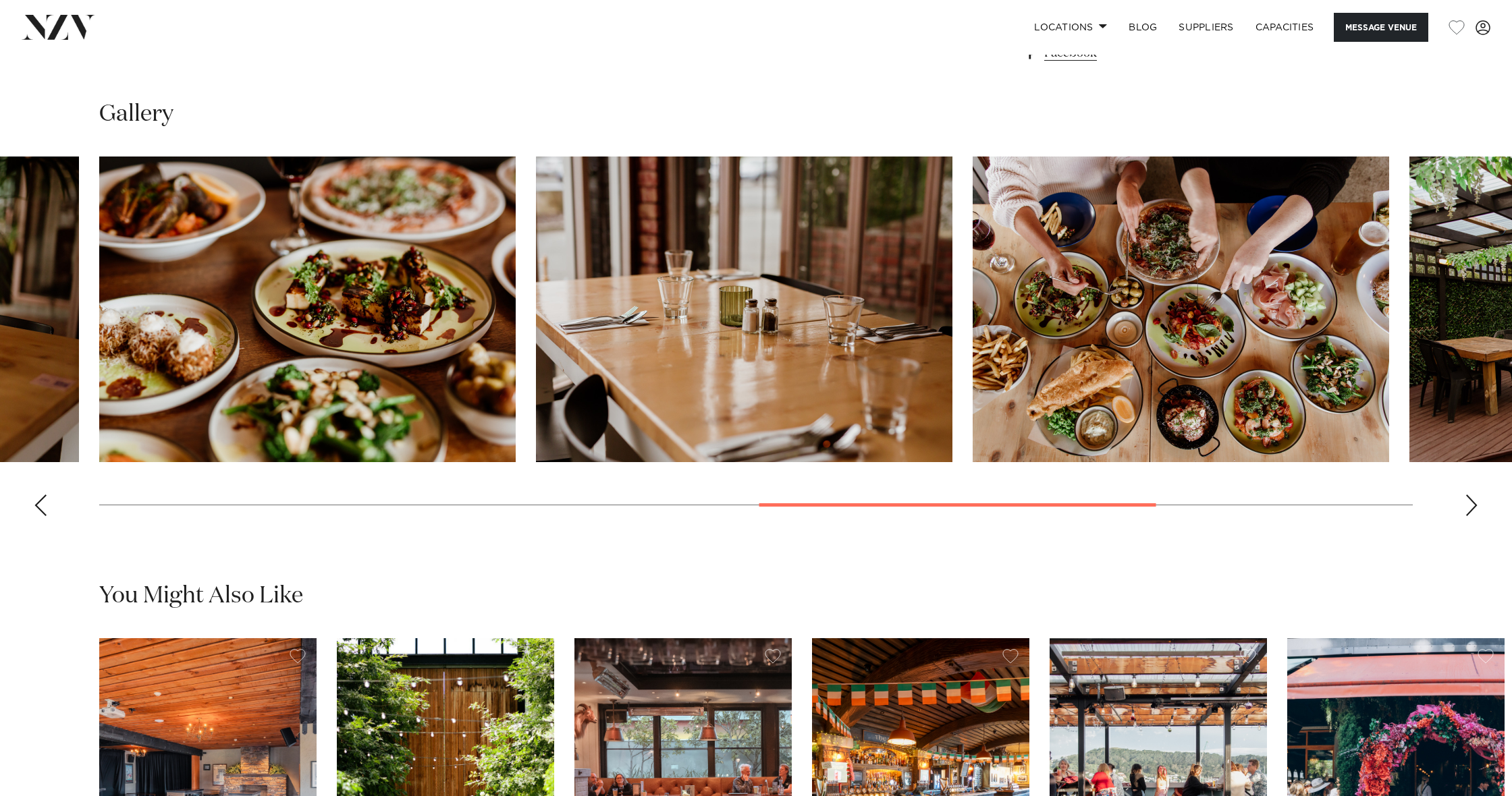
click at [1469, 495] on div "Next slide" at bounding box center [1471, 505] width 14 height 22
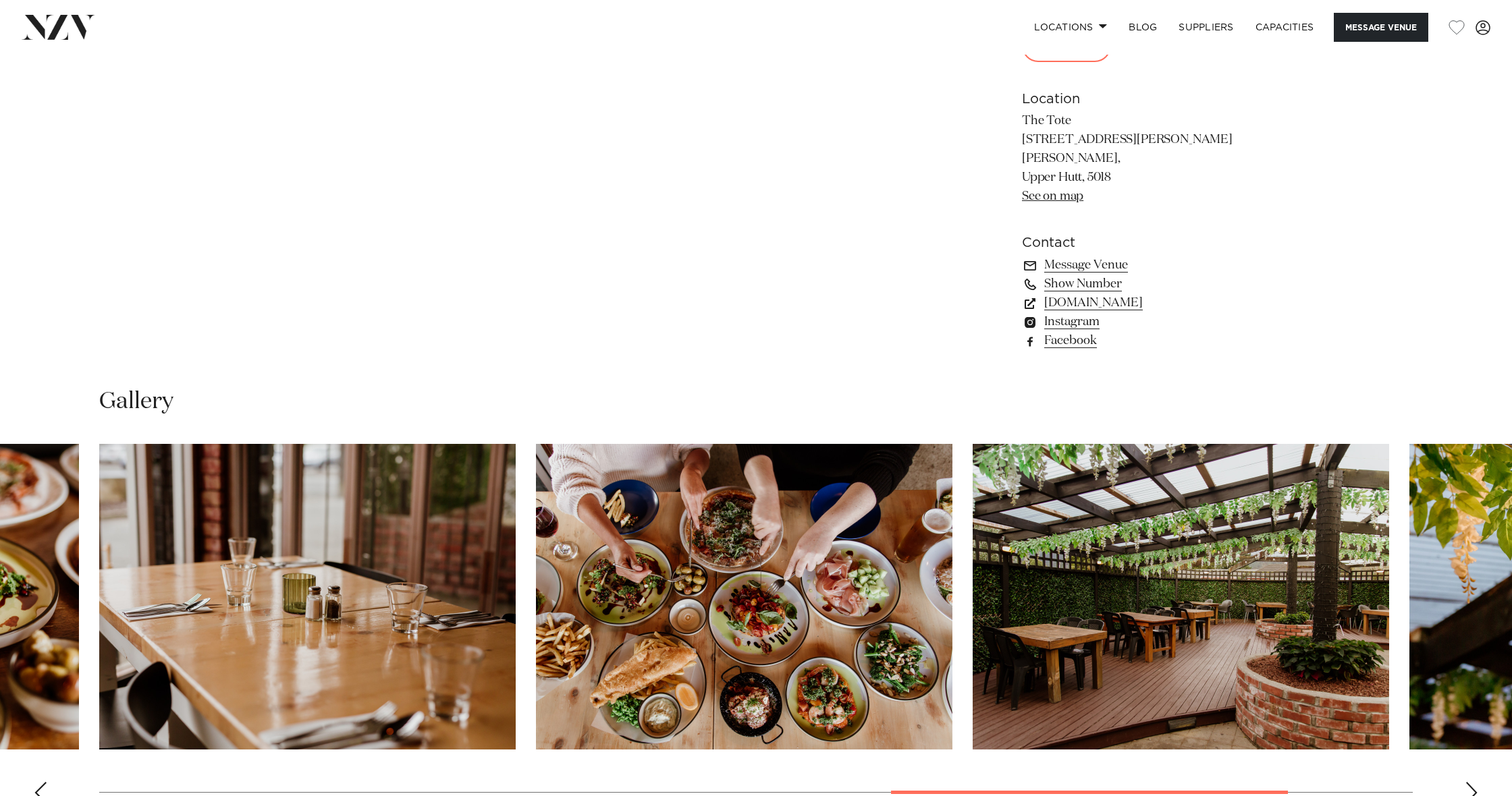
scroll to position [1092, 0]
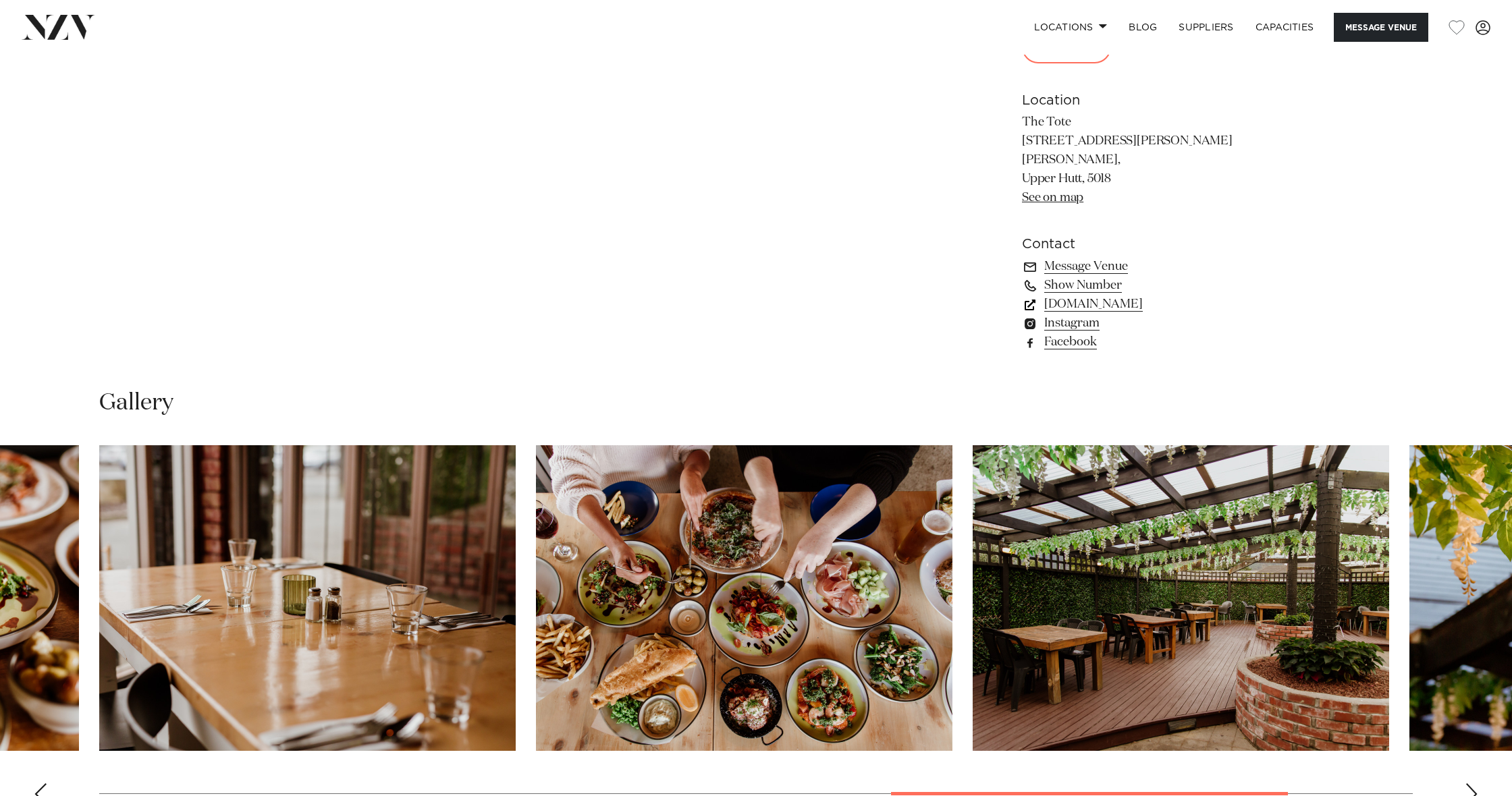
click at [1146, 295] on link "toteandfurnace.co.nz" at bounding box center [1132, 304] width 220 height 19
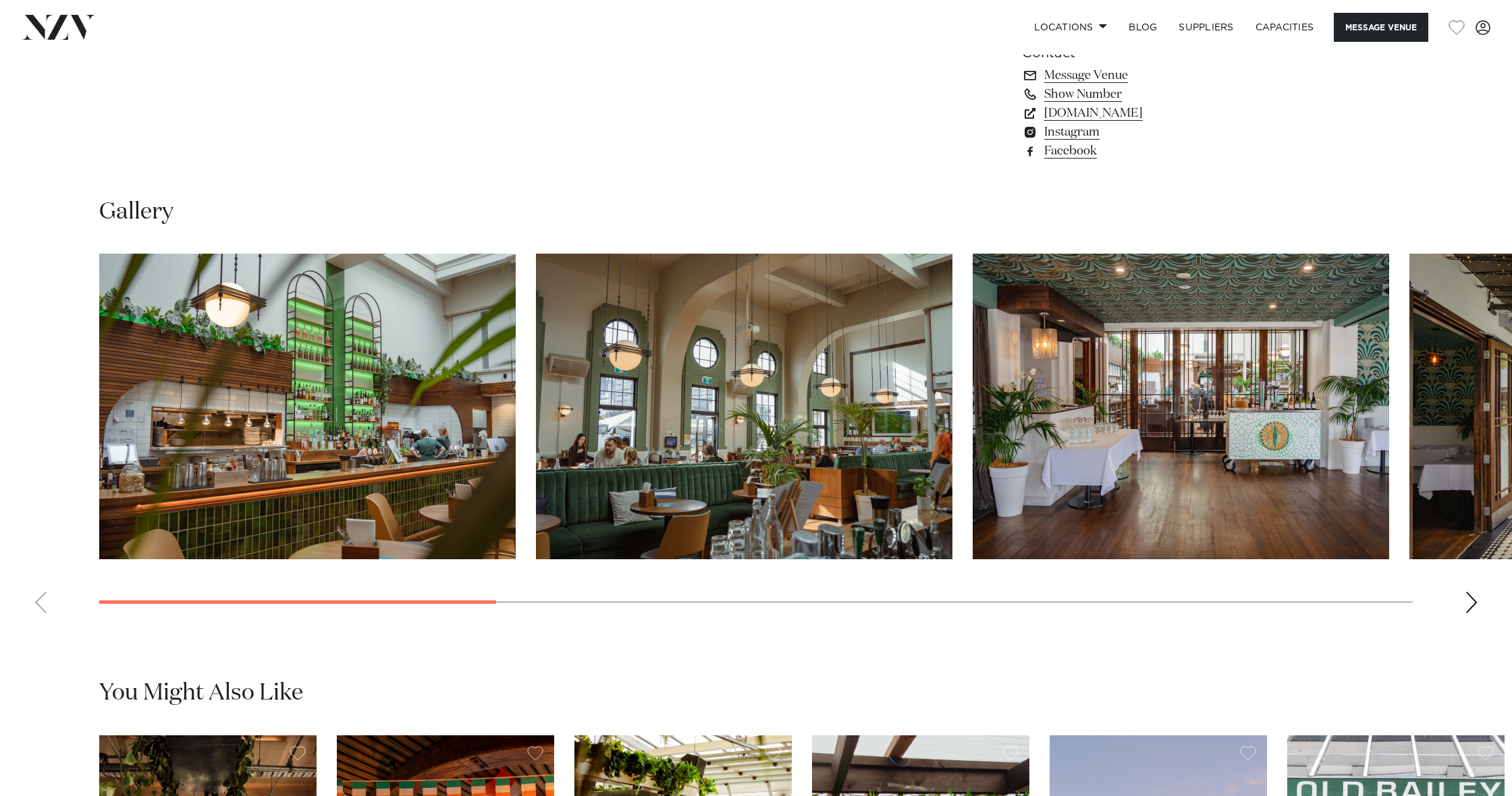
scroll to position [1168, 0]
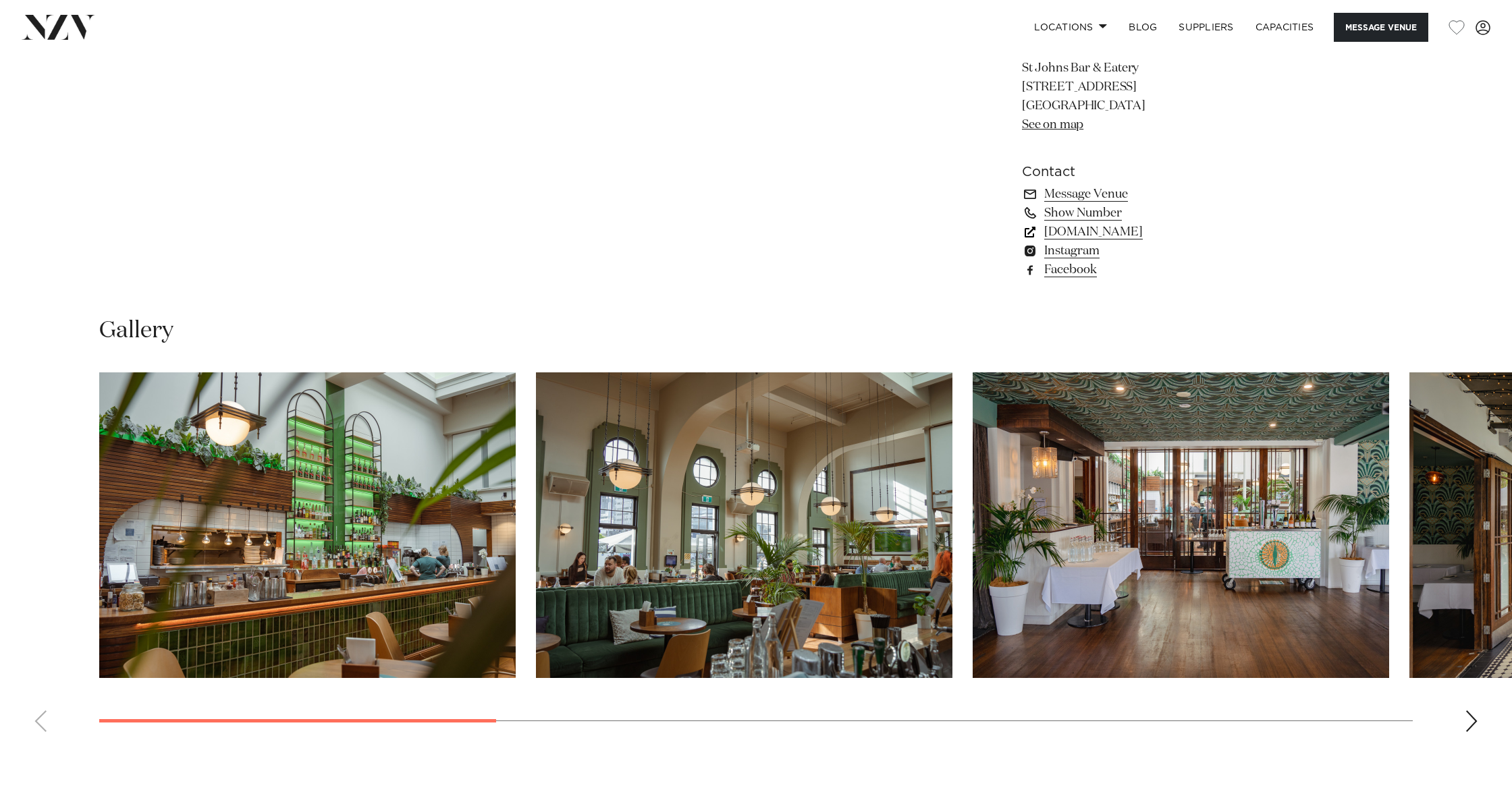
click at [1124, 234] on link "[DOMAIN_NAME]" at bounding box center [1132, 232] width 220 height 19
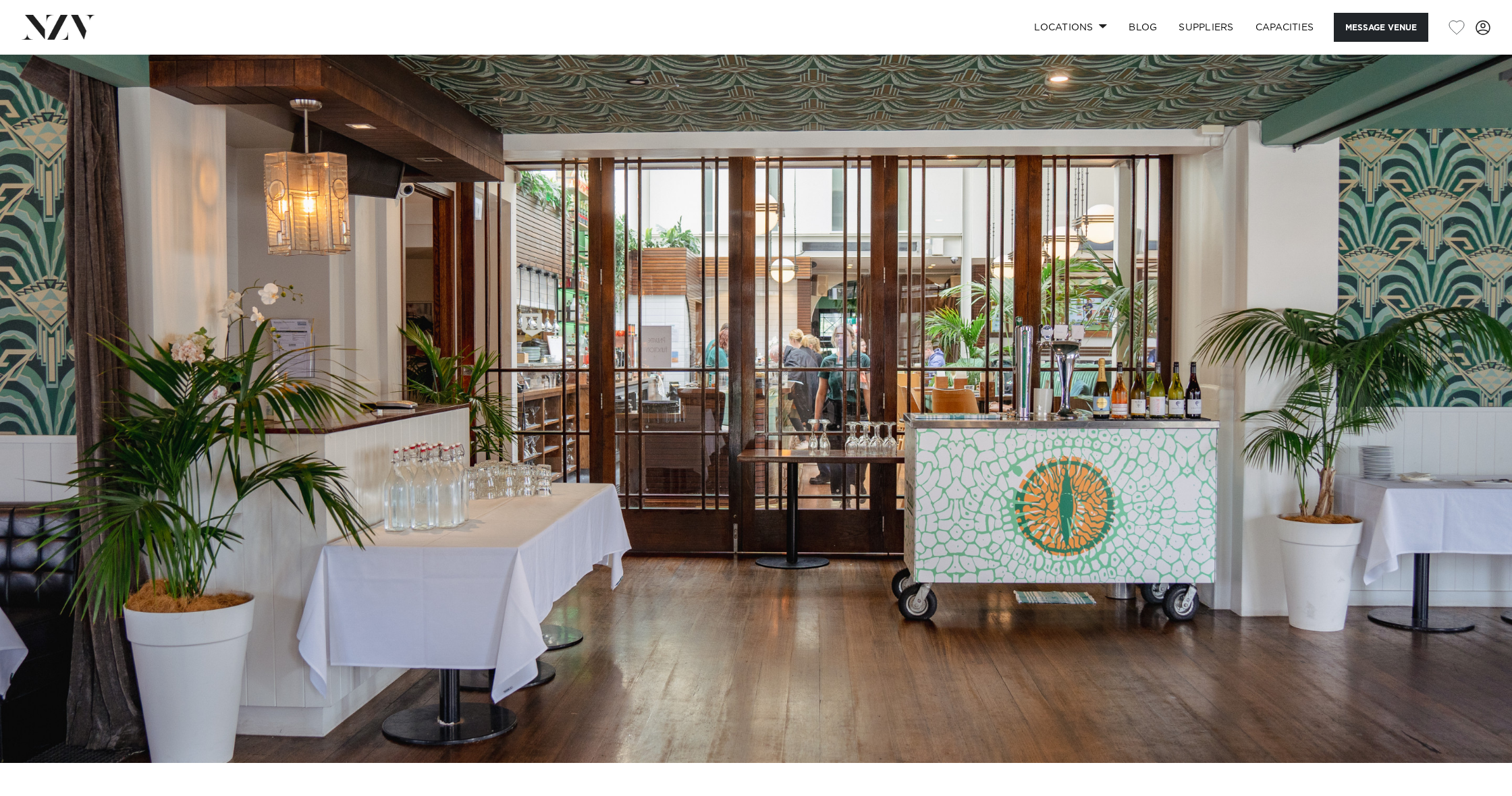
scroll to position [-1, 0]
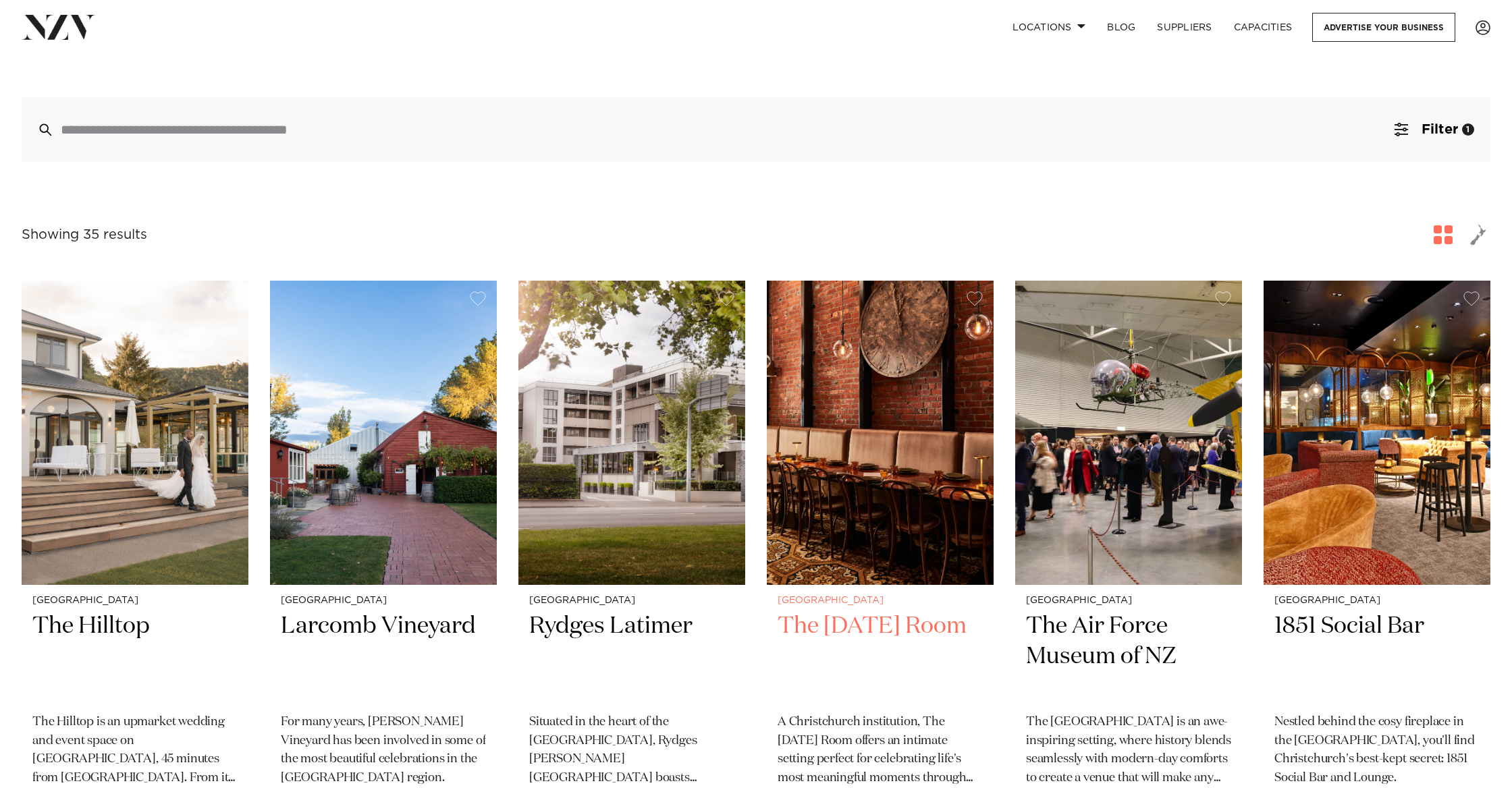
click at [899, 374] on img at bounding box center [880, 433] width 227 height 304
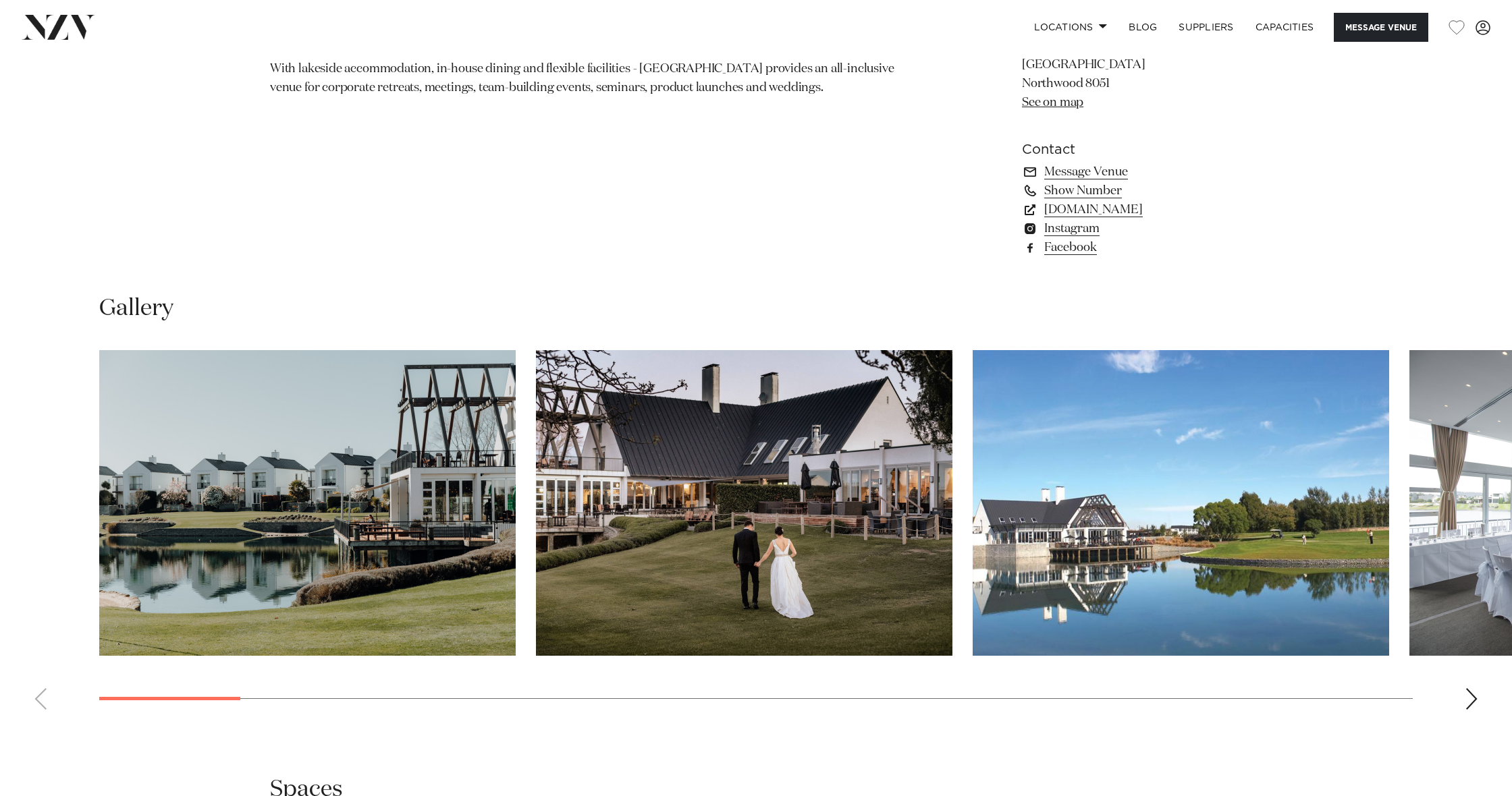
scroll to position [1191, 0]
click at [1470, 696] on div "Next slide" at bounding box center [1471, 699] width 14 height 22
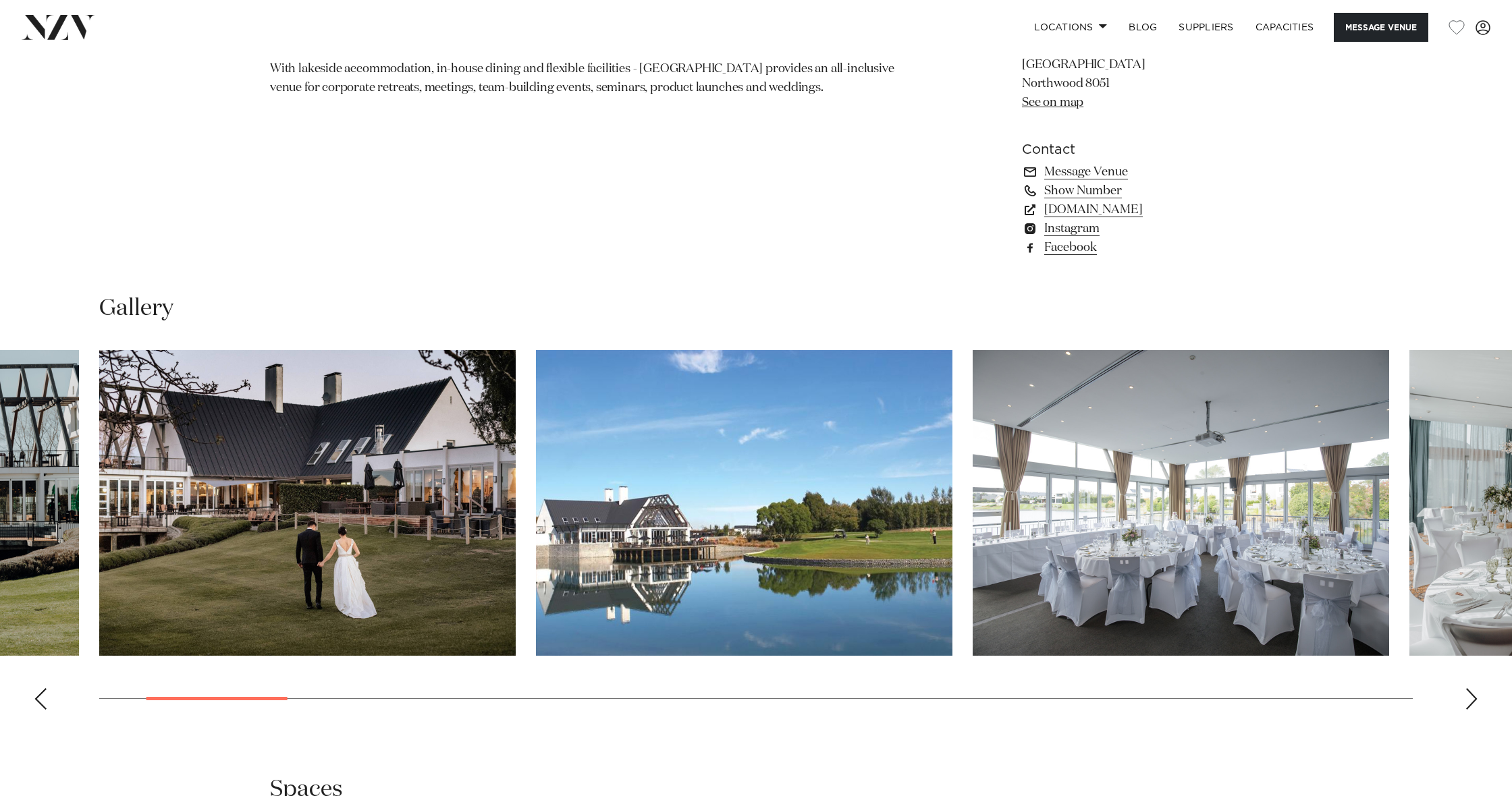
click at [1472, 696] on div "Next slide" at bounding box center [1471, 699] width 14 height 22
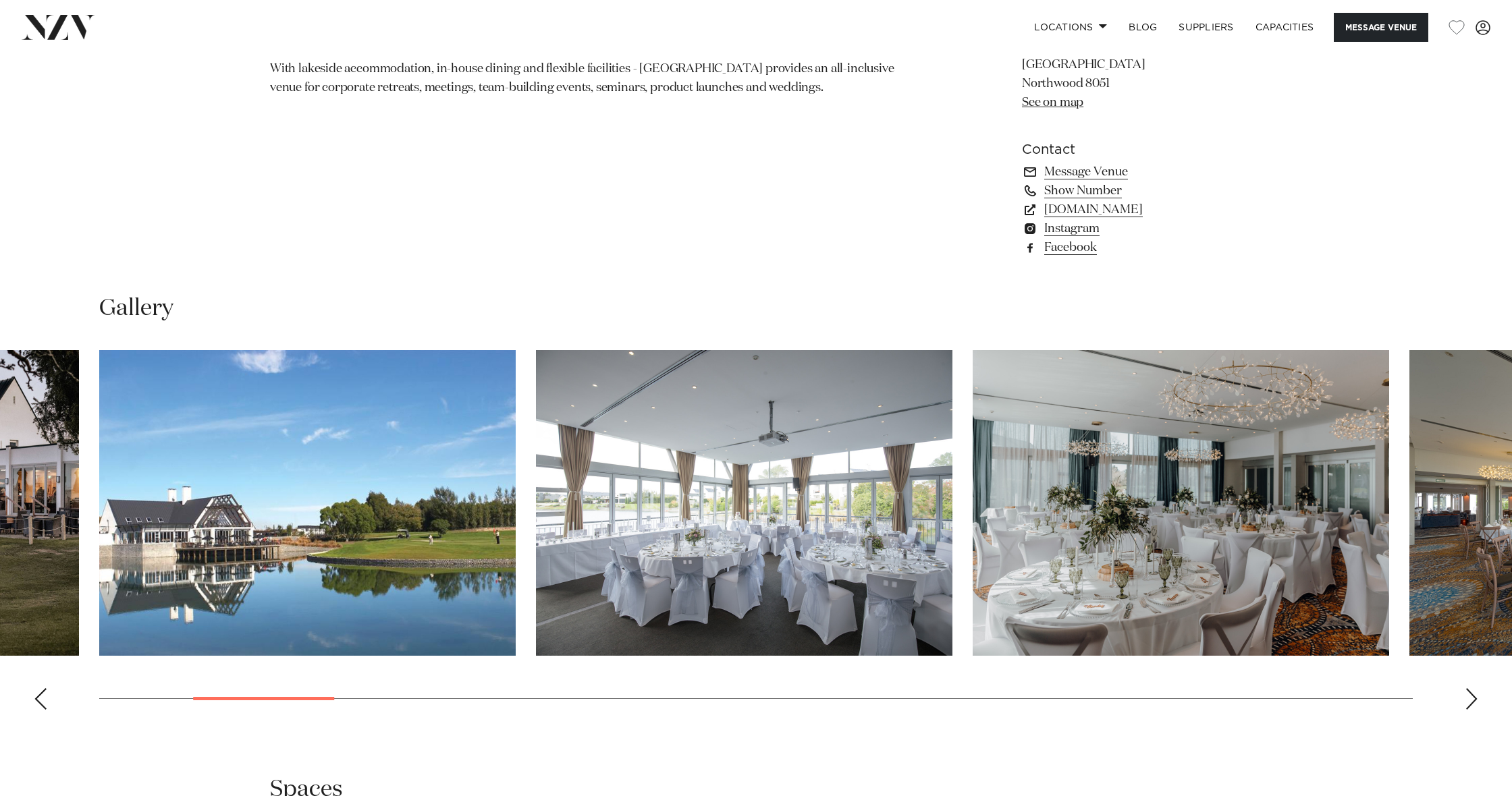
click at [1472, 696] on div "Next slide" at bounding box center [1471, 699] width 14 height 22
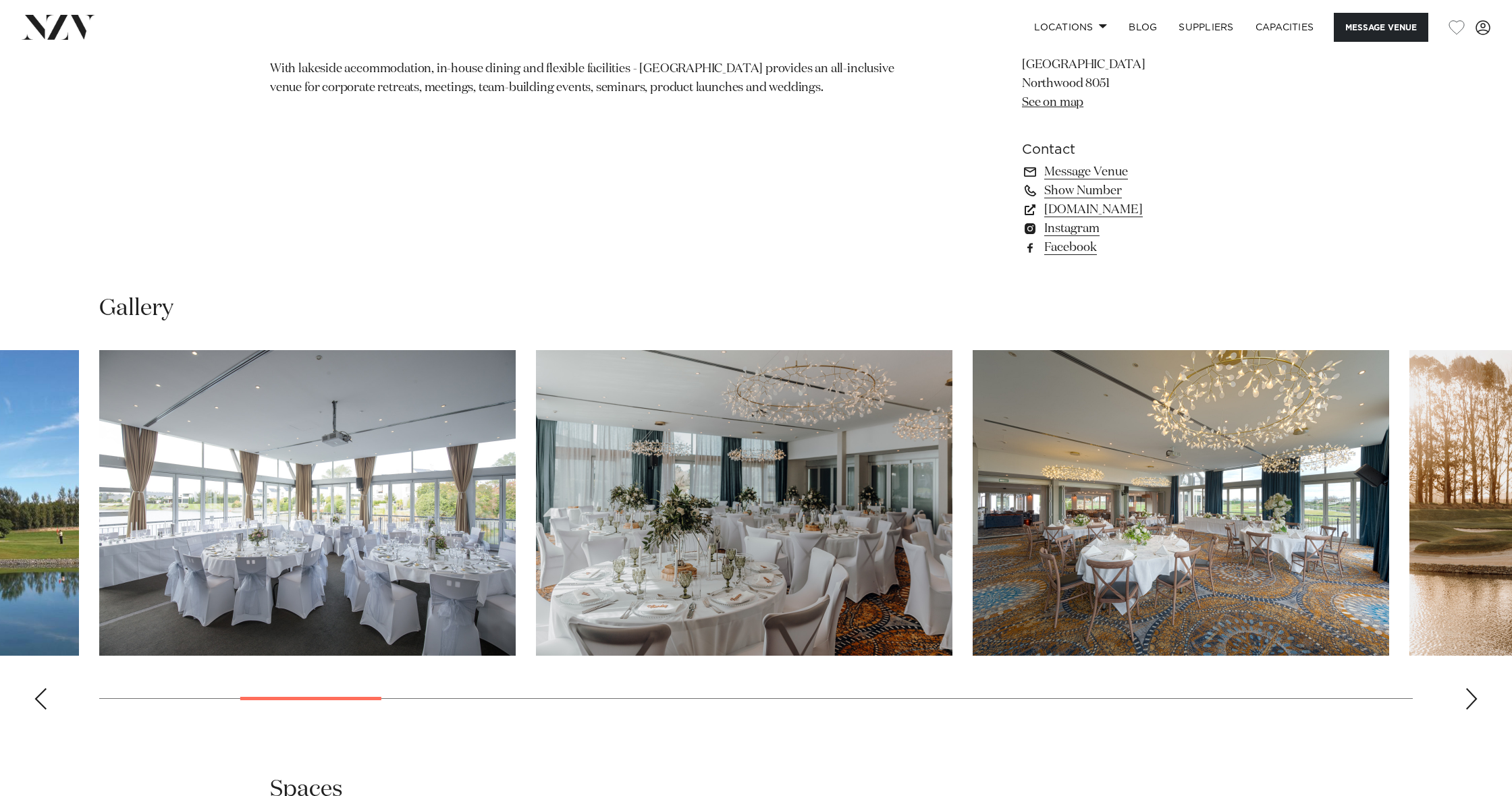
click at [1472, 696] on div "Next slide" at bounding box center [1471, 699] width 14 height 22
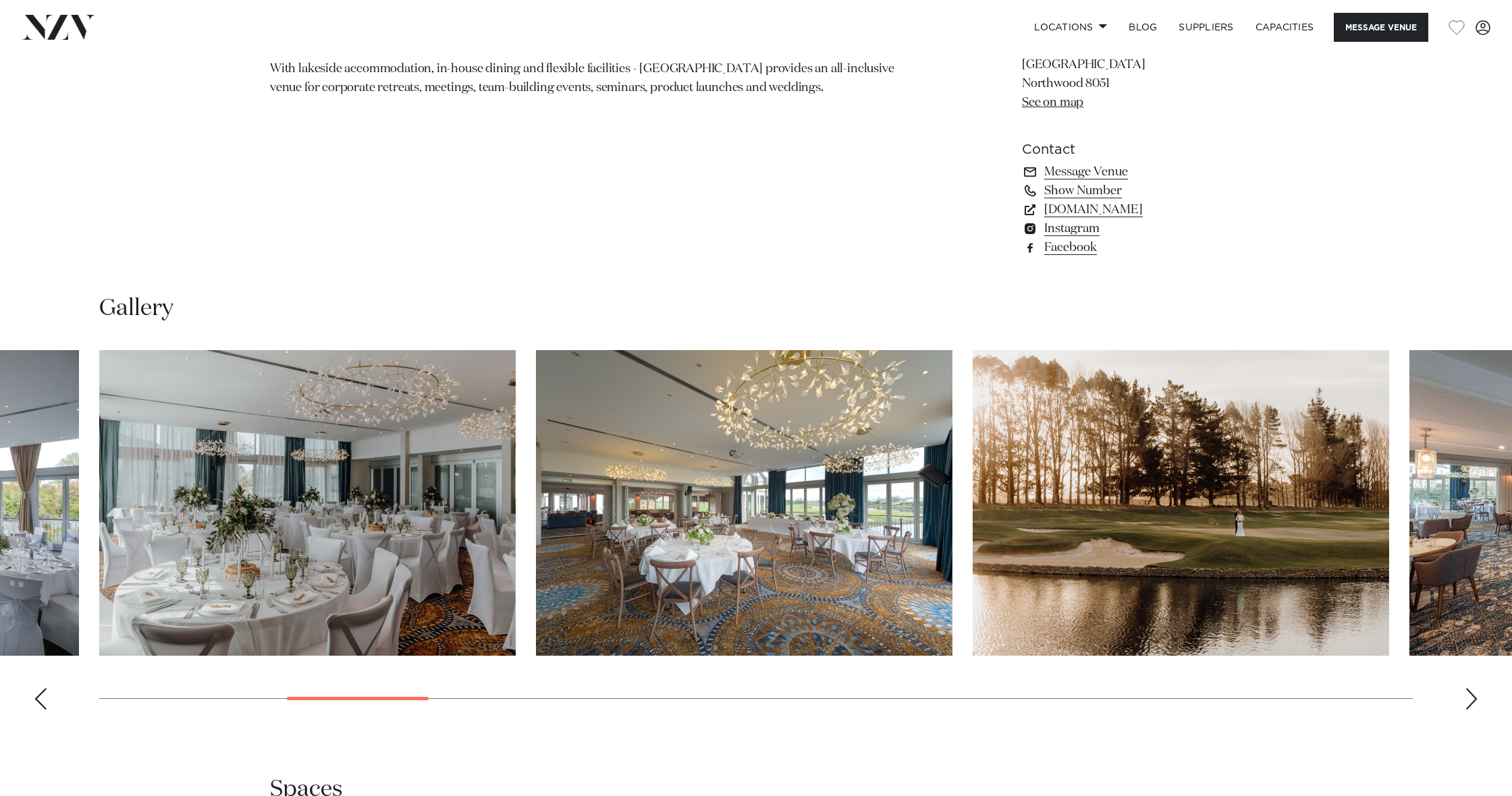
click at [1472, 696] on div "Next slide" at bounding box center [1471, 699] width 14 height 22
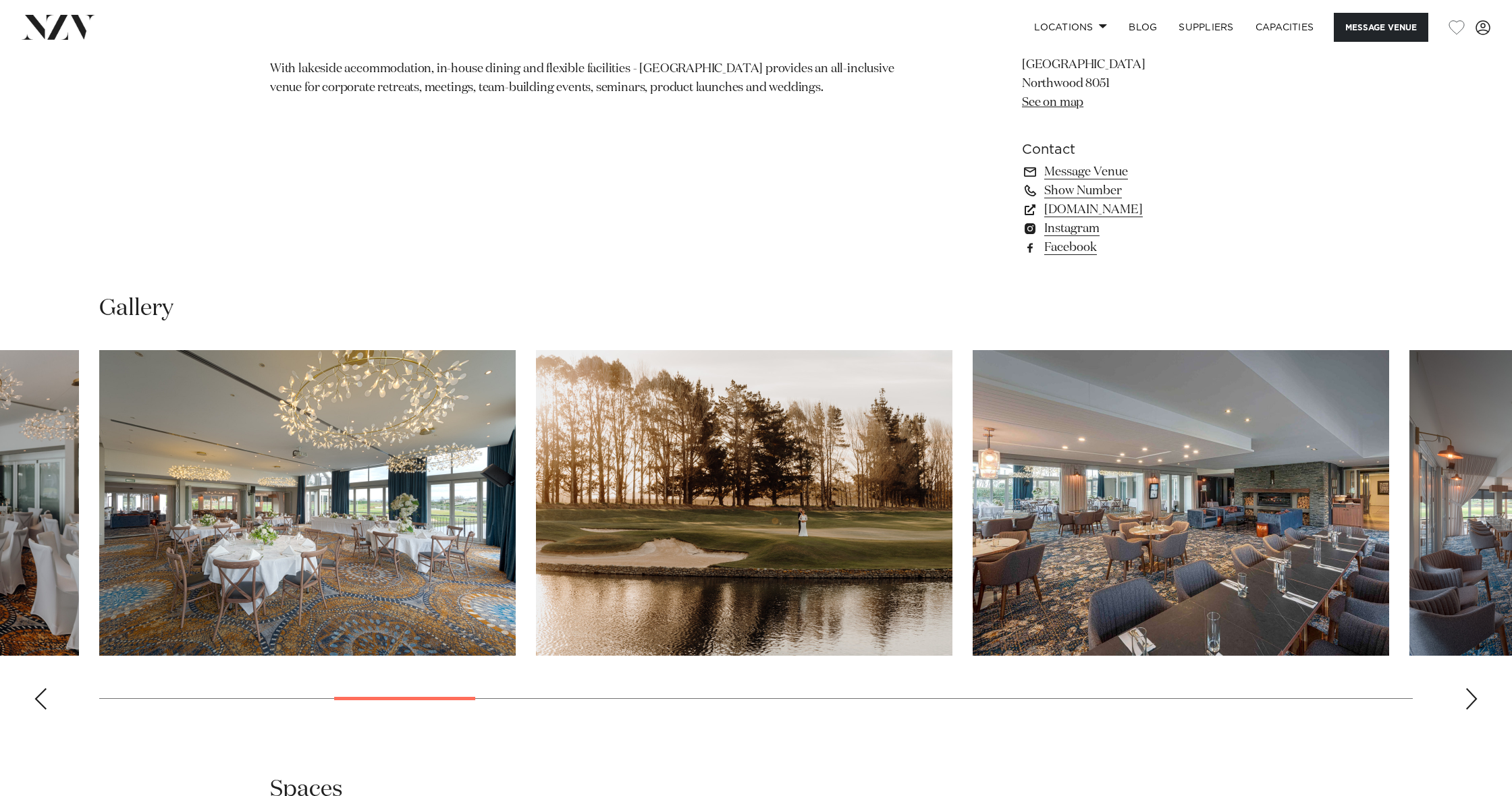
click at [1472, 696] on div "Next slide" at bounding box center [1471, 699] width 14 height 22
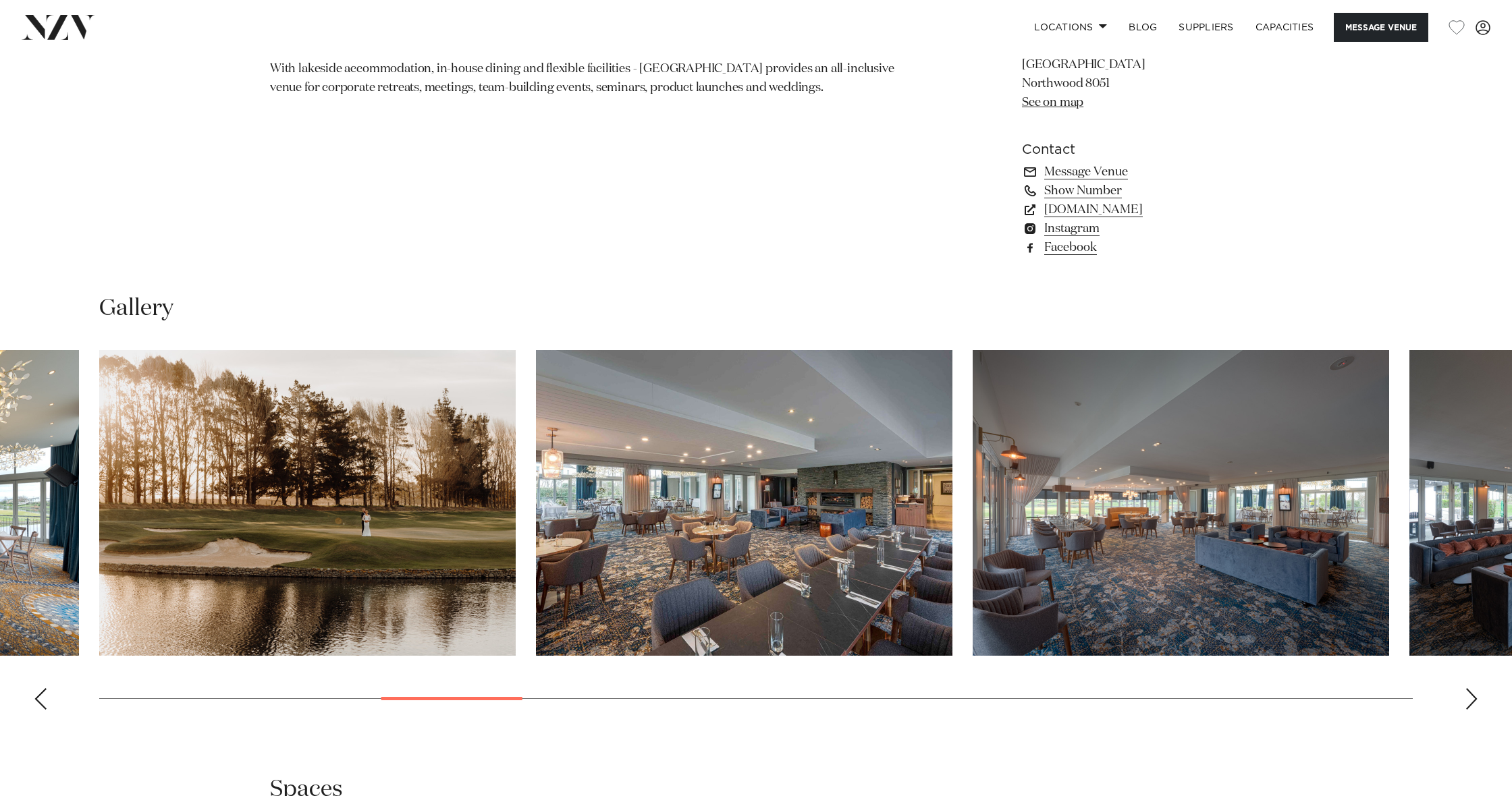
click at [1472, 696] on div "Next slide" at bounding box center [1471, 699] width 14 height 22
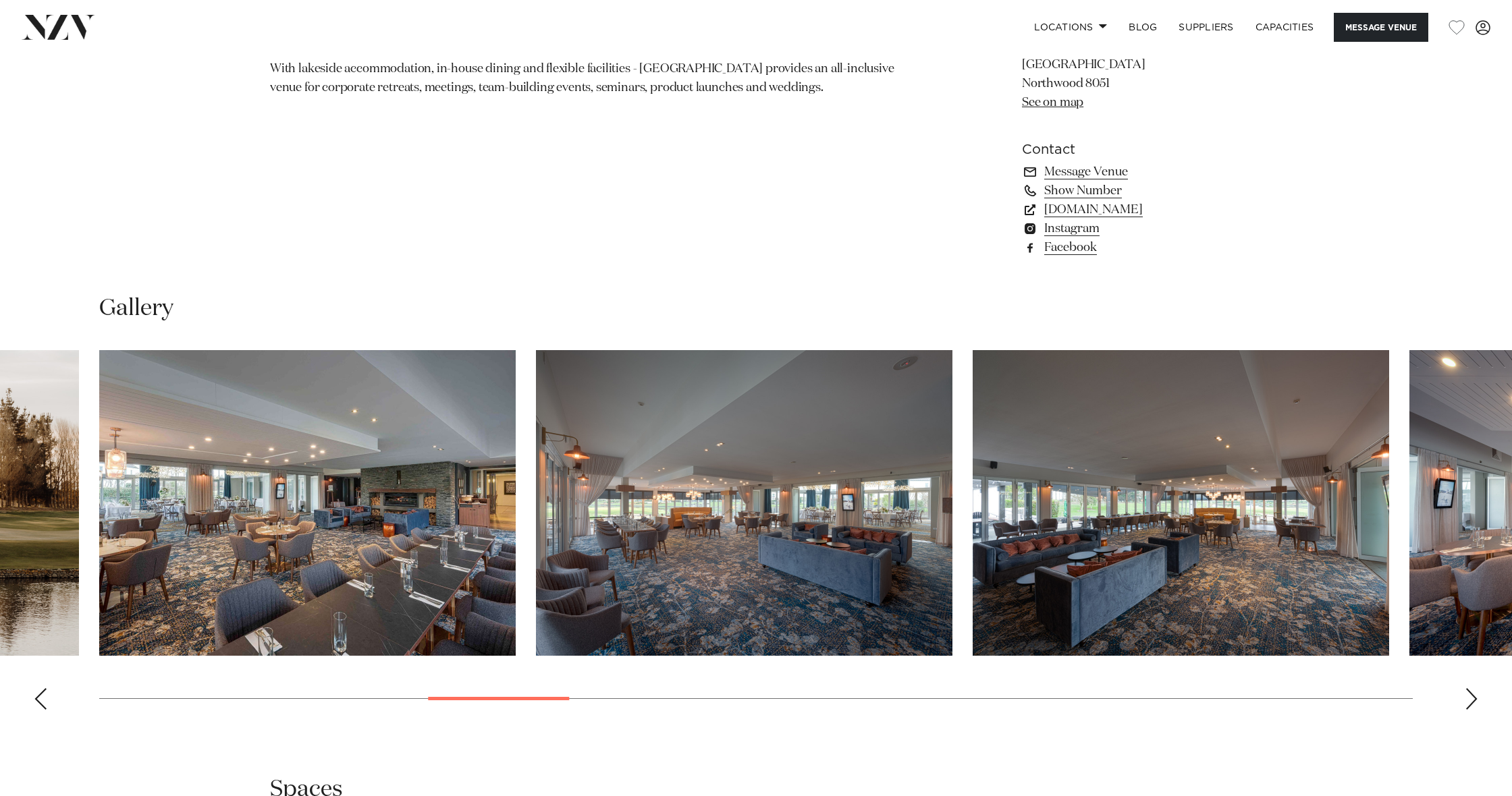
click at [1475, 696] on div "Next slide" at bounding box center [1471, 699] width 14 height 22
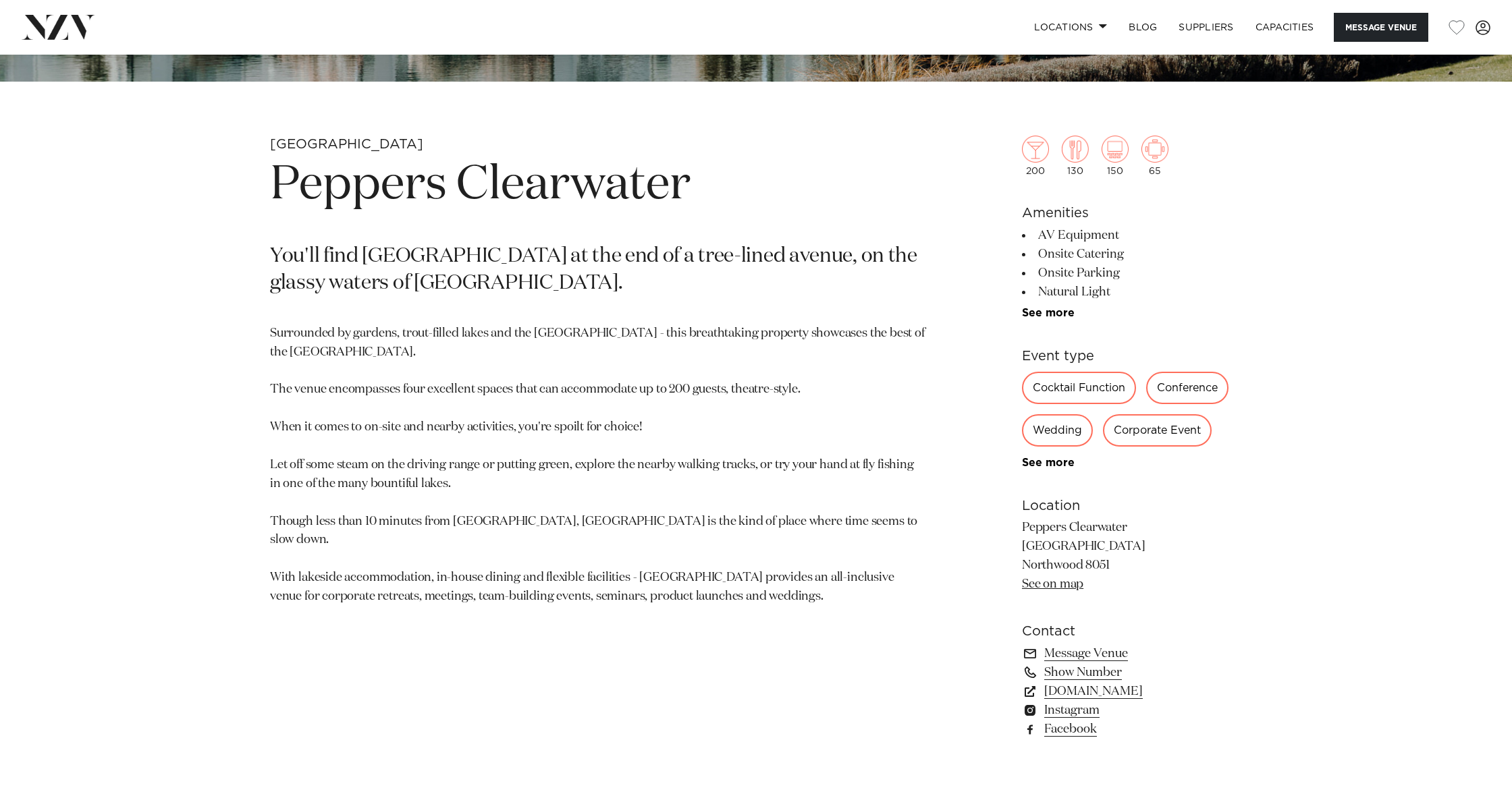
scroll to position [681, 0]
click at [1120, 696] on link "[DOMAIN_NAME]" at bounding box center [1132, 692] width 220 height 19
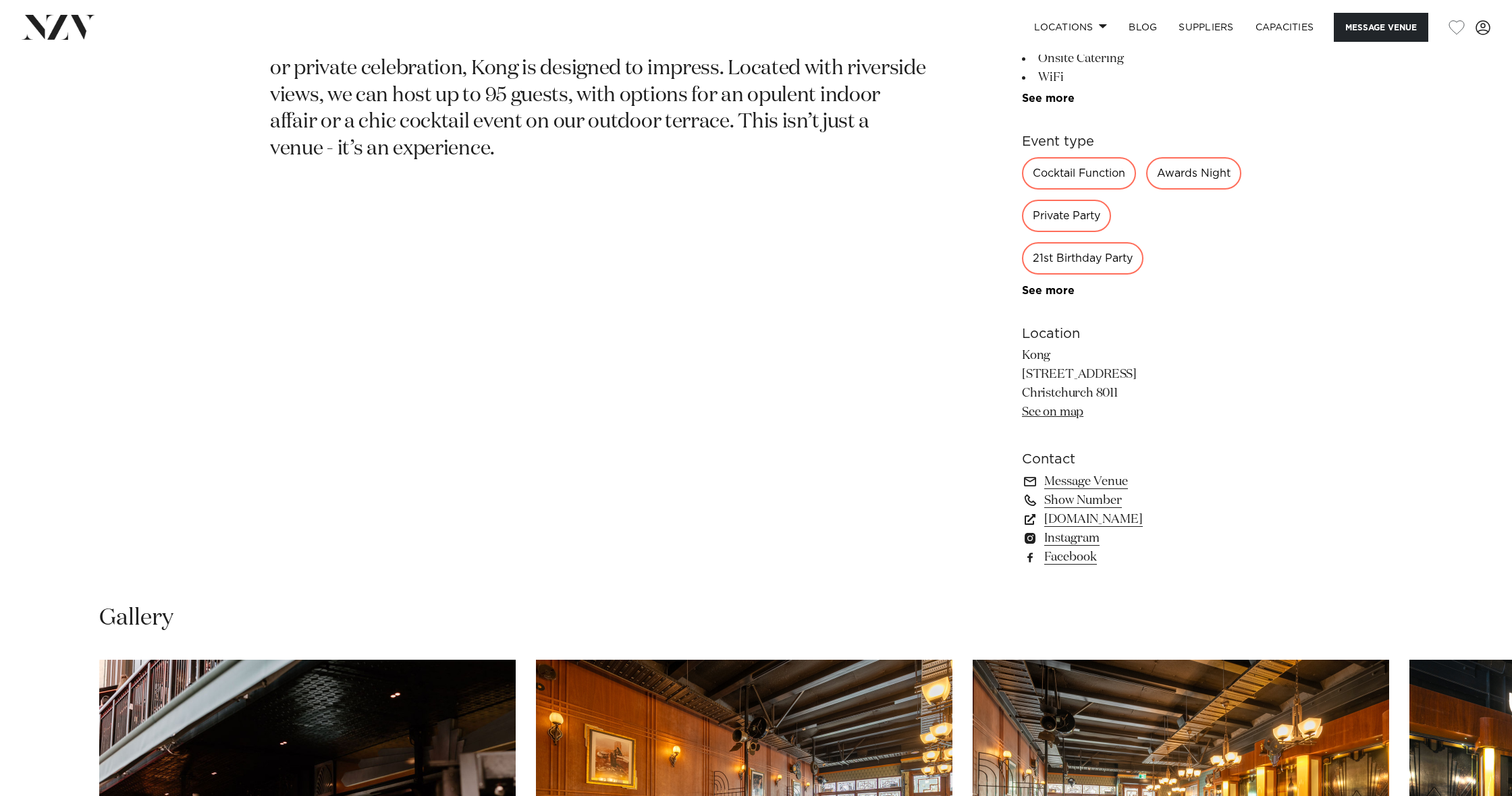
scroll to position [929, 0]
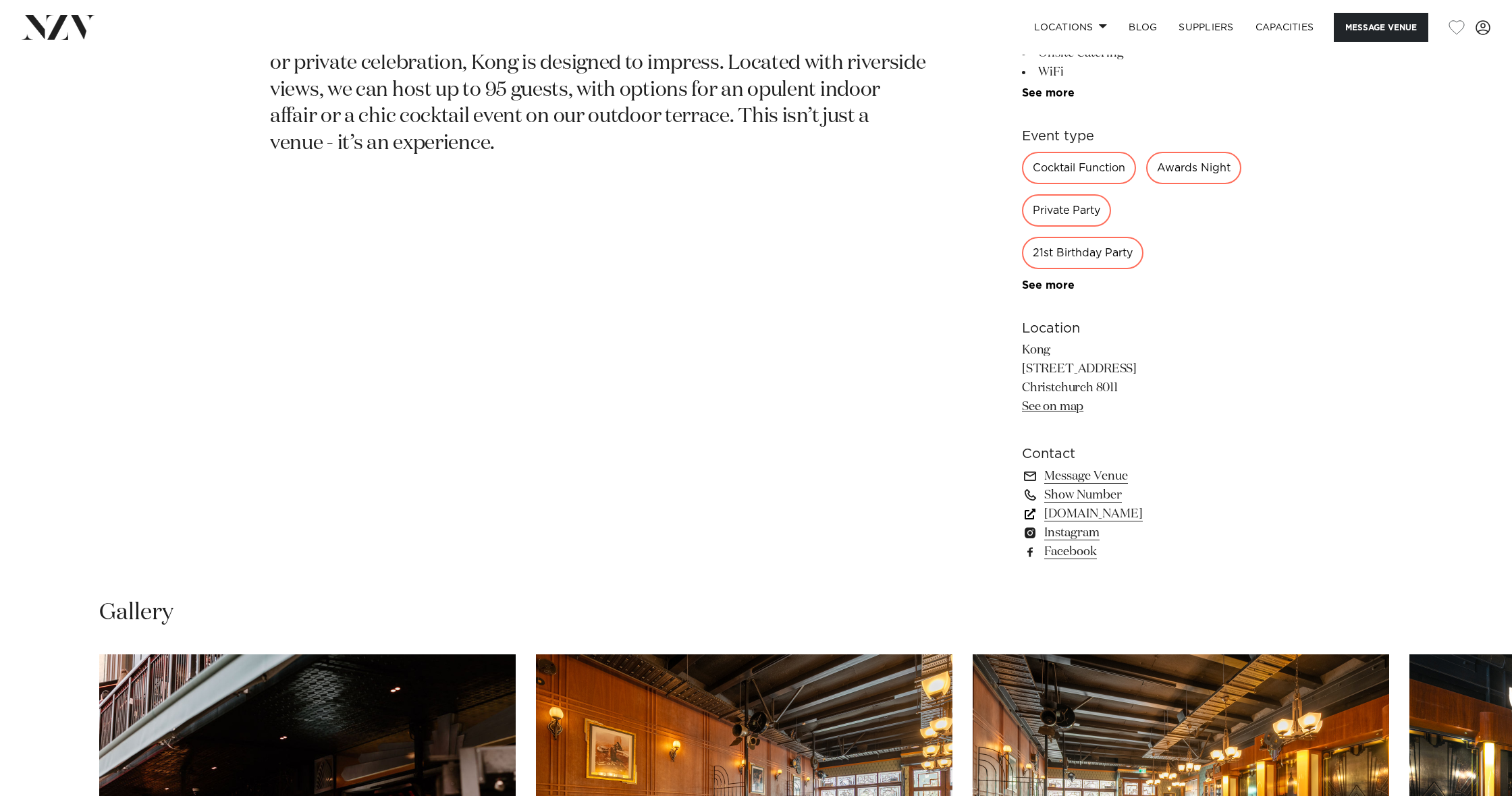
click at [1099, 515] on link "kongbar.co.nz" at bounding box center [1132, 514] width 220 height 19
